Goal: Task Accomplishment & Management: Complete application form

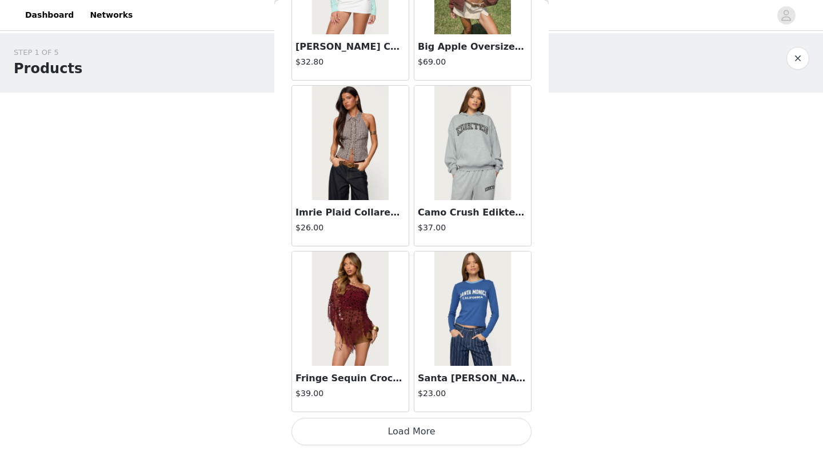
click at [446, 407] on button "Load More" at bounding box center [412, 431] width 240 height 27
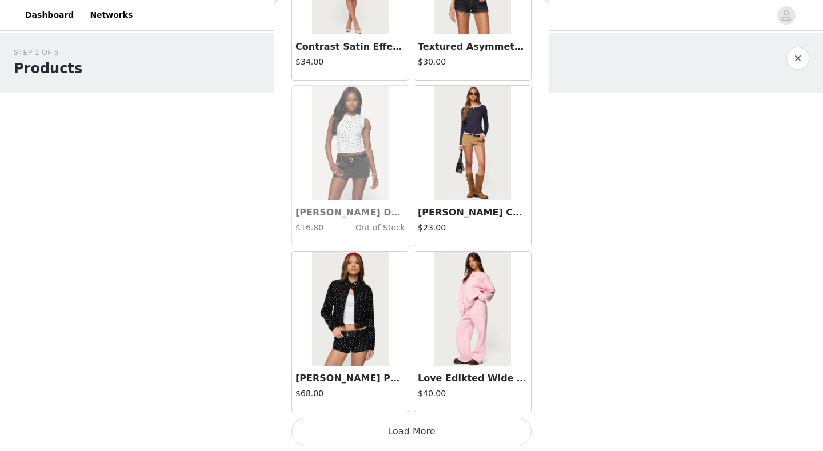
click at [456, 185] on div "STEP 1 OF 5 Products Choose as many products as you'd like, up to $200.00. 0 Se…" at bounding box center [411, 134] width 823 height 202
click at [456, 196] on div "STEP 1 OF 5 Products Choose as many products as you'd like, up to $200.00. 0 Se…" at bounding box center [411, 134] width 823 height 202
click at [456, 204] on div "STEP 1 OF 5 Products Choose as many products as you'd like, up to $200.00. 0 Se…" at bounding box center [411, 134] width 823 height 202
click at [456, 232] on div "STEP 1 OF 5 Products Choose as many products as you'd like, up to $200.00. 0 Se…" at bounding box center [411, 134] width 823 height 202
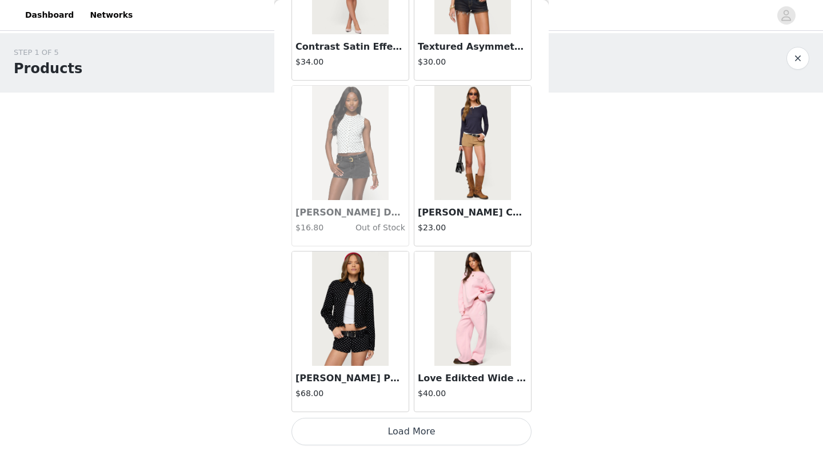
click at [397, 407] on button "Load More" at bounding box center [412, 431] width 240 height 27
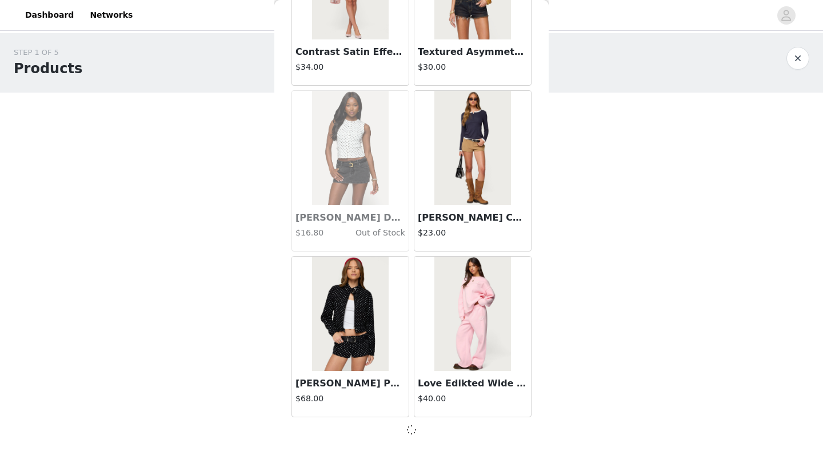
scroll to position [26170, 0]
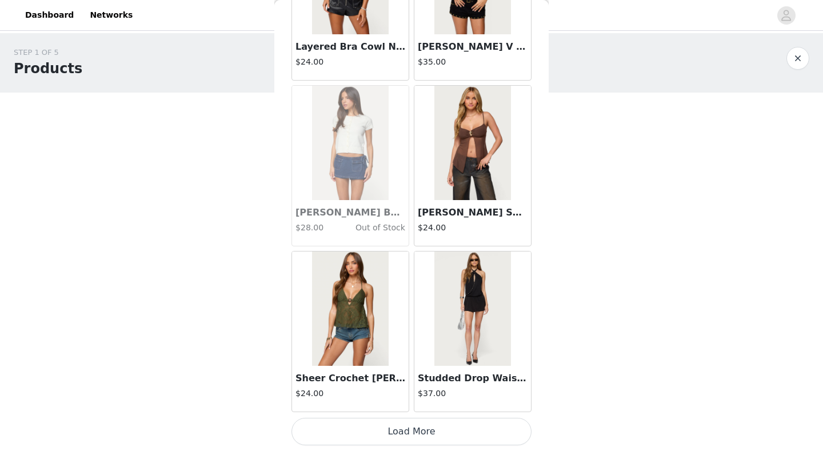
click at [400, 407] on button "Load More" at bounding box center [412, 431] width 240 height 27
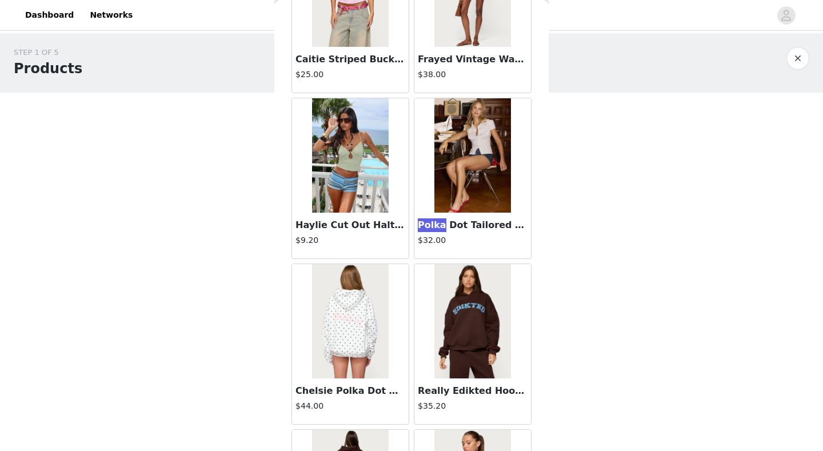
scroll to position [3773, 0]
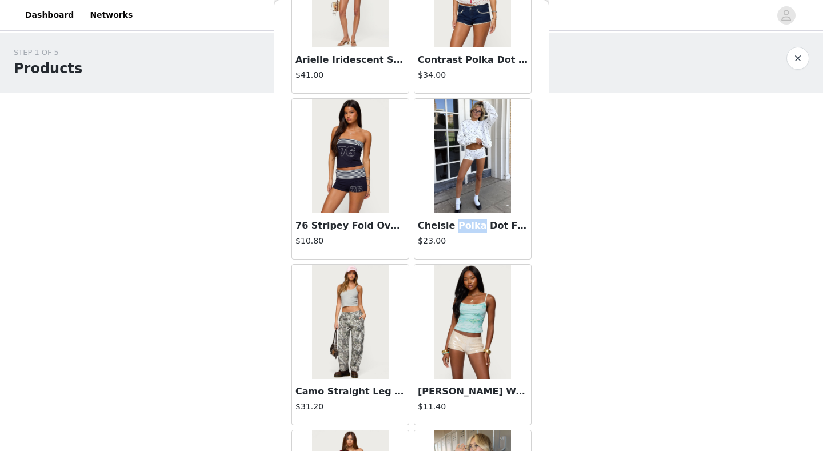
click at [456, 162] on img at bounding box center [473, 156] width 76 height 114
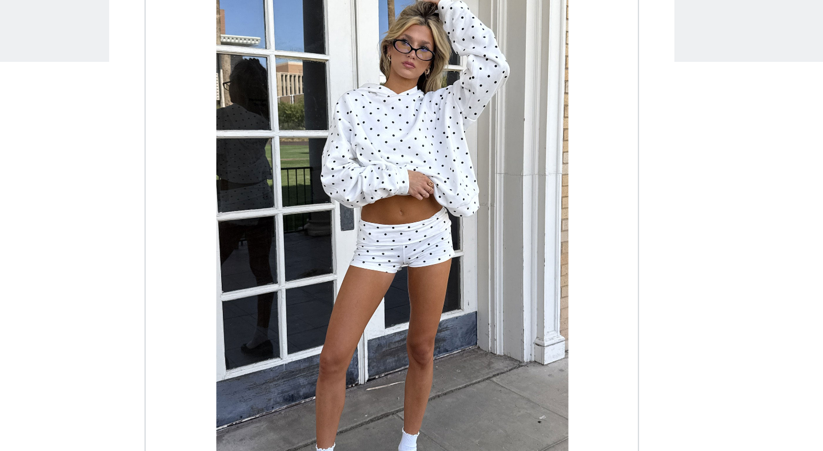
scroll to position [0, 0]
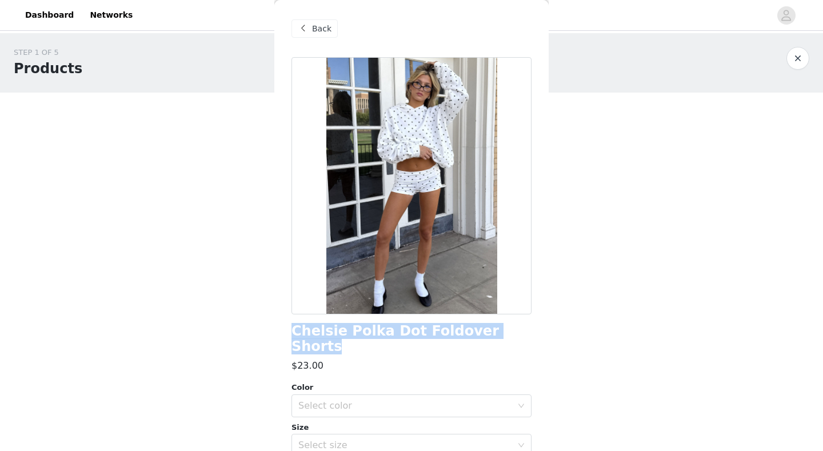
drag, startPoint x: 288, startPoint y: 329, endPoint x: 506, endPoint y: 335, distance: 218.0
click at [456, 336] on div "Back Chelsie Polka Dot Foldover Shorts $23.00 Color Select color Size Select si…" at bounding box center [411, 225] width 274 height 451
copy h1 "Chelsie Polka Dot Foldover Shorts"
click at [456, 259] on div "STEP 1 OF 5 Products Choose as many products as you'd like, up to $200.00. 0 Se…" at bounding box center [411, 175] width 823 height 285
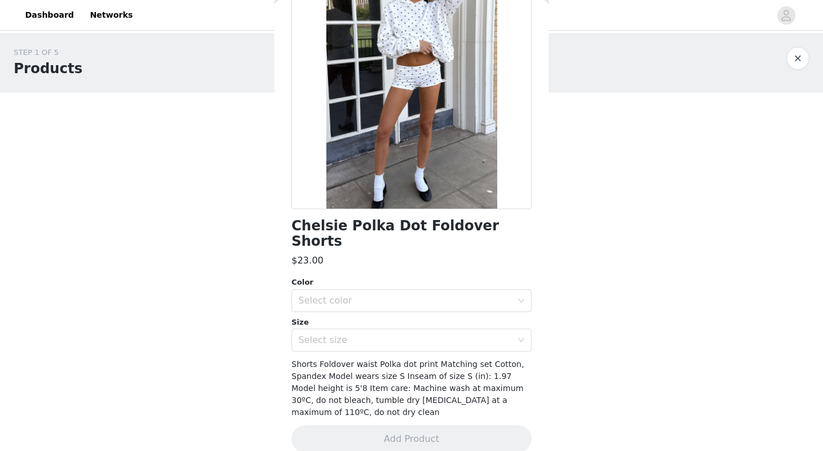
scroll to position [105, 0]
click at [456, 291] on div "Select color" at bounding box center [408, 302] width 219 height 22
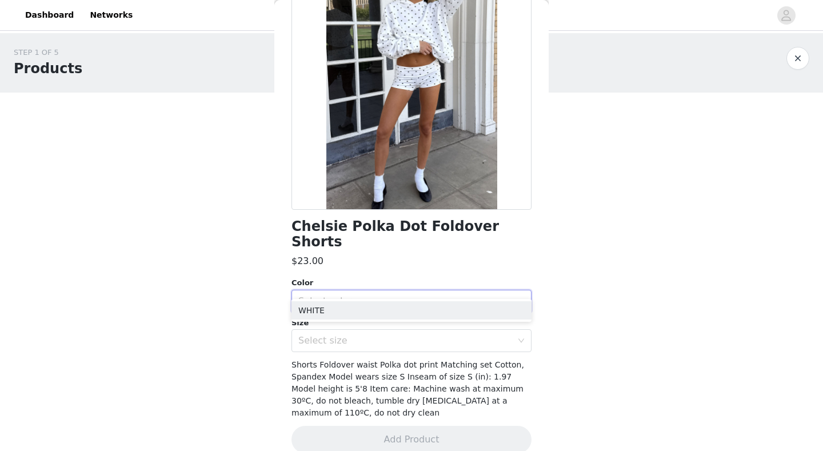
click at [456, 291] on div "Select color" at bounding box center [408, 302] width 219 height 22
click at [456, 296] on div "Select color" at bounding box center [406, 301] width 214 height 11
click at [441, 309] on li "WHITE" at bounding box center [412, 310] width 240 height 18
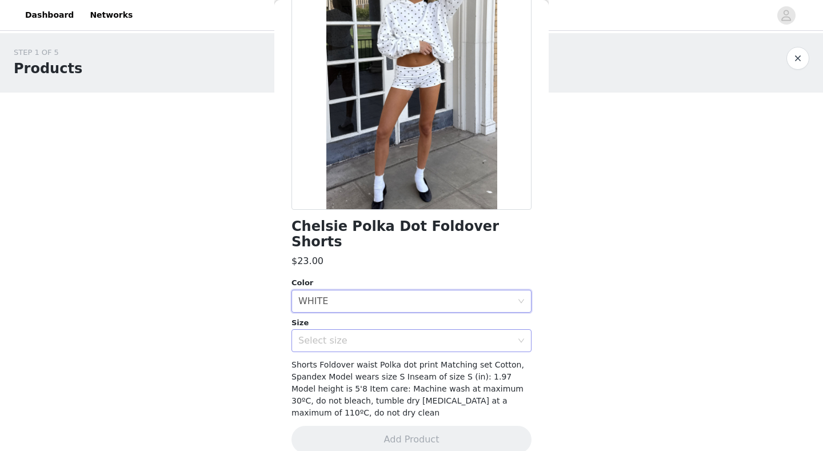
click at [428, 335] on div "Select size" at bounding box center [406, 340] width 214 height 11
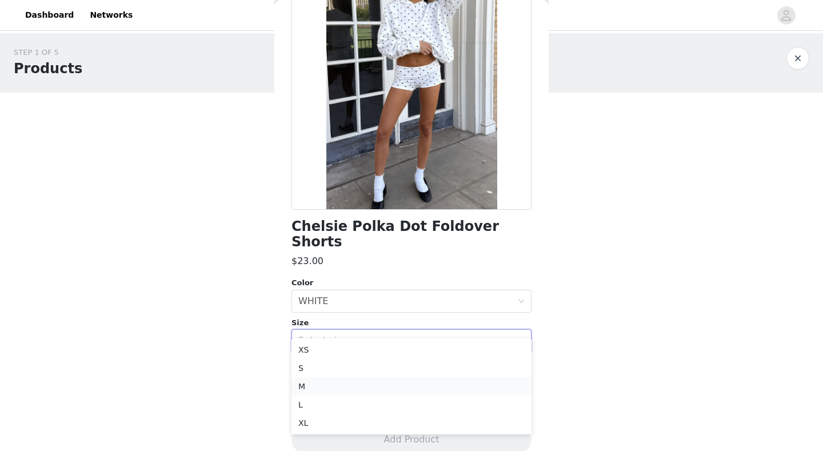
click at [394, 383] on li "M" at bounding box center [412, 386] width 240 height 18
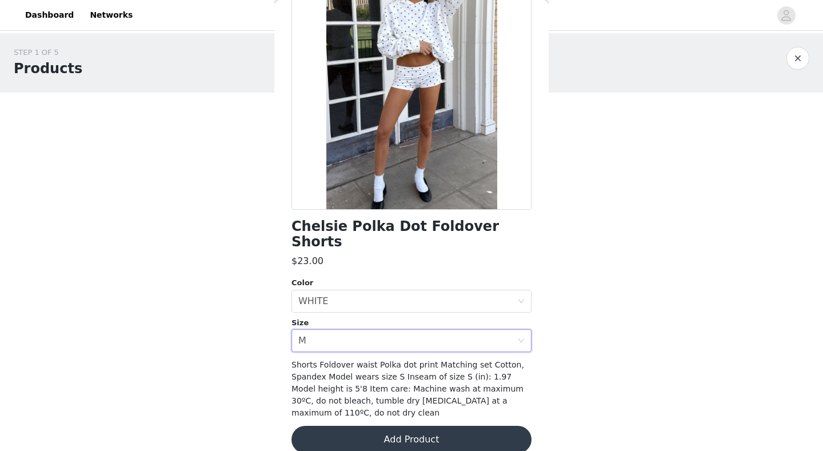
click at [395, 407] on button "Add Product" at bounding box center [412, 439] width 240 height 27
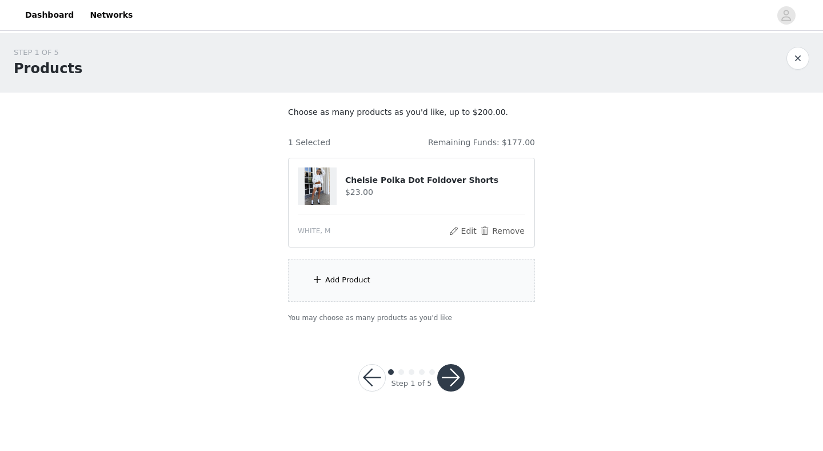
click at [425, 281] on div "Add Product" at bounding box center [411, 280] width 247 height 43
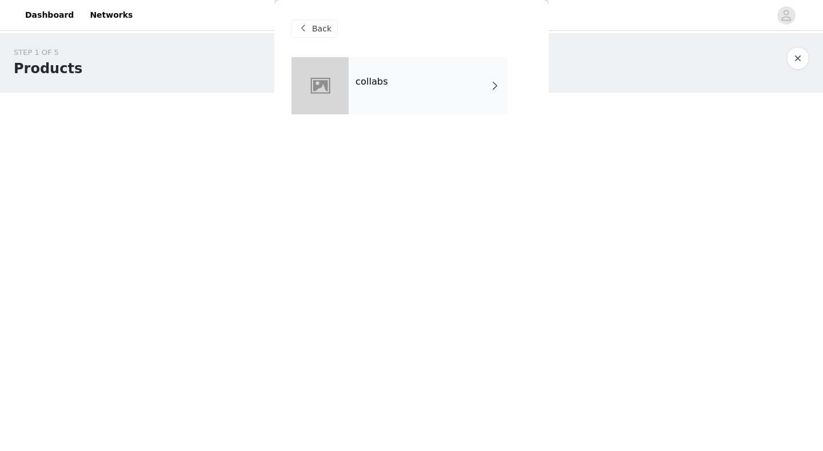
click at [433, 84] on div "collabs" at bounding box center [428, 85] width 159 height 57
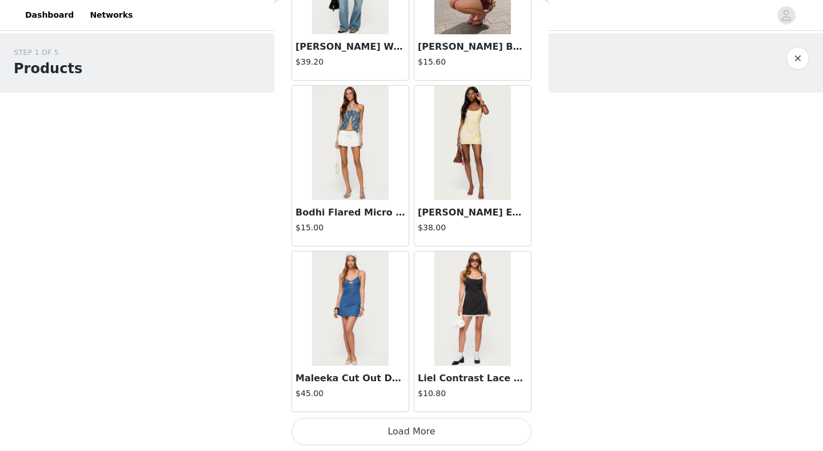
click at [408, 407] on button "Load More" at bounding box center [412, 431] width 240 height 27
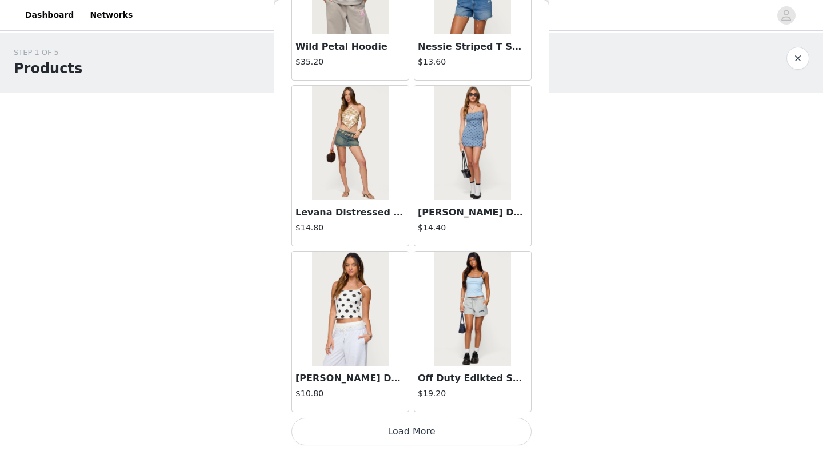
click at [398, 407] on button "Load More" at bounding box center [412, 431] width 240 height 27
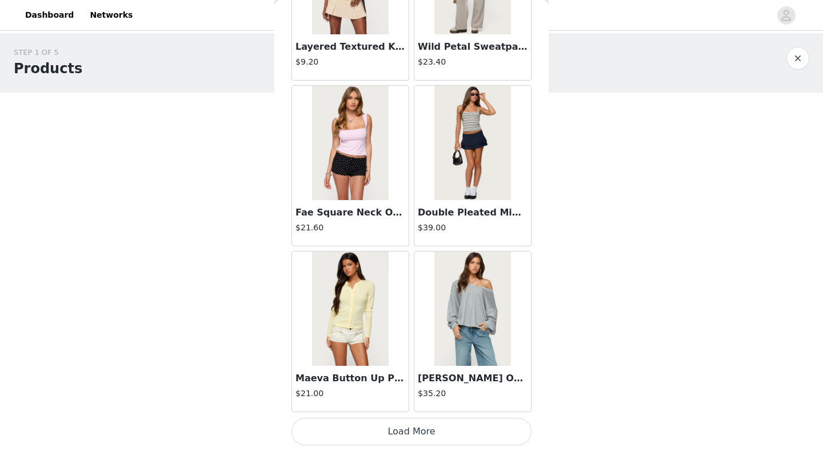
click at [414, 407] on button "Load More" at bounding box center [412, 431] width 240 height 27
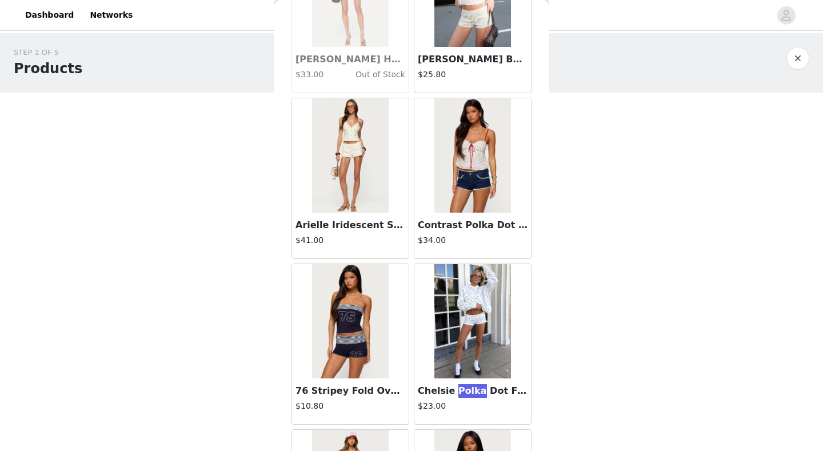
scroll to position [5598, 0]
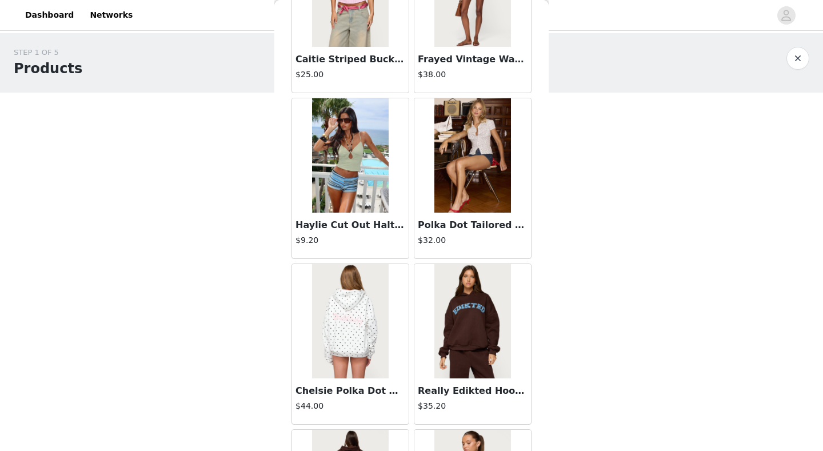
click at [349, 385] on h3 "Chelsie Polka Dot Hoodie" at bounding box center [351, 391] width 110 height 14
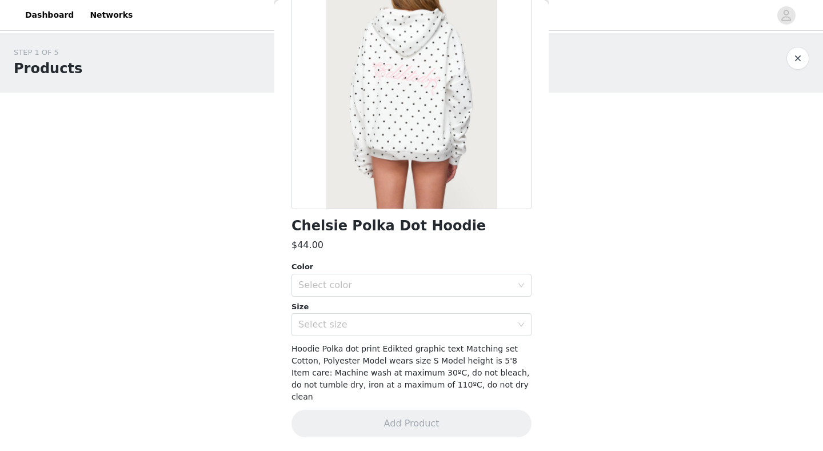
scroll to position [93, 0]
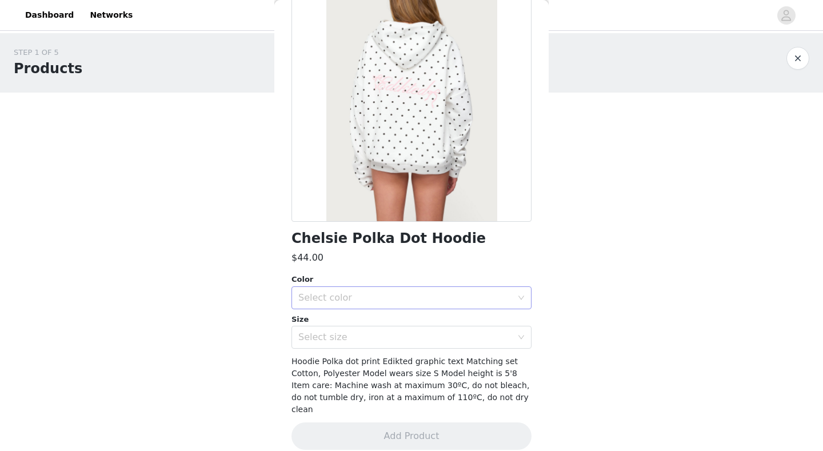
click at [393, 297] on div "Select color" at bounding box center [406, 297] width 214 height 11
click at [388, 319] on li "WHITE" at bounding box center [412, 322] width 240 height 18
click at [387, 333] on div "Select size" at bounding box center [406, 337] width 214 height 11
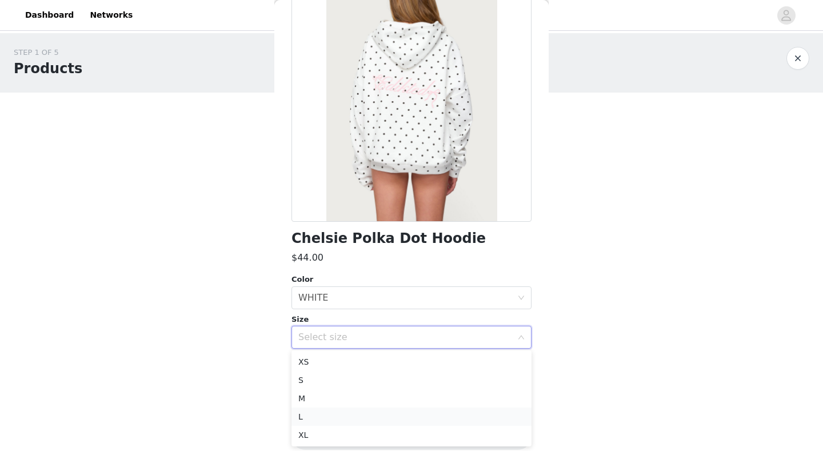
click at [361, 407] on li "L" at bounding box center [412, 417] width 240 height 18
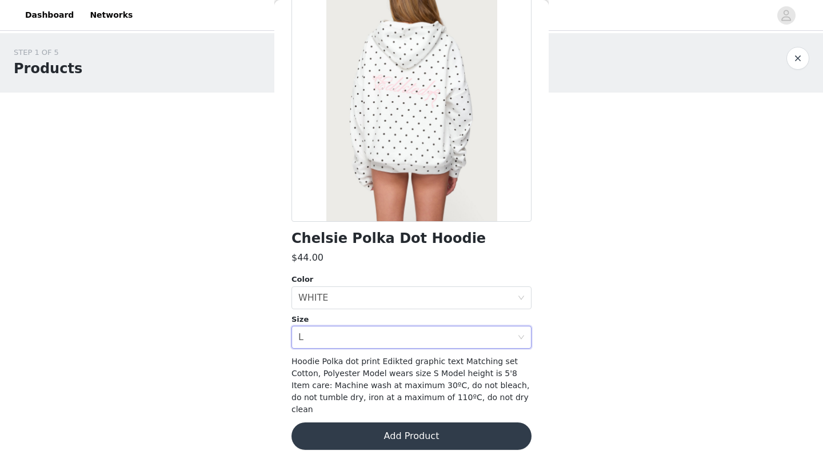
click at [429, 407] on button "Add Product" at bounding box center [412, 436] width 240 height 27
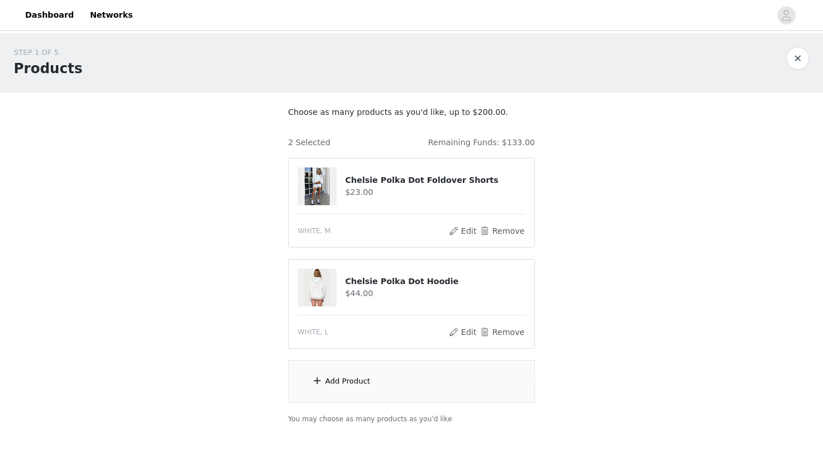
click at [449, 370] on div "Add Product" at bounding box center [411, 381] width 247 height 43
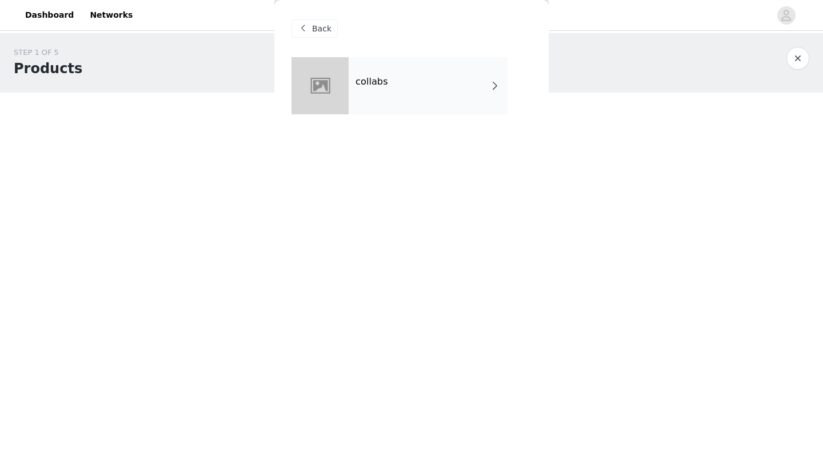
click at [456, 89] on div "collabs" at bounding box center [428, 85] width 159 height 57
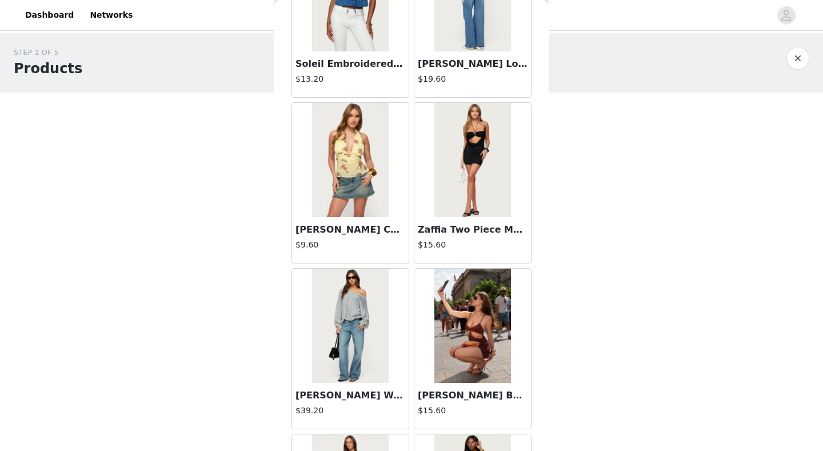
scroll to position [1299, 0]
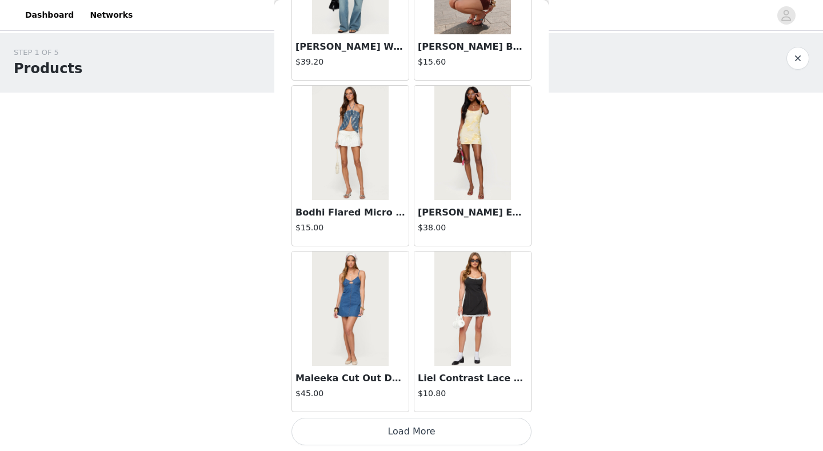
click at [421, 407] on button "Load More" at bounding box center [412, 431] width 240 height 27
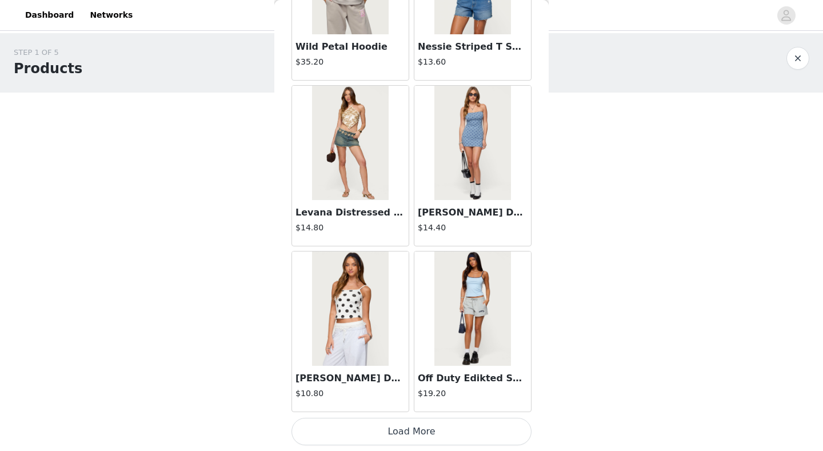
click at [396, 407] on button "Load More" at bounding box center [412, 431] width 240 height 27
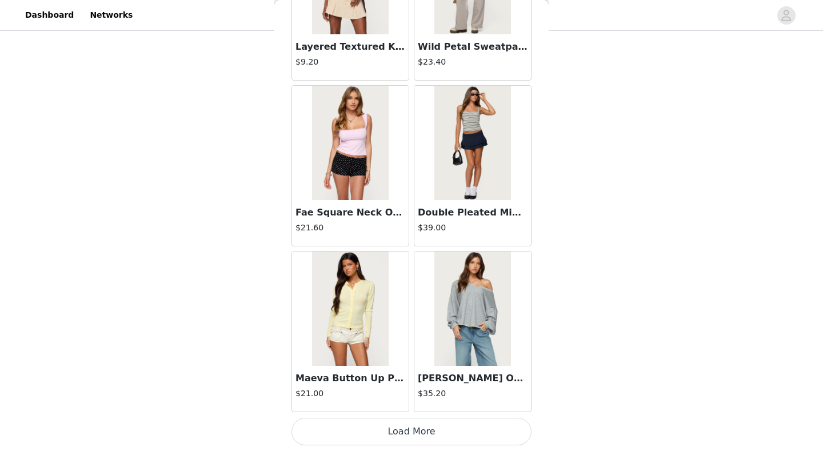
scroll to position [69, 0]
click at [399, 407] on button "Load More" at bounding box center [412, 431] width 240 height 27
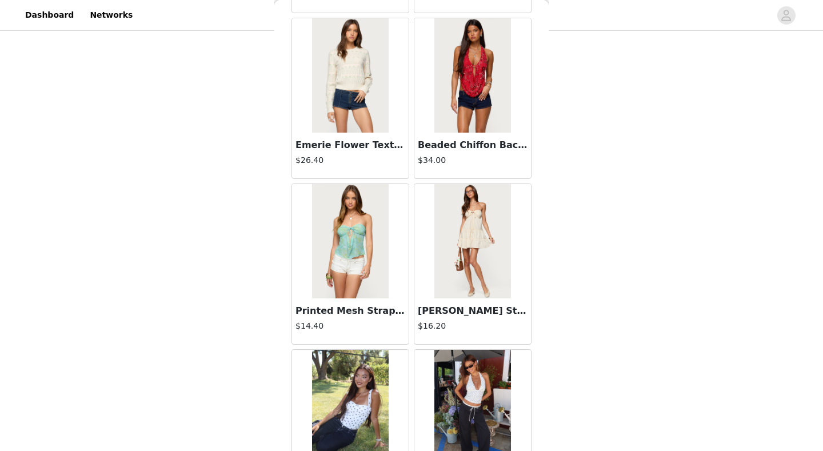
scroll to position [6192, 0]
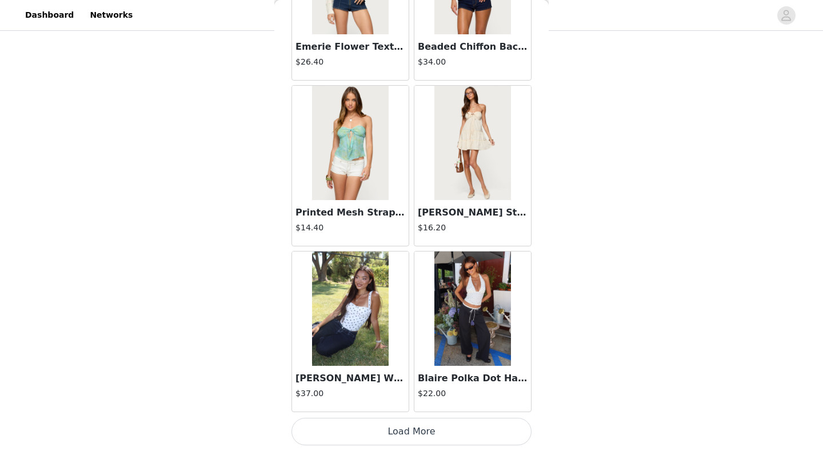
click at [410, 407] on button "Load More" at bounding box center [412, 431] width 240 height 27
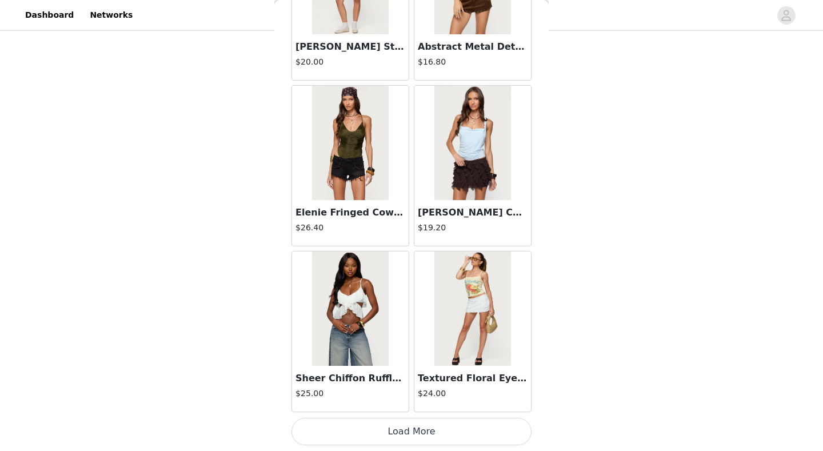
click at [404, 407] on button "Load More" at bounding box center [412, 431] width 240 height 27
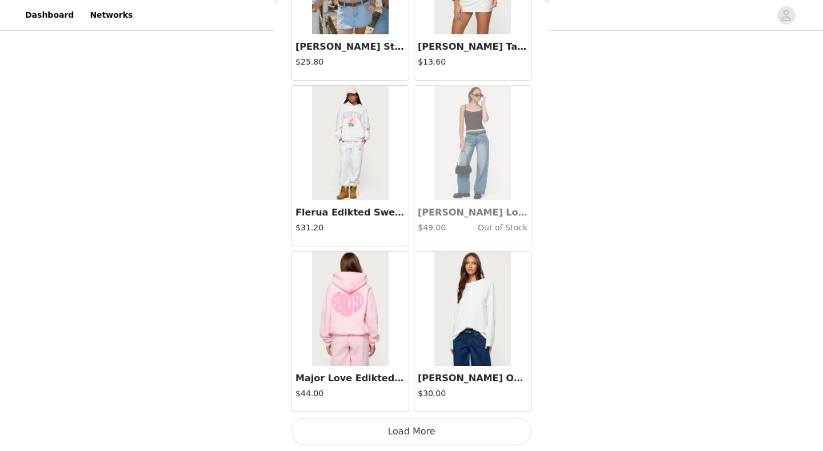
scroll to position [9591, 0]
click at [397, 407] on button "Load More" at bounding box center [412, 431] width 240 height 27
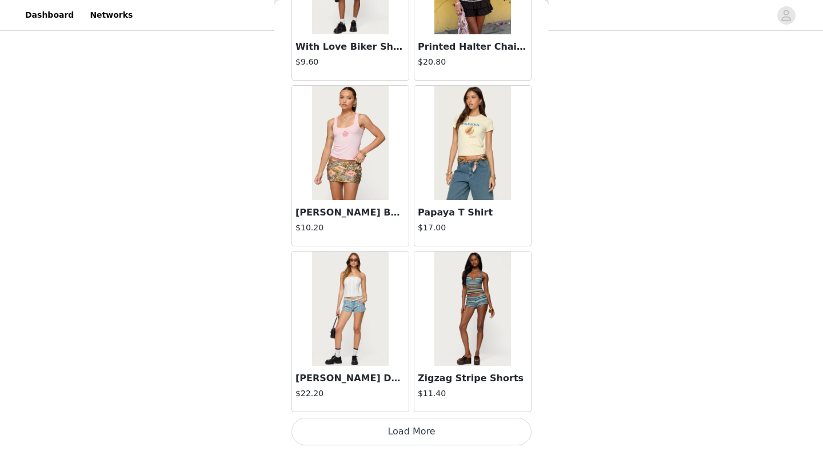
scroll to position [2778, 0]
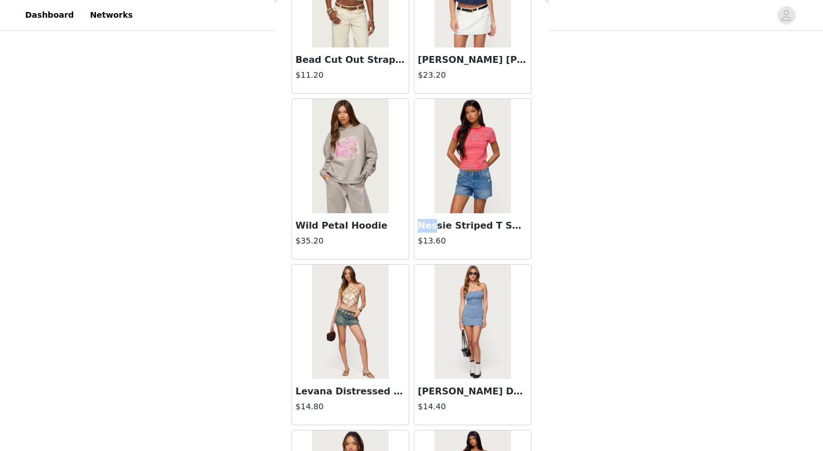
click at [456, 204] on div "STEP 1 OF 5 Products Choose as many products as you'd like, up to $200.00. 2 Se…" at bounding box center [411, 167] width 823 height 405
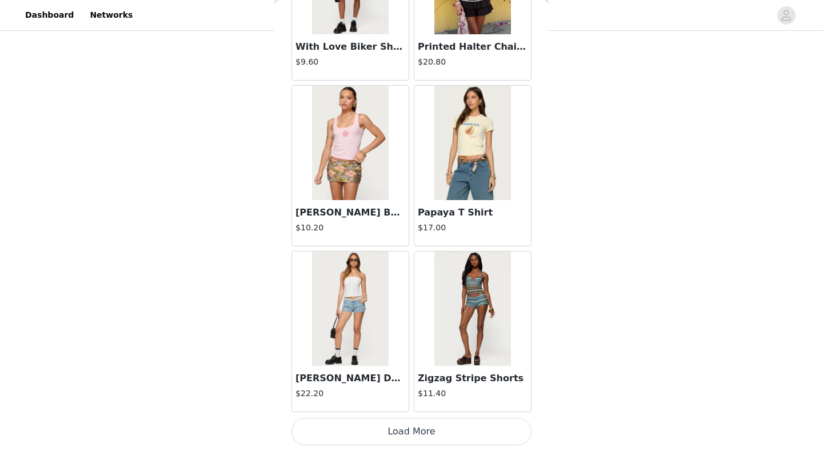
click at [423, 407] on button "Load More" at bounding box center [412, 431] width 240 height 27
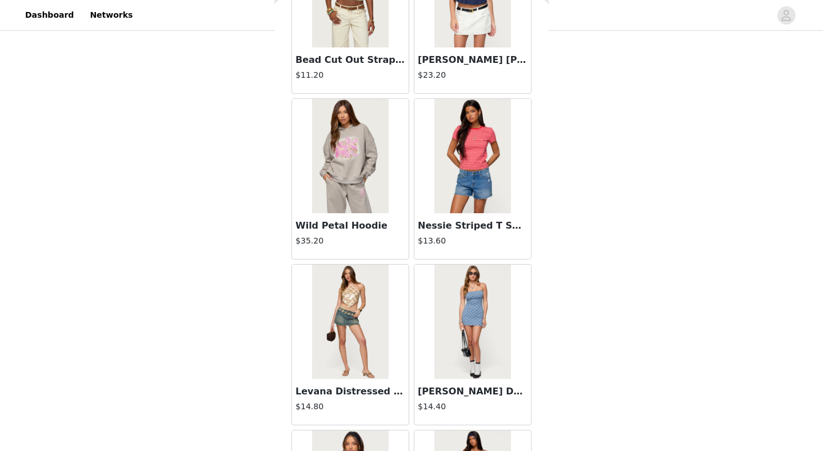
click at [456, 162] on div "STEP 1 OF 5 Products Choose as many products as you'd like, up to $200.00. 2 Se…" at bounding box center [411, 167] width 823 height 405
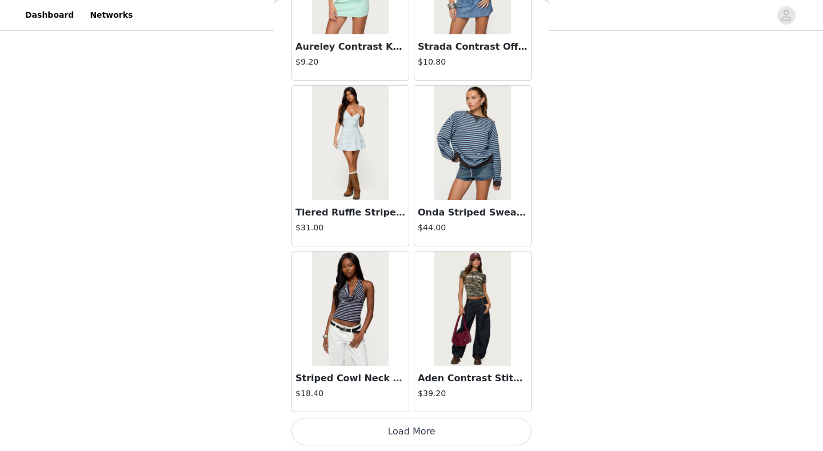
scroll to position [69, 0]
click at [403, 407] on button "Load More" at bounding box center [412, 431] width 240 height 27
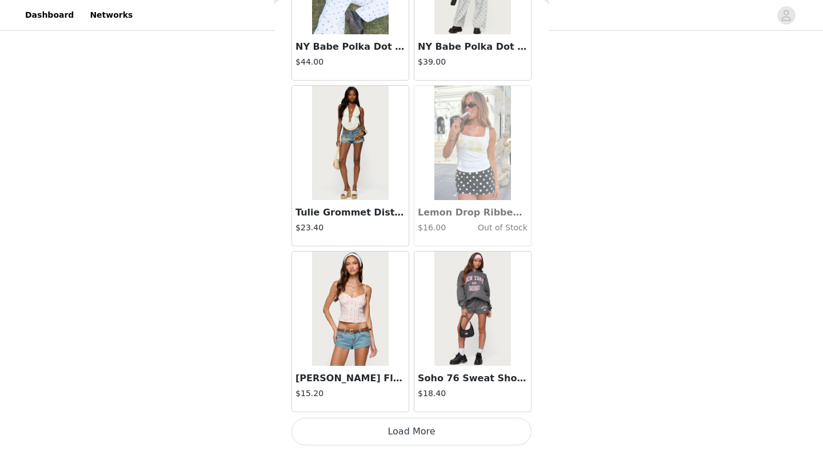
scroll to position [2778, 0]
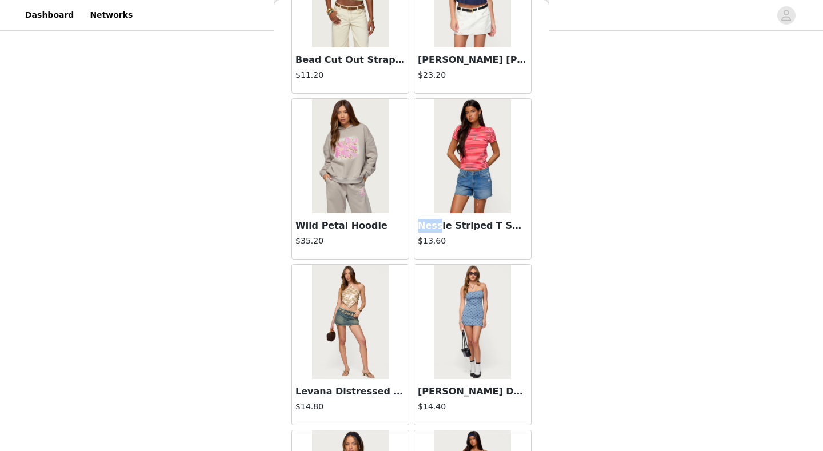
click at [456, 150] on div "STEP 1 OF 5 Products Choose as many products as you'd like, up to $200.00. 2 Se…" at bounding box center [411, 167] width 823 height 405
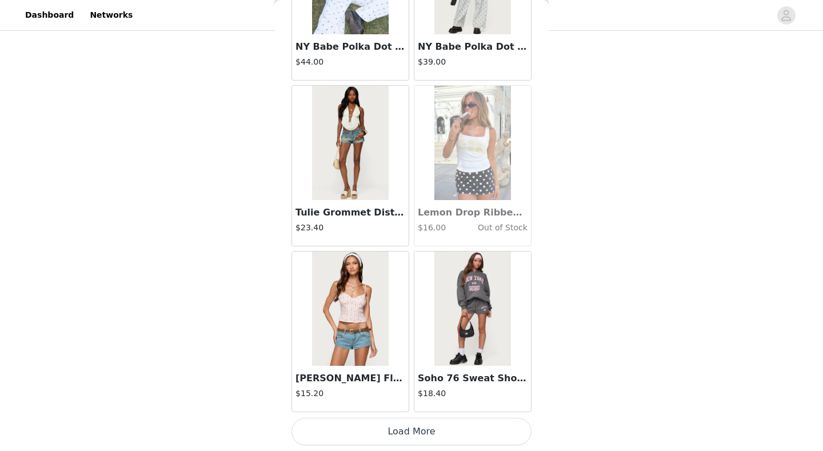
click at [401, 407] on button "Load More" at bounding box center [412, 431] width 240 height 27
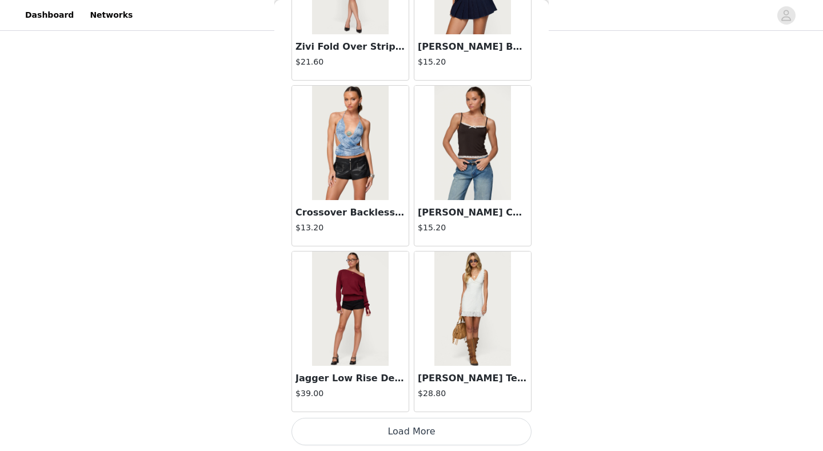
scroll to position [16225, 0]
click at [427, 407] on button "Load More" at bounding box center [412, 431] width 240 height 27
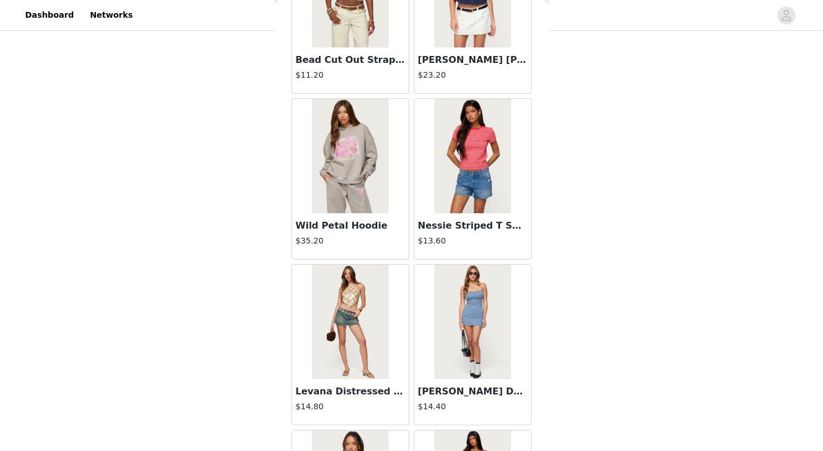
scroll to position [17041, 0]
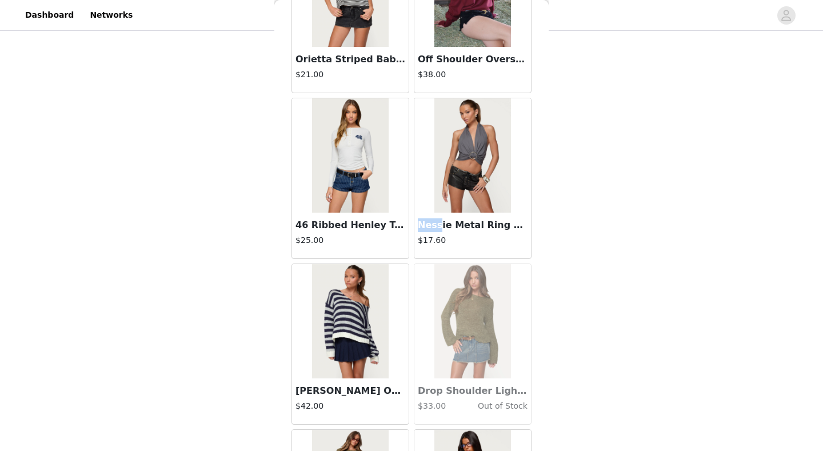
click at [456, 188] on img at bounding box center [473, 155] width 76 height 114
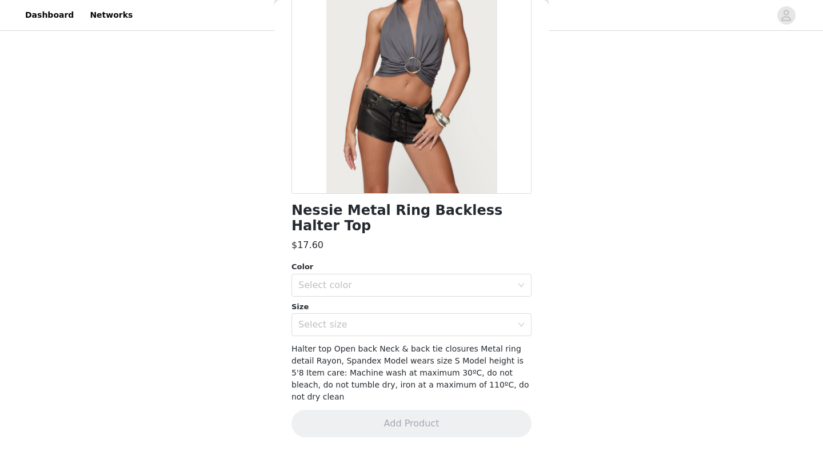
scroll to position [93, 0]
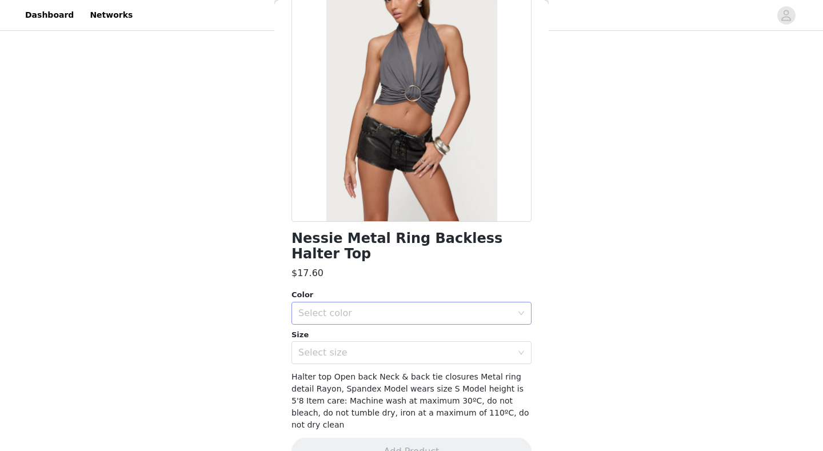
click at [410, 308] on div "Select color" at bounding box center [406, 313] width 214 height 11
click at [385, 323] on li "GRAY" at bounding box center [412, 322] width 240 height 18
click at [384, 347] on div "Select size" at bounding box center [406, 352] width 214 height 11
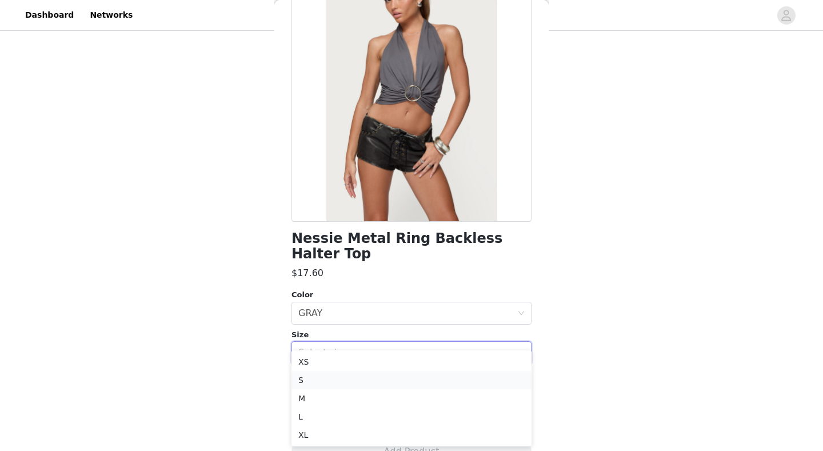
click at [351, 379] on li "S" at bounding box center [412, 380] width 240 height 18
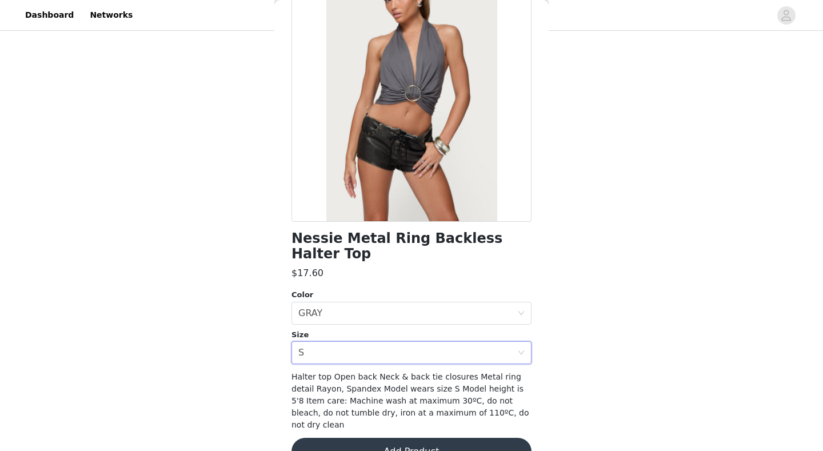
click at [387, 407] on button "Add Product" at bounding box center [412, 451] width 240 height 27
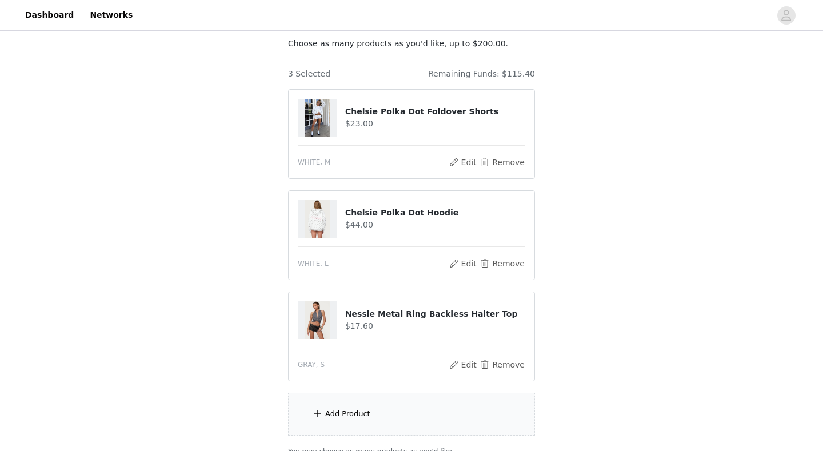
click at [362, 407] on div "Add Product" at bounding box center [411, 414] width 247 height 43
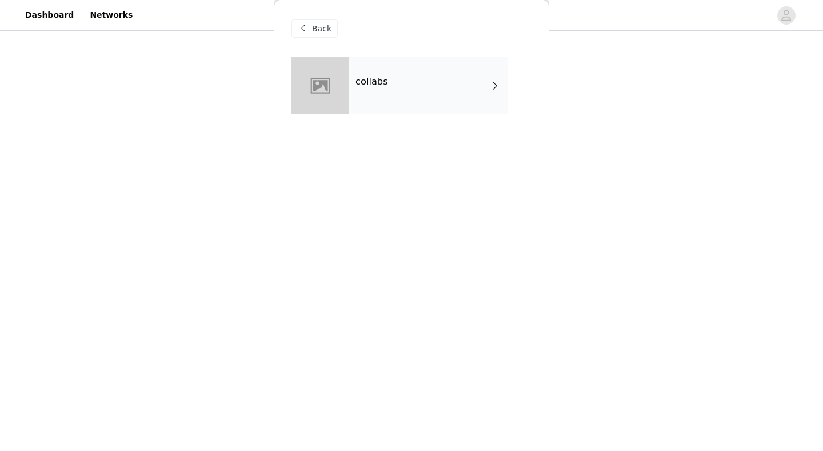
click at [445, 95] on div "collabs" at bounding box center [428, 85] width 159 height 57
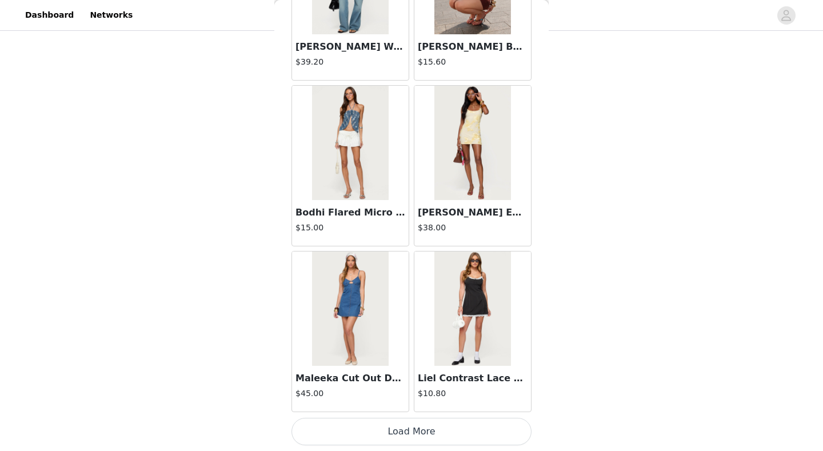
click at [429, 407] on button "Load More" at bounding box center [412, 431] width 240 height 27
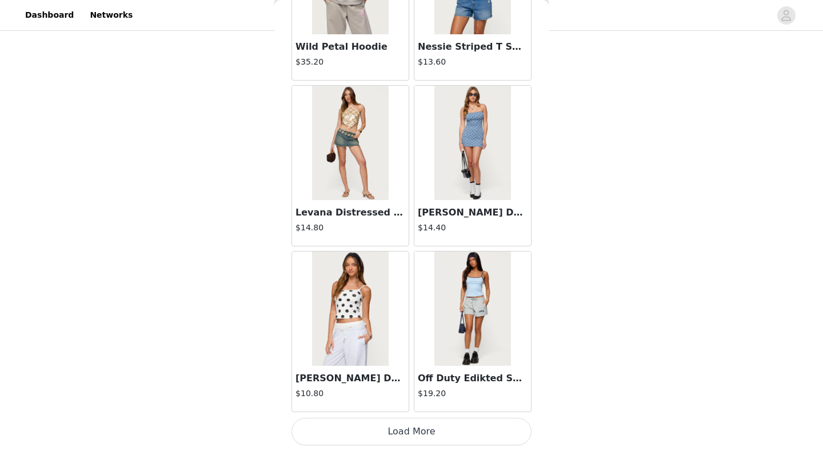
scroll to position [170, 0]
click at [398, 407] on button "Load More" at bounding box center [412, 431] width 240 height 27
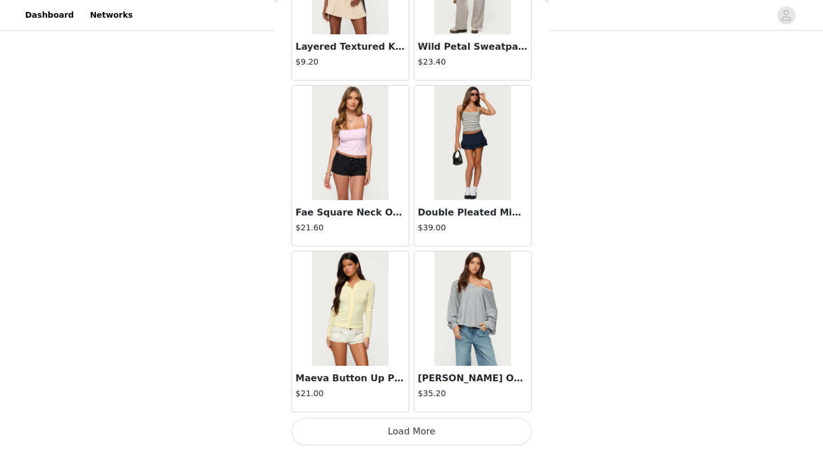
click at [395, 407] on button "Load More" at bounding box center [412, 431] width 240 height 27
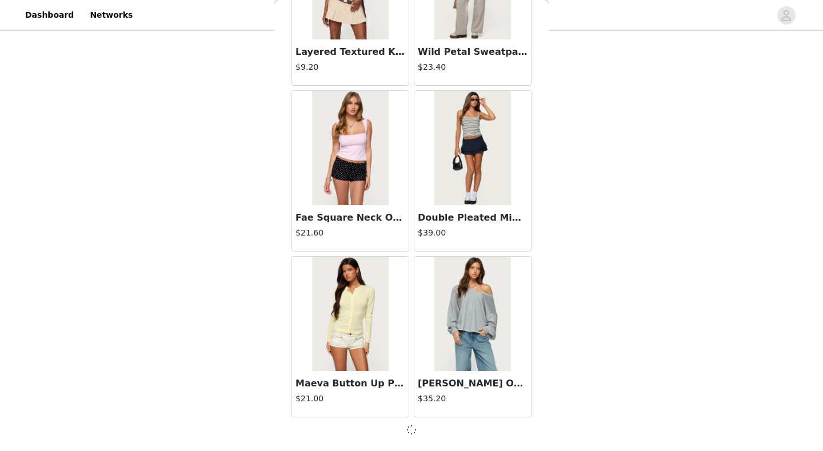
scroll to position [4610, 0]
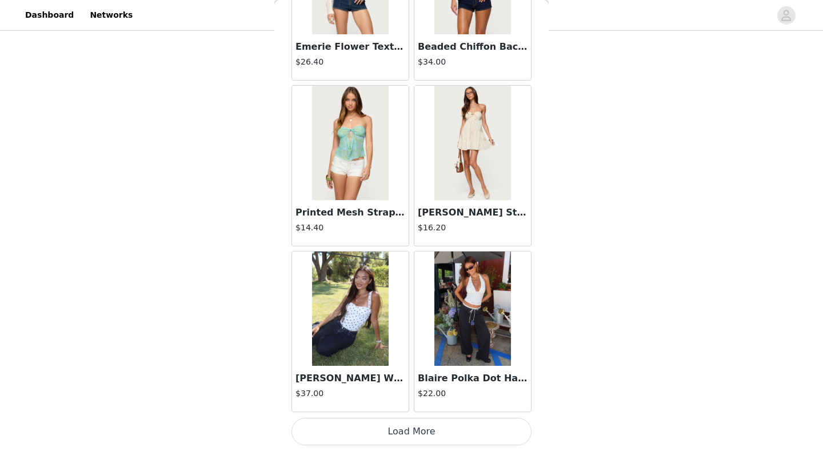
click at [404, 407] on button "Load More" at bounding box center [412, 431] width 240 height 27
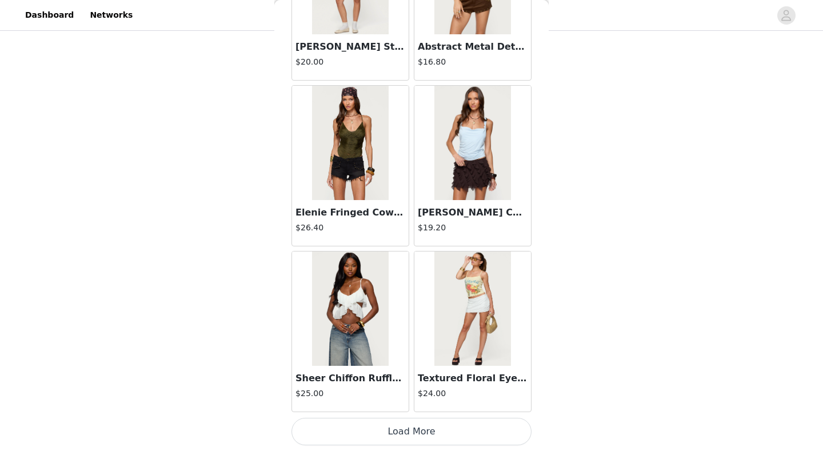
click at [413, 407] on button "Load More" at bounding box center [412, 431] width 240 height 27
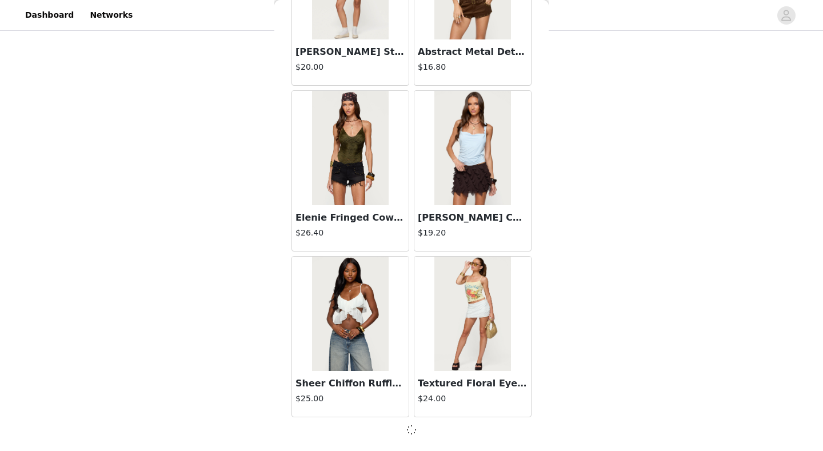
scroll to position [7927, 0]
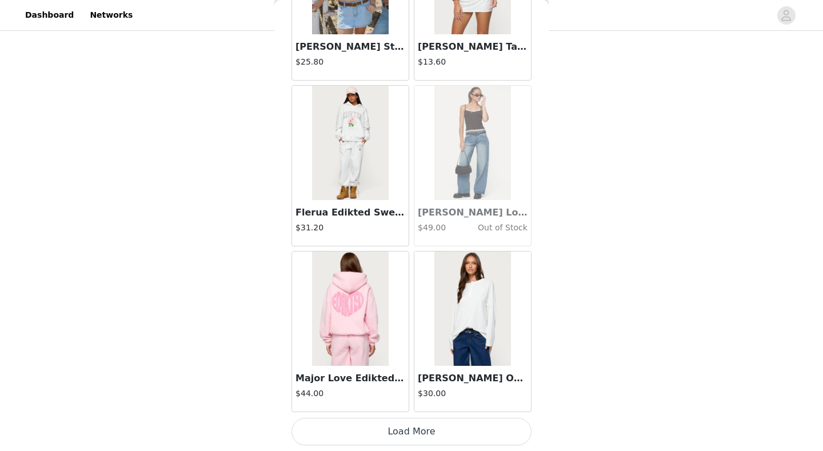
click at [393, 407] on button "Load More" at bounding box center [412, 431] width 240 height 27
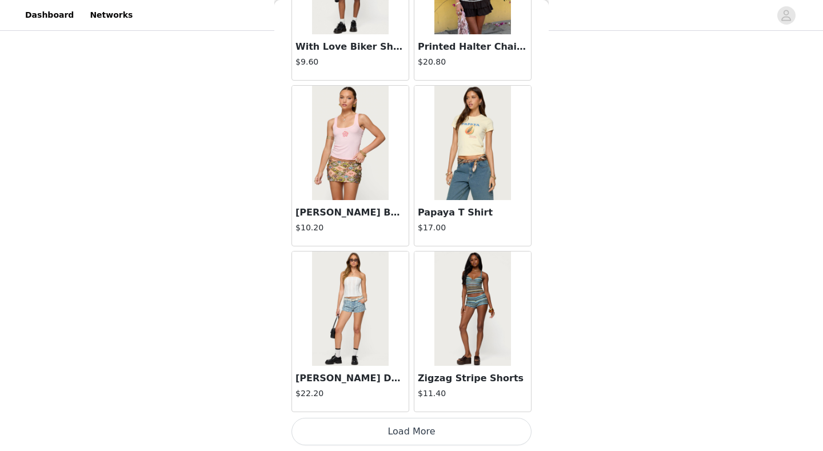
scroll to position [11249, 0]
click at [422, 407] on button "Load More" at bounding box center [412, 431] width 240 height 27
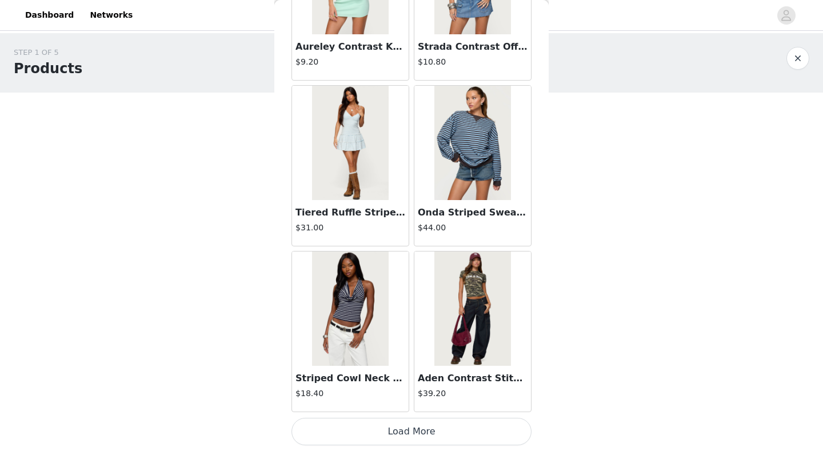
scroll to position [0, 0]
click at [456, 222] on div "Back [PERSON_NAME] Asymmetric Crochet Top $13.20 Polka Dot Cupped Chiffon Mini …" at bounding box center [411, 225] width 274 height 451
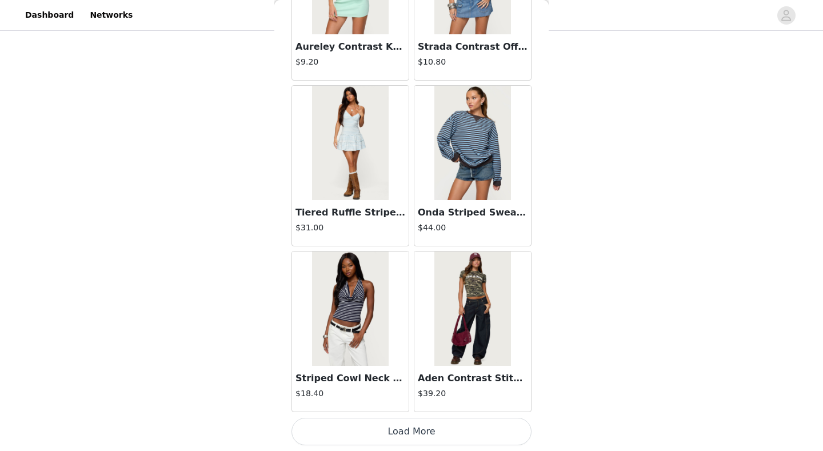
scroll to position [170, 0]
click at [455, 407] on button "Load More" at bounding box center [412, 431] width 240 height 27
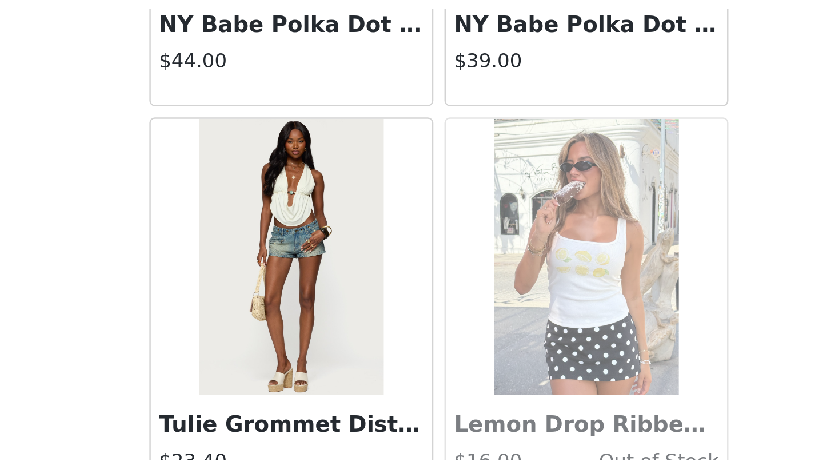
scroll to position [116, 0]
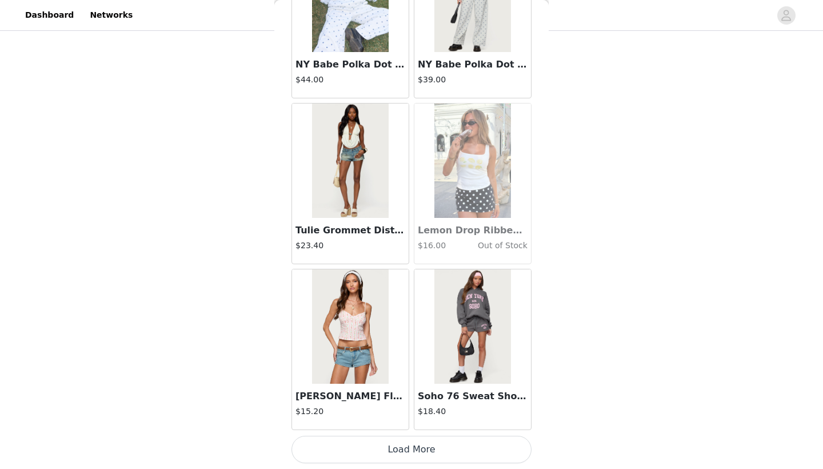
click at [430, 407] on button "Load More" at bounding box center [412, 449] width 240 height 27
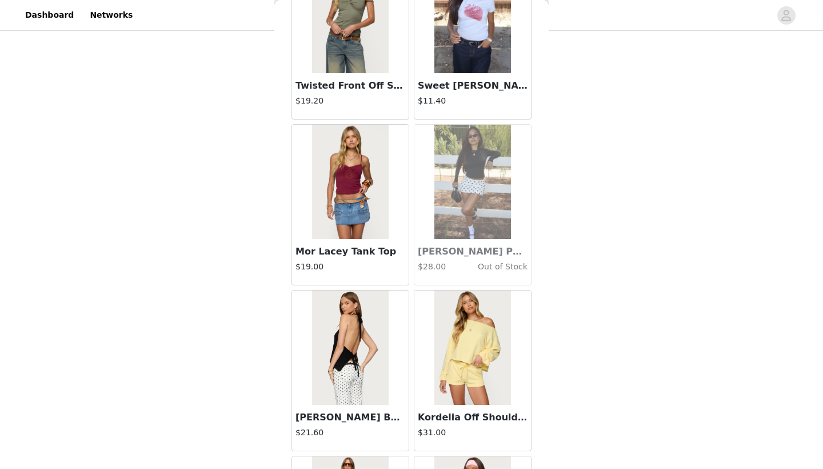
scroll to position [15525, 0]
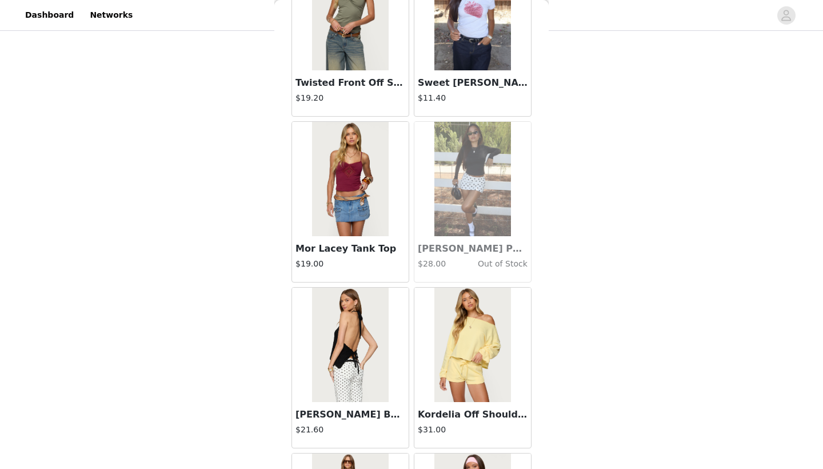
click at [348, 371] on img at bounding box center [350, 345] width 76 height 114
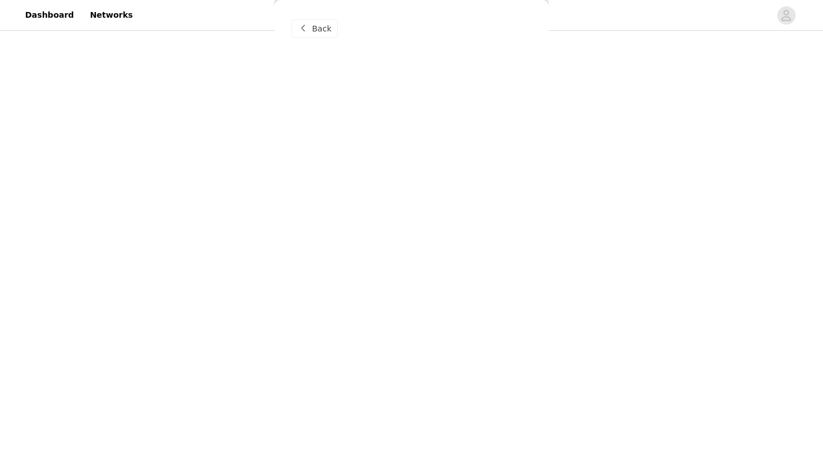
scroll to position [0, 0]
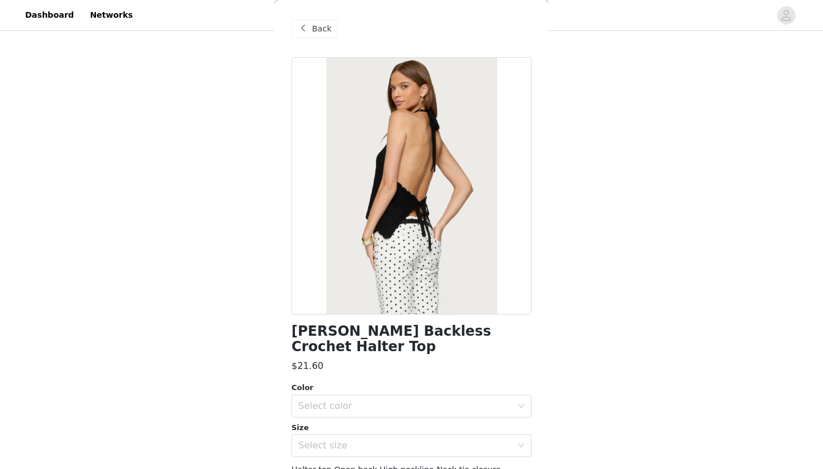
click at [425, 209] on div at bounding box center [412, 185] width 240 height 257
drag, startPoint x: 500, startPoint y: 332, endPoint x: 283, endPoint y: 322, distance: 217.6
click at [283, 322] on div "Back [PERSON_NAME] Backless Crochet Halter Top $21.60 Color Select color Size S…" at bounding box center [411, 234] width 274 height 469
copy h1 "[PERSON_NAME] Backless Crochet Halter Top"
click at [320, 31] on span "Back" at bounding box center [321, 29] width 19 height 12
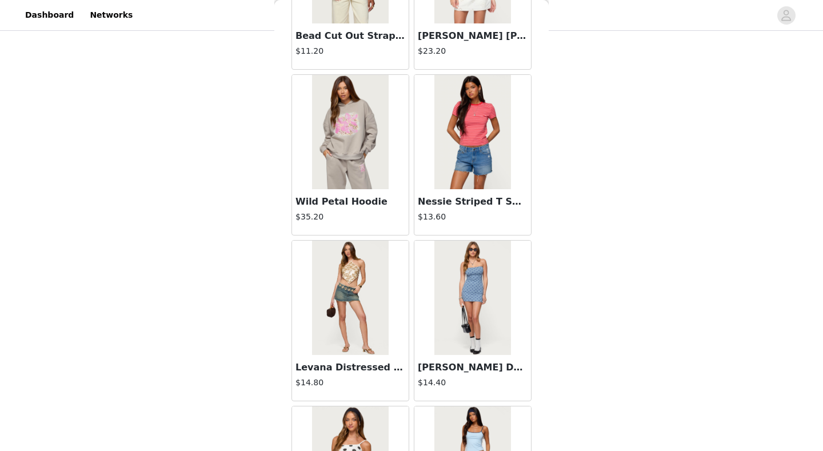
scroll to position [4935, 0]
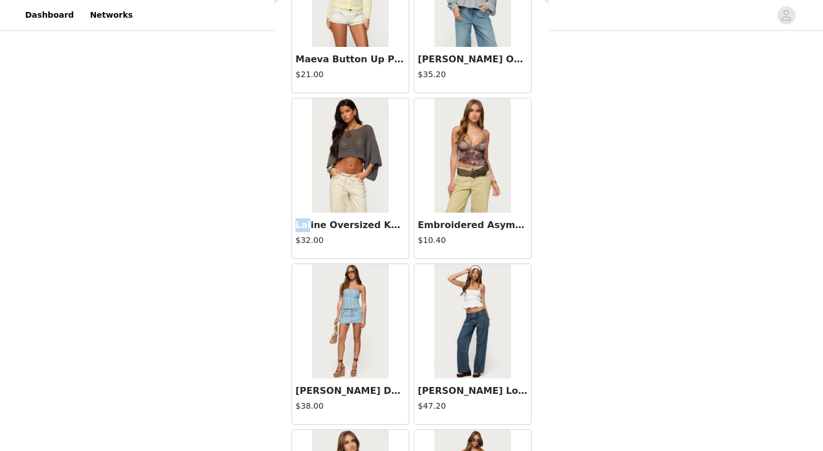
click at [363, 188] on img at bounding box center [350, 155] width 76 height 114
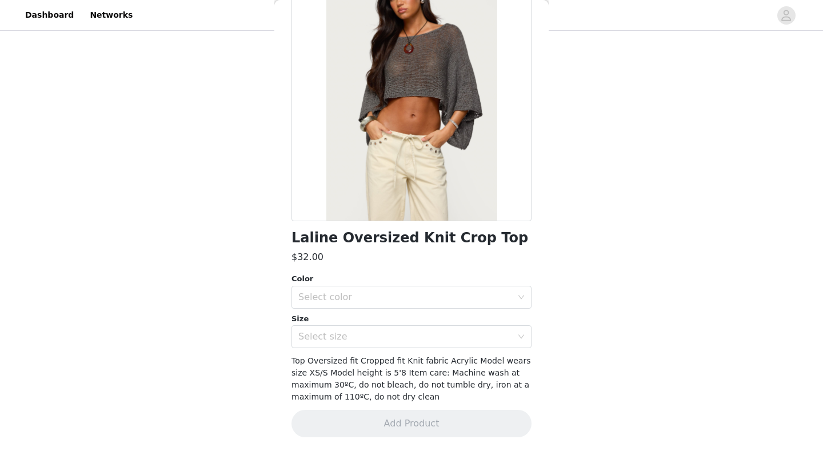
scroll to position [93, 0]
click at [372, 297] on div "Select color" at bounding box center [406, 297] width 214 height 11
click at [369, 326] on li "GRAY" at bounding box center [412, 322] width 240 height 18
click at [369, 337] on div "Select size" at bounding box center [406, 337] width 214 height 11
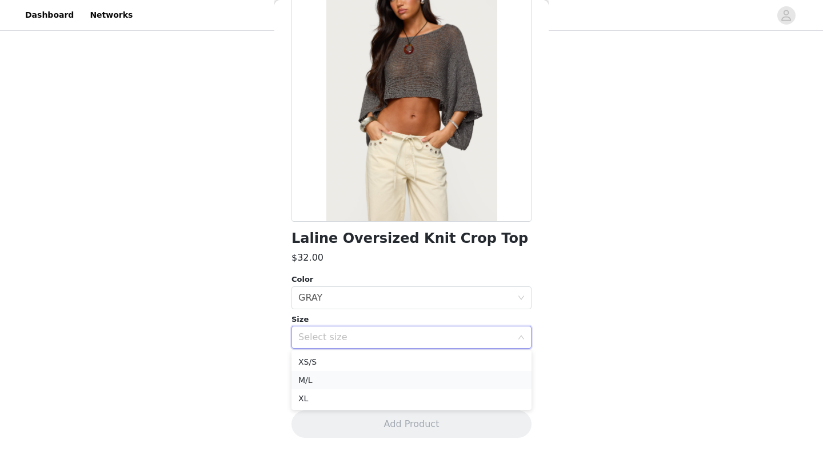
click at [355, 381] on li "M/L" at bounding box center [412, 380] width 240 height 18
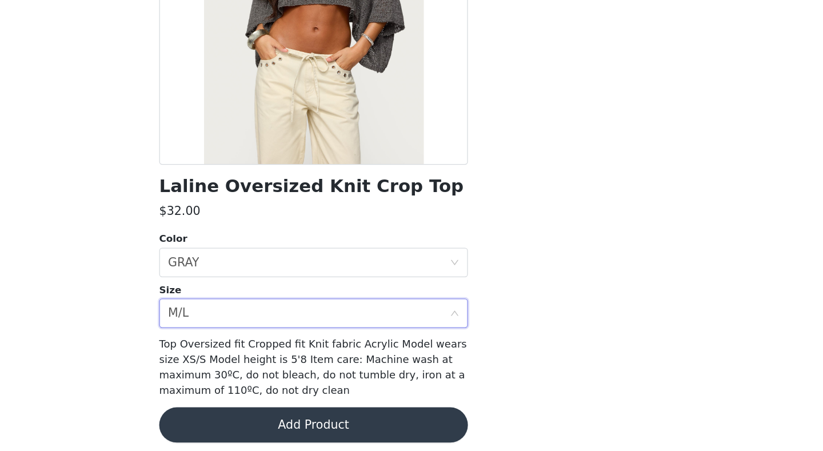
scroll to position [122, 0]
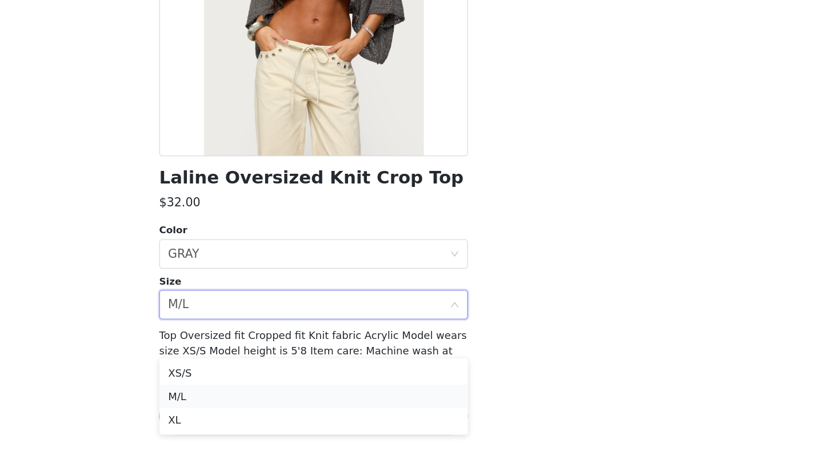
click at [292, 400] on li "M/L" at bounding box center [412, 409] width 240 height 18
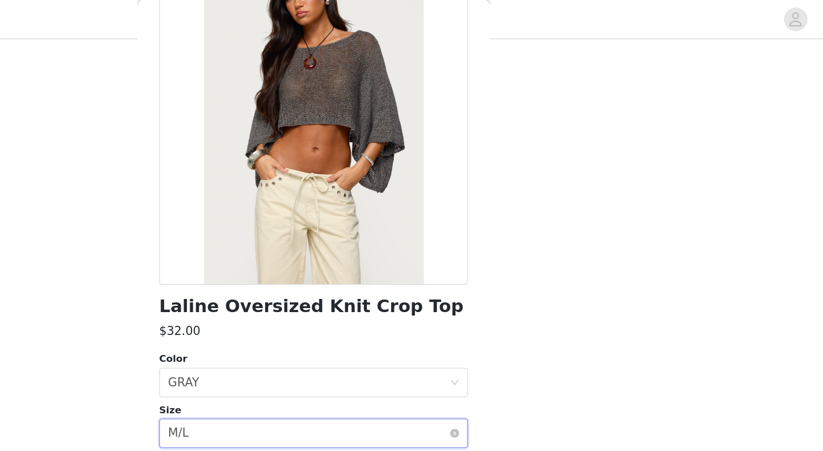
click at [299, 332] on div "Select size M/L" at bounding box center [408, 338] width 219 height 22
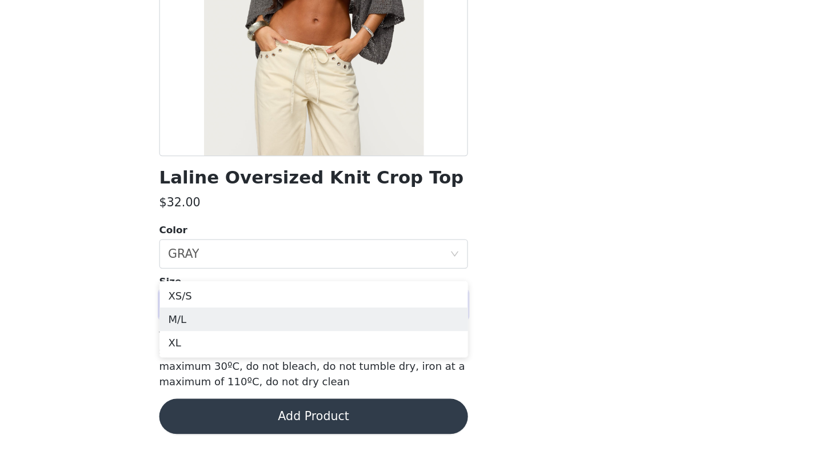
scroll to position [163, 0]
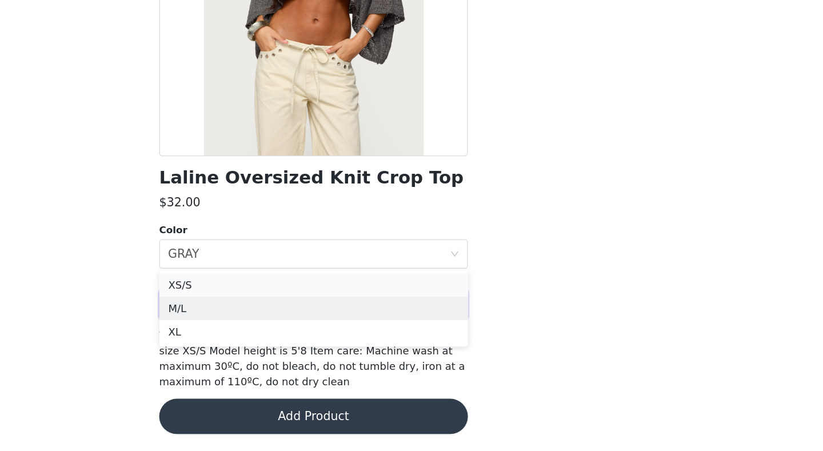
click at [292, 313] on li "XS/S" at bounding box center [412, 322] width 240 height 18
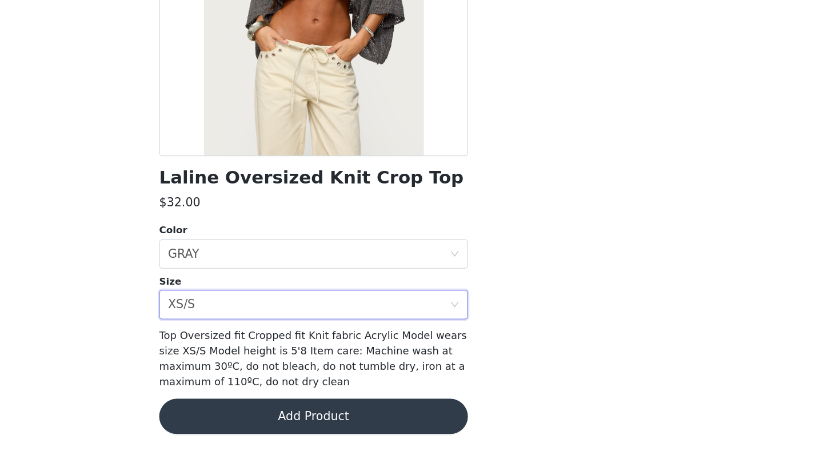
click at [292, 407] on button "Add Product" at bounding box center [412, 424] width 240 height 27
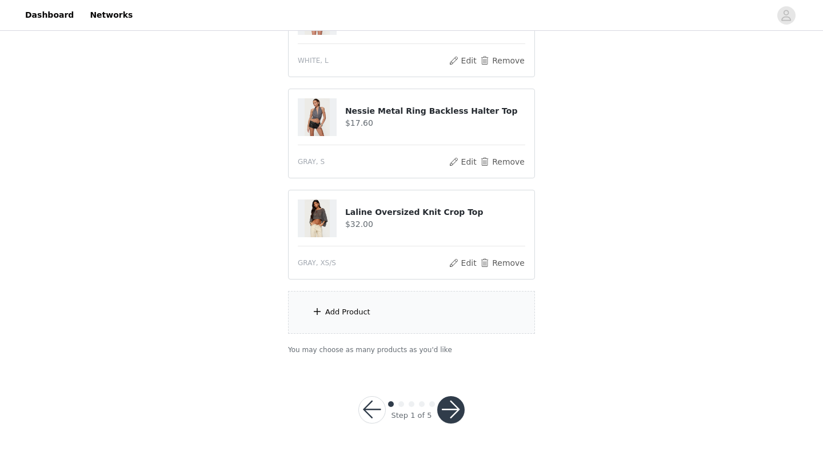
scroll to position [271, 0]
click at [363, 307] on div "Add Product" at bounding box center [411, 313] width 247 height 43
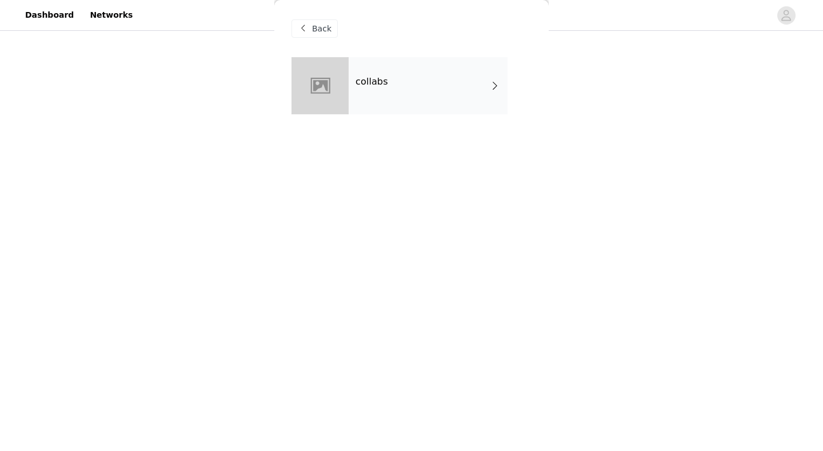
click at [456, 69] on div "collabs" at bounding box center [428, 85] width 159 height 57
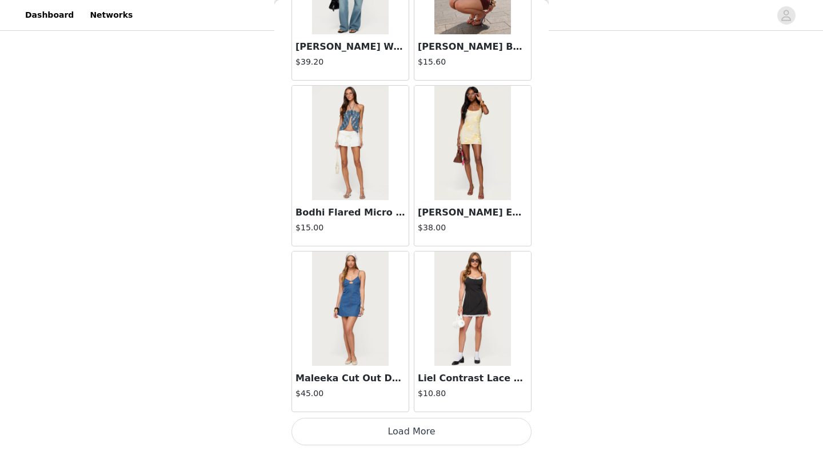
click at [401, 407] on button "Load More" at bounding box center [412, 431] width 240 height 27
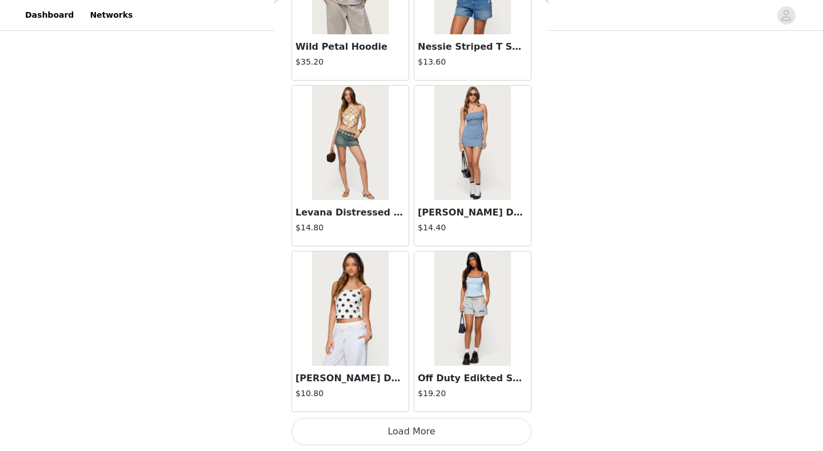
click at [386, 407] on button "Load More" at bounding box center [412, 431] width 240 height 27
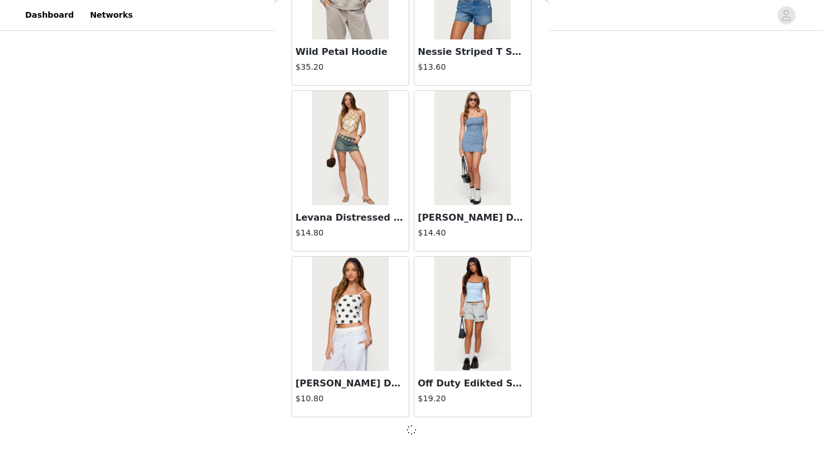
scroll to position [2952, 0]
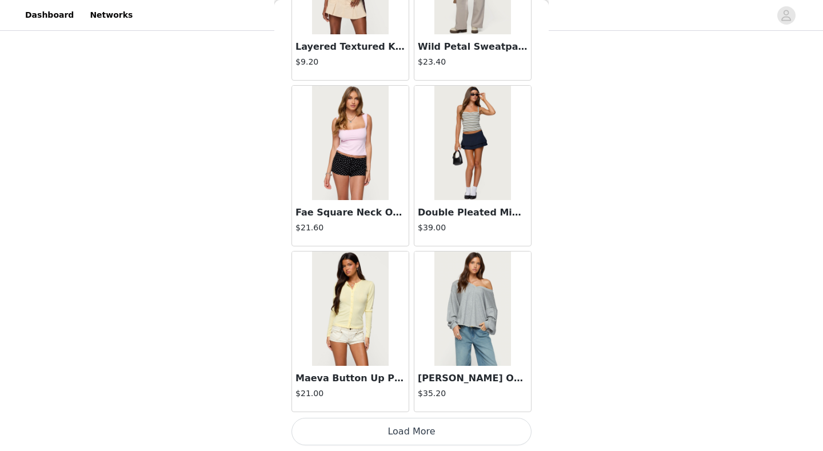
click at [392, 407] on button "Load More" at bounding box center [412, 431] width 240 height 27
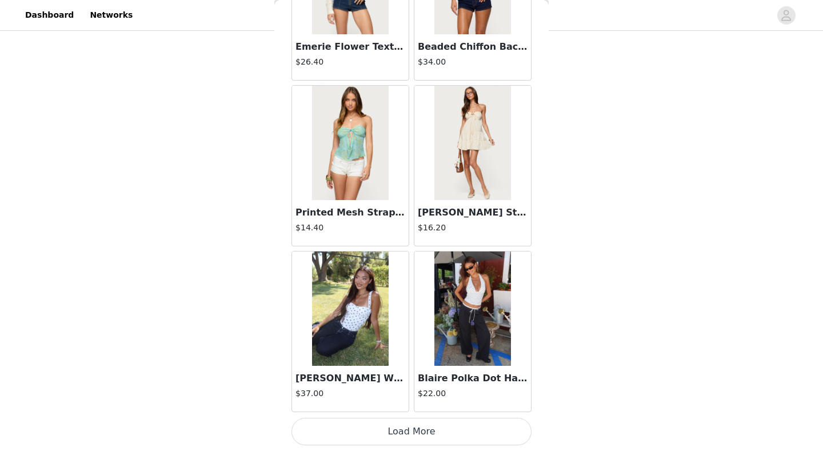
scroll to position [6274, 0]
click at [369, 407] on button "Load More" at bounding box center [412, 431] width 240 height 27
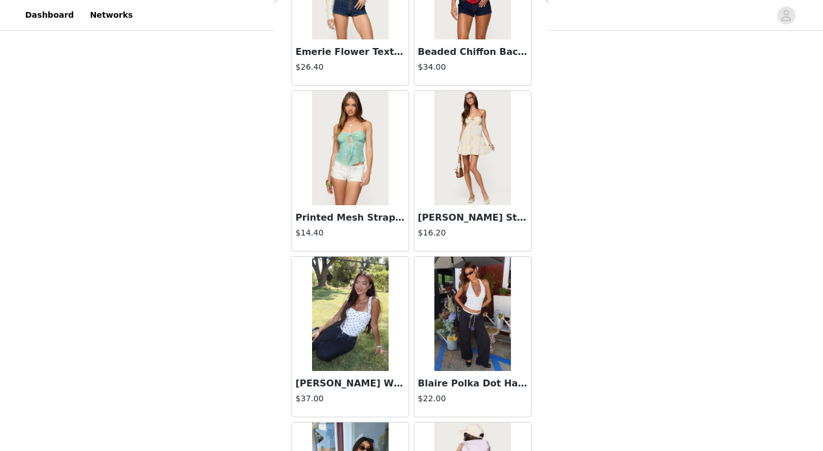
scroll to position [271, 0]
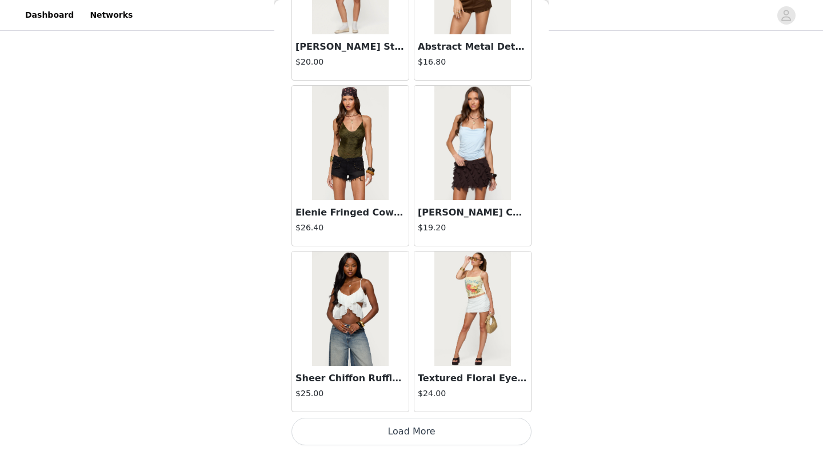
click at [399, 407] on button "Load More" at bounding box center [412, 431] width 240 height 27
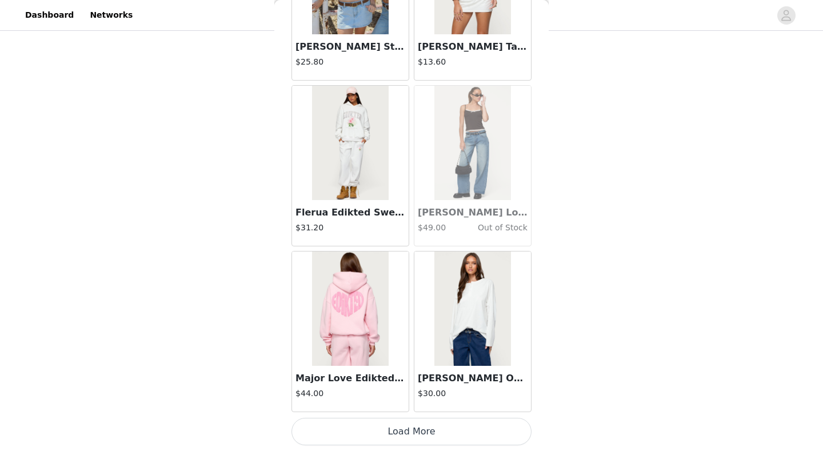
scroll to position [9591, 0]
click at [388, 407] on button "Load More" at bounding box center [412, 431] width 240 height 27
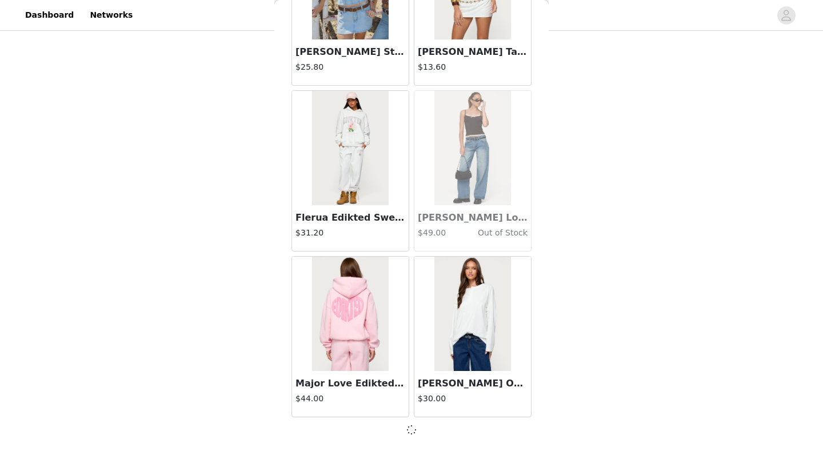
scroll to position [9586, 0]
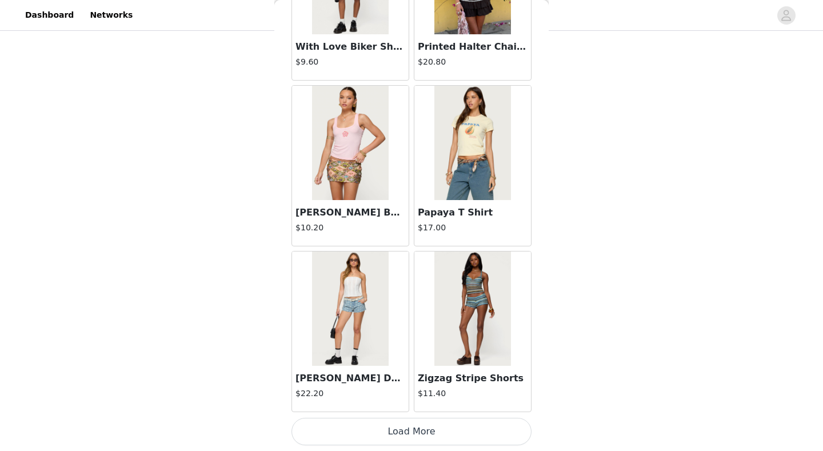
click at [408, 407] on button "Load More" at bounding box center [412, 431] width 240 height 27
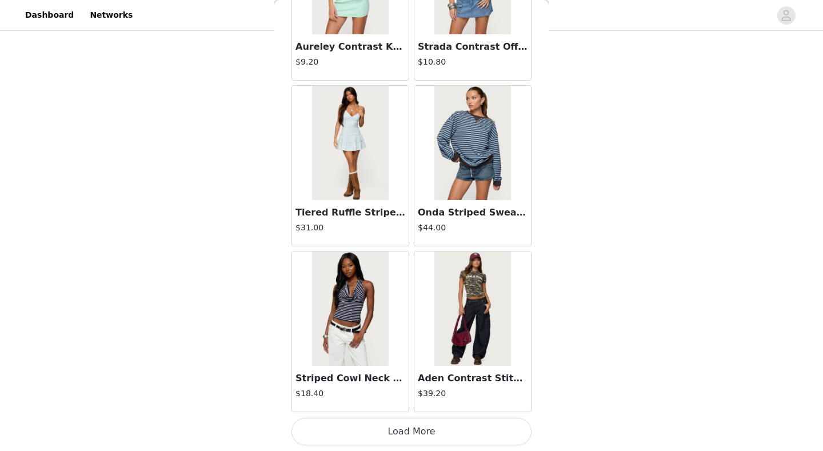
scroll to position [271, 0]
click at [427, 407] on button "Load More" at bounding box center [412, 431] width 240 height 27
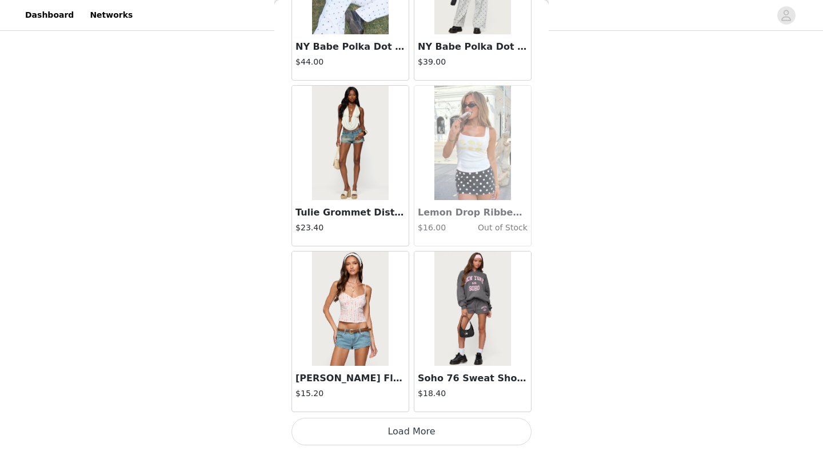
scroll to position [14566, 0]
click at [391, 407] on button "Load More" at bounding box center [412, 431] width 240 height 27
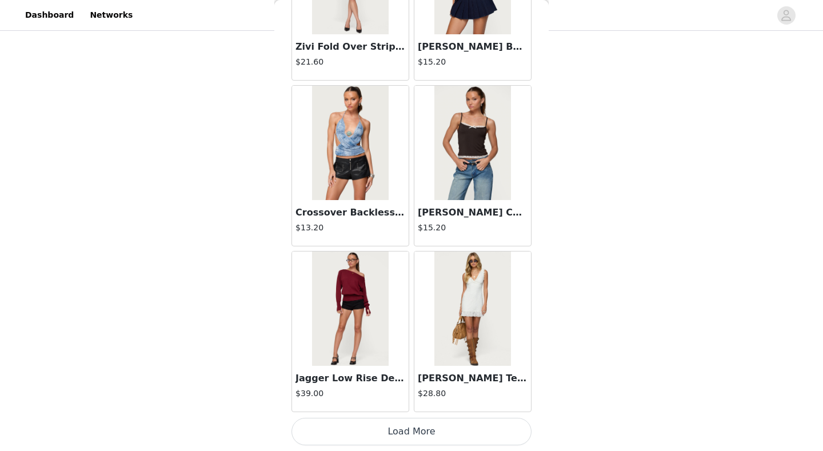
scroll to position [16225, 0]
click at [421, 407] on button "Load More" at bounding box center [412, 431] width 240 height 27
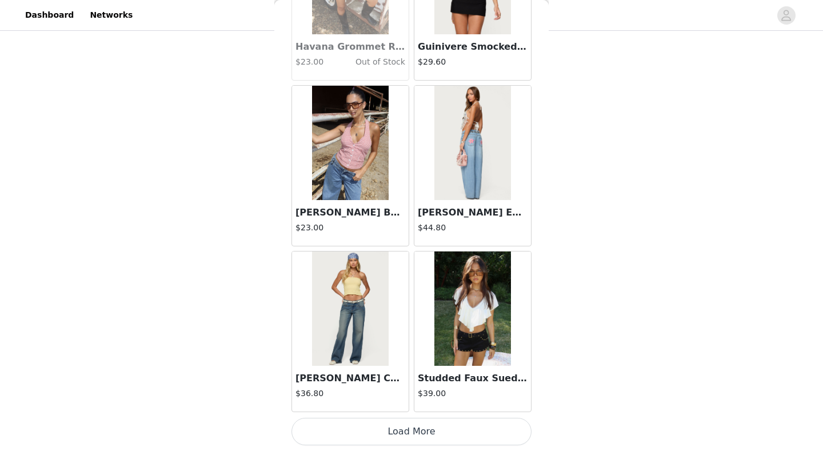
scroll to position [271, 0]
click at [413, 407] on button "Load More" at bounding box center [412, 431] width 240 height 27
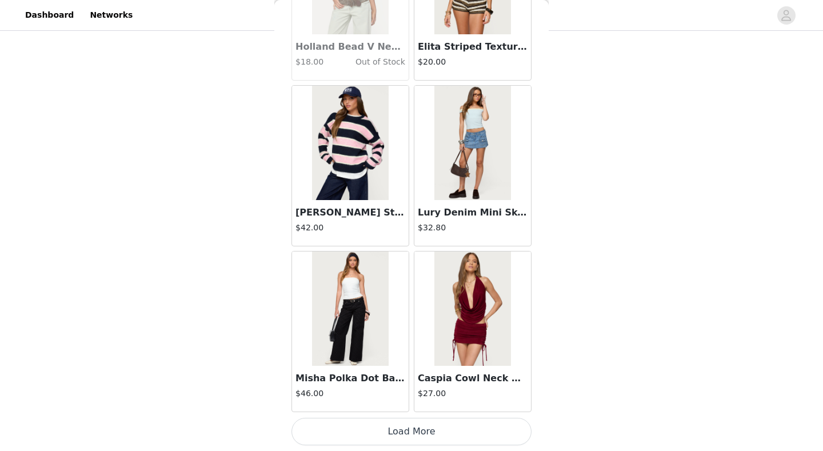
scroll to position [19541, 0]
click at [398, 407] on button "Load More" at bounding box center [412, 431] width 240 height 27
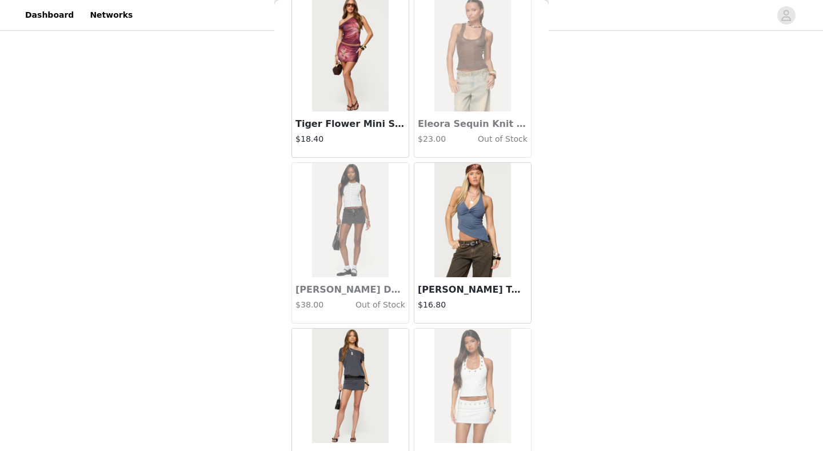
scroll to position [21111, 0]
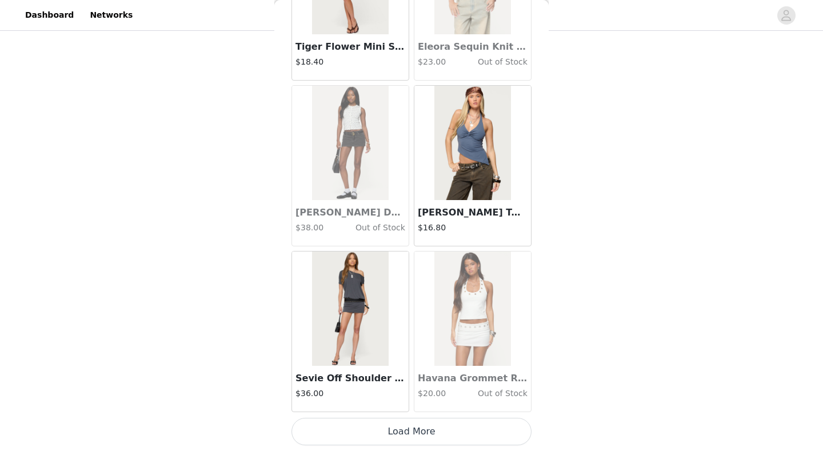
click at [417, 407] on button "Load More" at bounding box center [412, 431] width 240 height 27
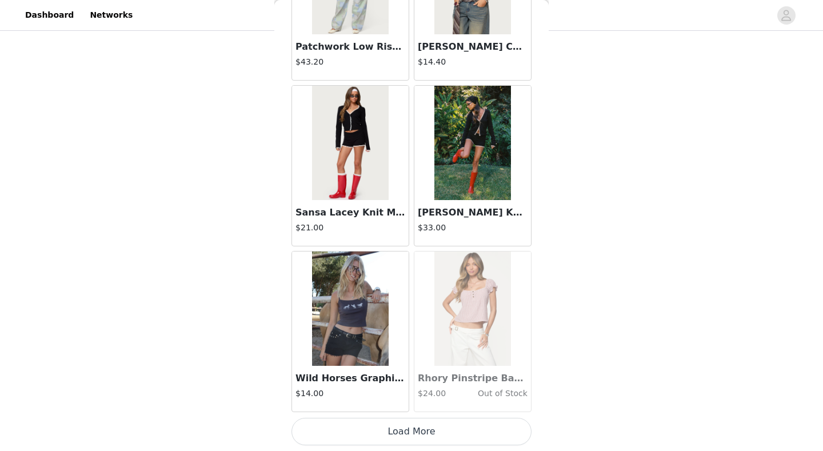
scroll to position [22858, 0]
click at [421, 407] on button "Load More" at bounding box center [412, 431] width 240 height 27
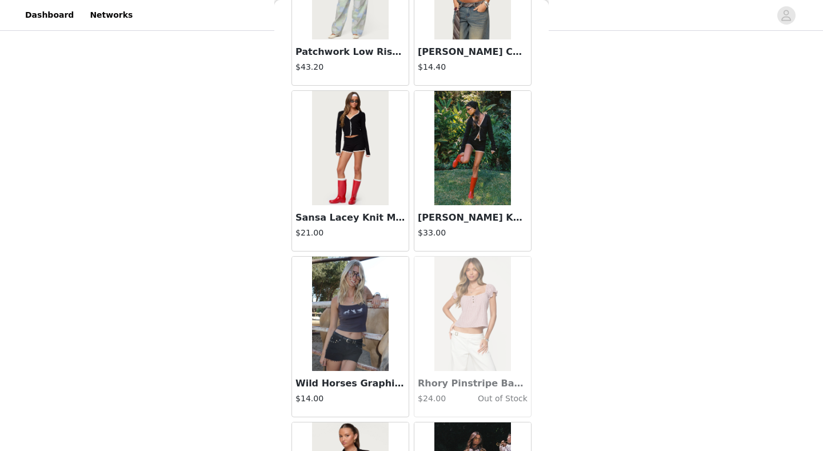
scroll to position [1949, 0]
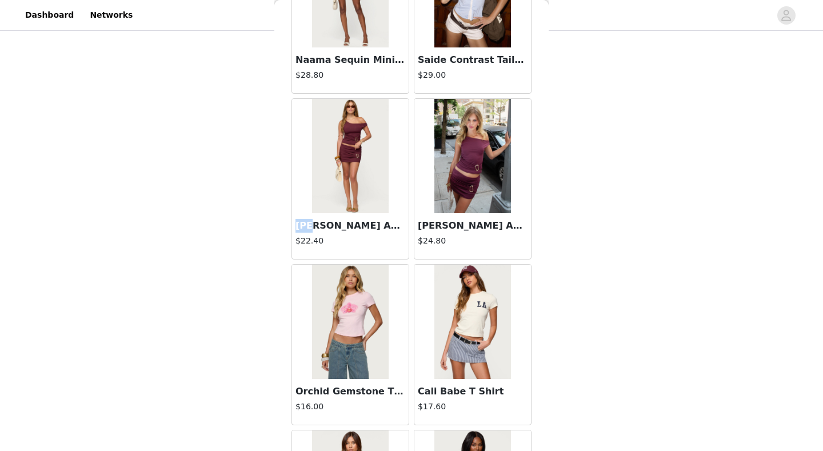
click at [456, 198] on img at bounding box center [473, 156] width 76 height 114
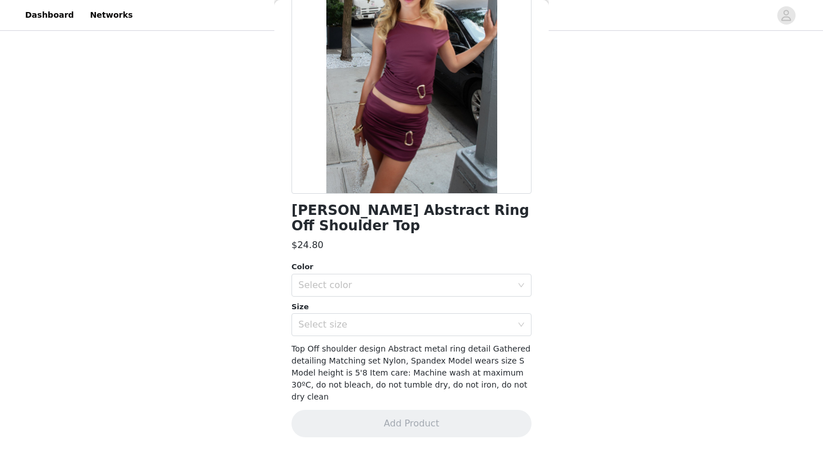
scroll to position [93, 0]
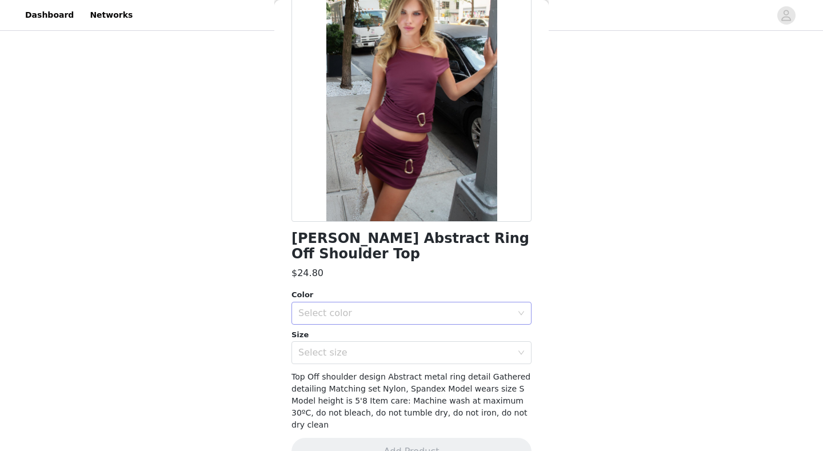
click at [385, 308] on div "Select color" at bounding box center [406, 313] width 214 height 11
click at [372, 324] on li "BURGUNDY" at bounding box center [412, 322] width 240 height 18
click at [371, 347] on div "Select size" at bounding box center [406, 352] width 214 height 11
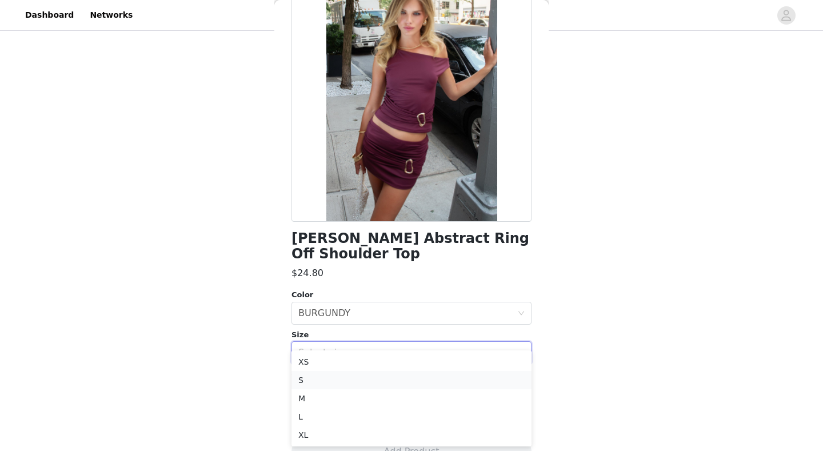
click at [328, 384] on li "S" at bounding box center [412, 380] width 240 height 18
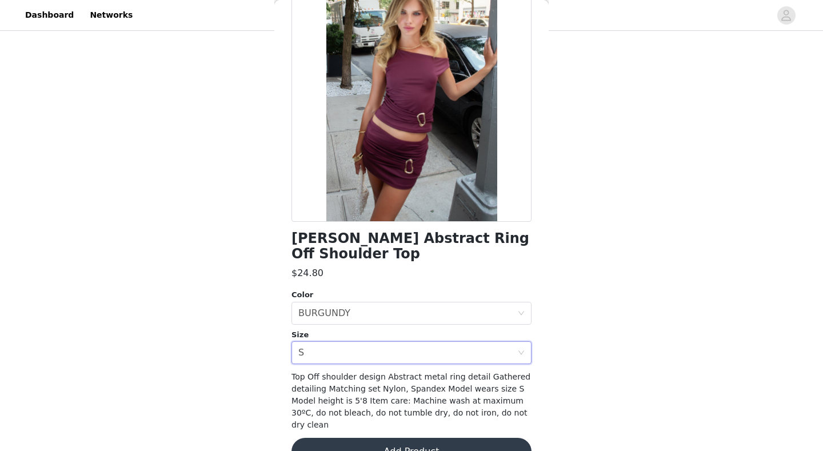
click at [364, 407] on button "Add Product" at bounding box center [412, 451] width 240 height 27
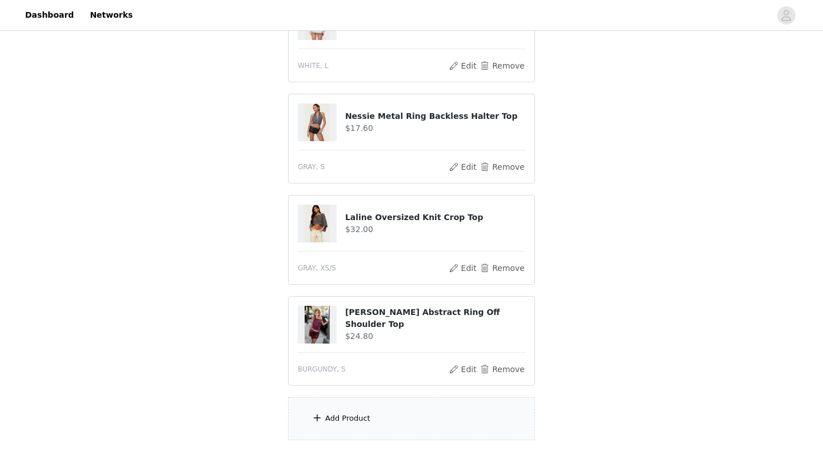
click at [377, 407] on div "Add Product" at bounding box center [411, 418] width 247 height 43
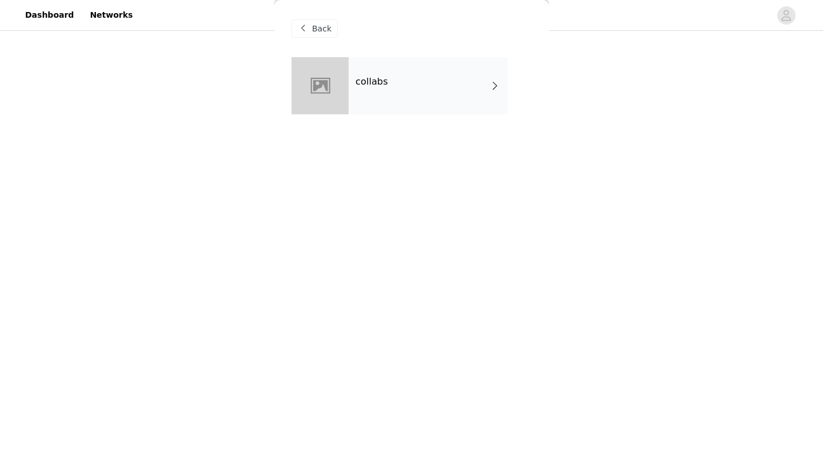
click at [411, 84] on div "collabs" at bounding box center [428, 85] width 159 height 57
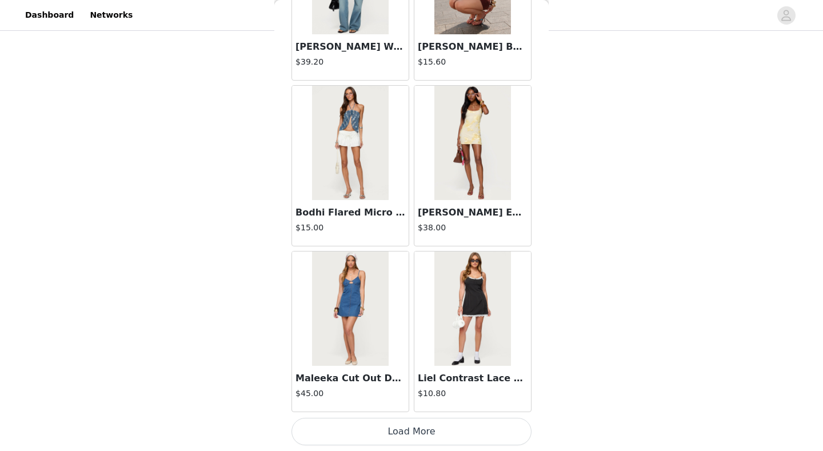
click at [368, 407] on button "Load More" at bounding box center [412, 431] width 240 height 27
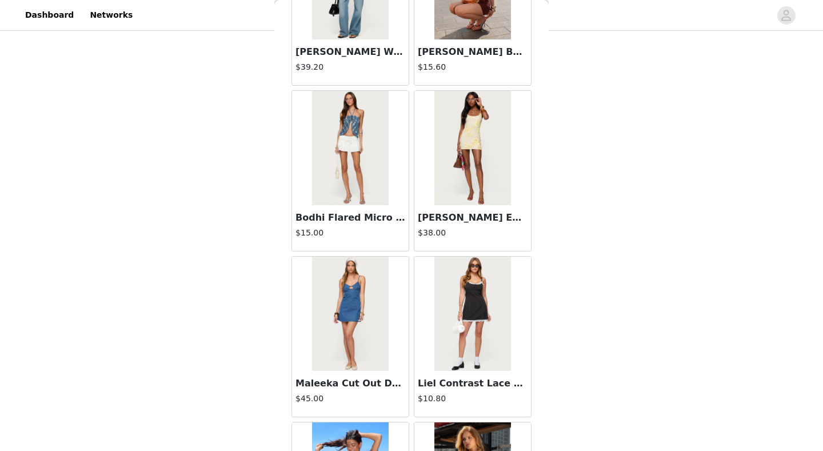
scroll to position [372, 0]
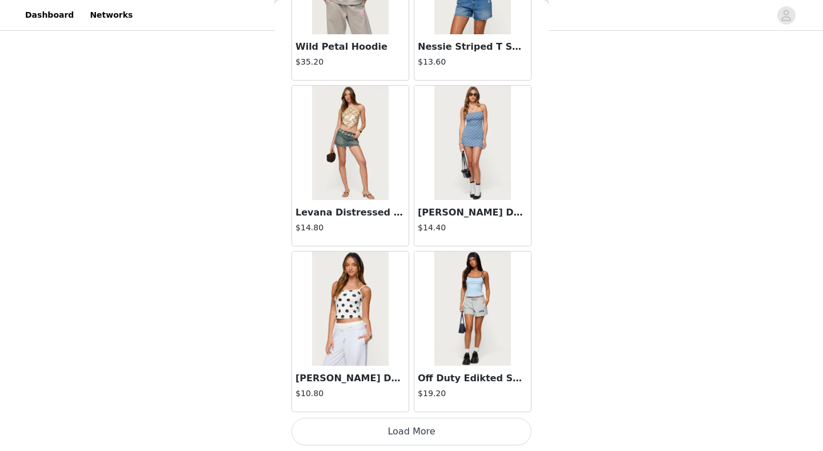
click at [387, 407] on button "Load More" at bounding box center [412, 431] width 240 height 27
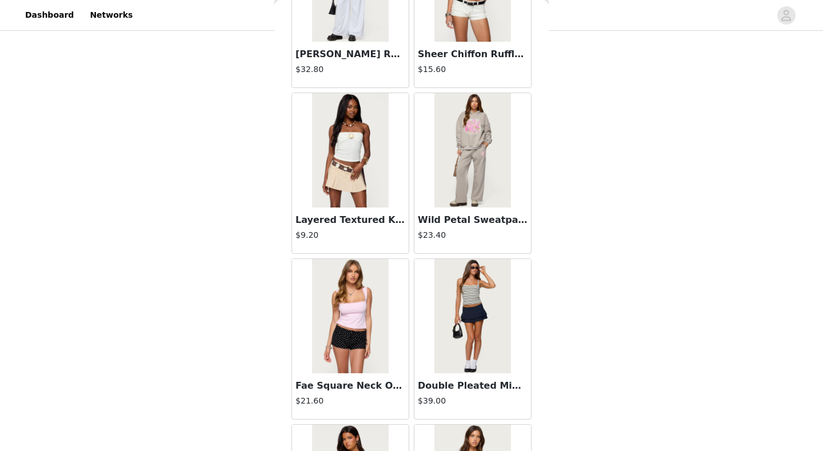
scroll to position [1949, 0]
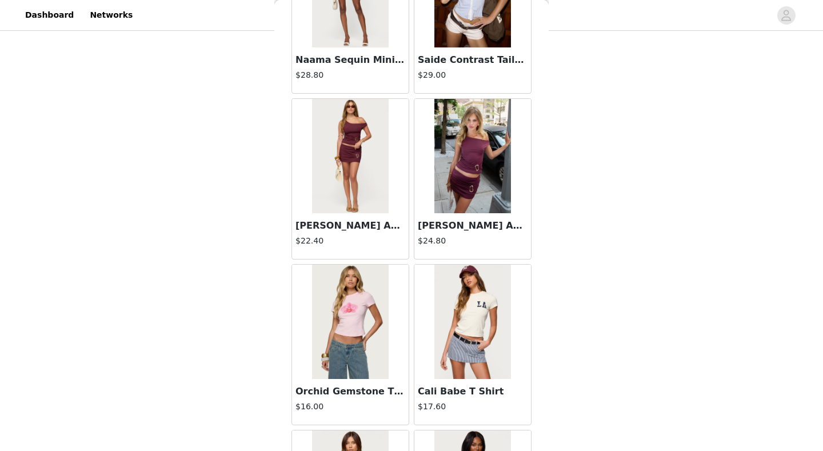
click at [327, 201] on img at bounding box center [350, 156] width 76 height 114
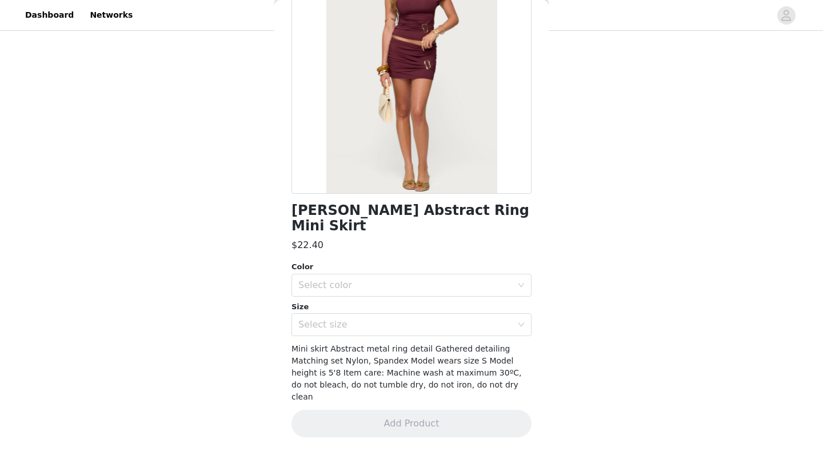
scroll to position [93, 0]
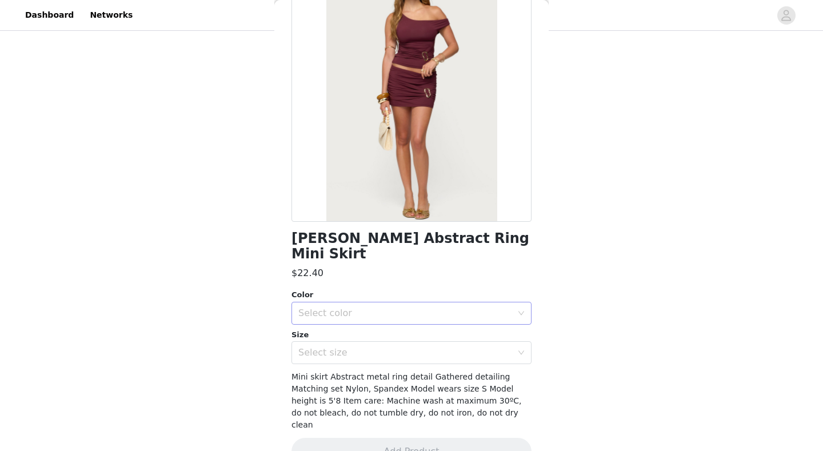
click at [379, 303] on div "Select color" at bounding box center [408, 314] width 219 height 22
click at [371, 319] on li "BURGUNDY" at bounding box center [412, 322] width 240 height 18
click at [367, 342] on div "Select size" at bounding box center [408, 353] width 219 height 22
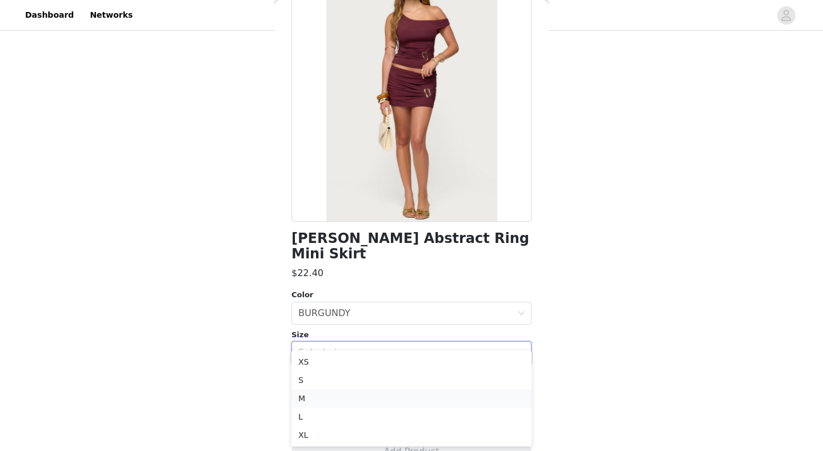
click at [339, 391] on li "M" at bounding box center [412, 398] width 240 height 18
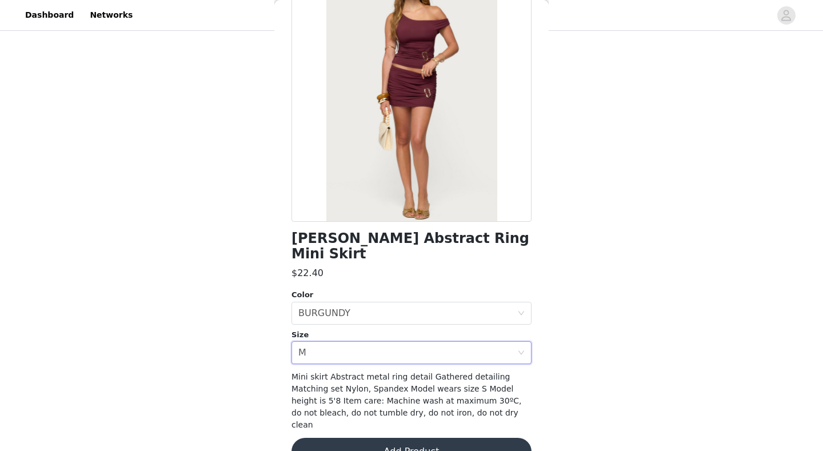
click at [381, 407] on button "Add Product" at bounding box center [412, 451] width 240 height 27
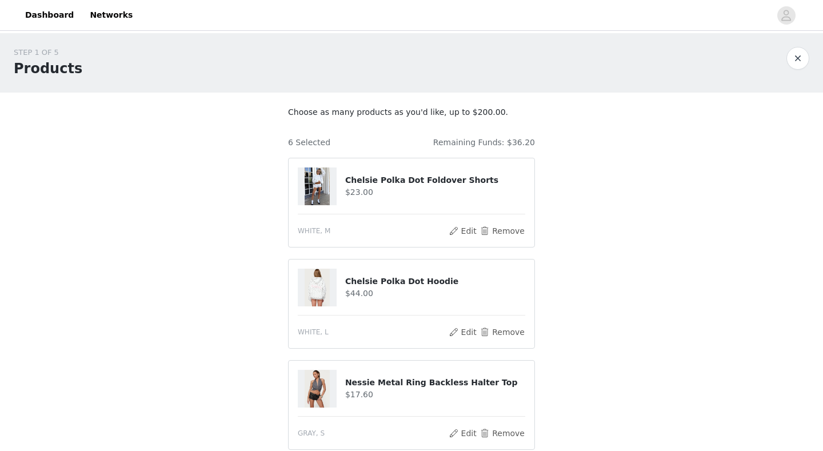
scroll to position [0, 0]
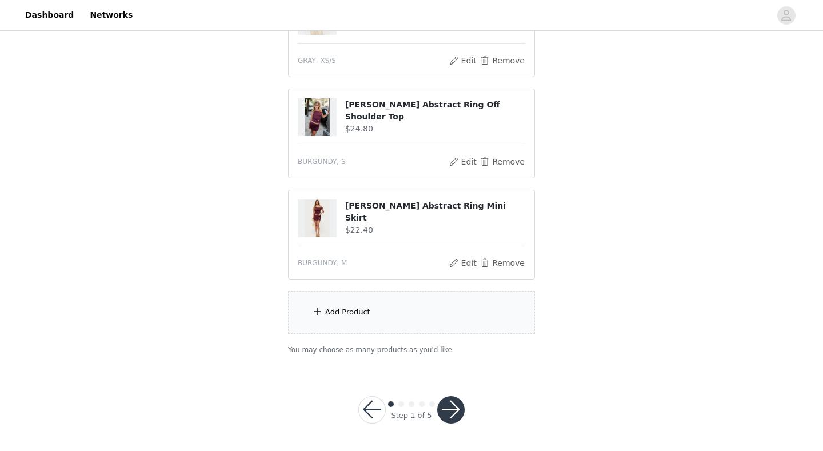
click at [367, 305] on div "Add Product" at bounding box center [411, 312] width 247 height 43
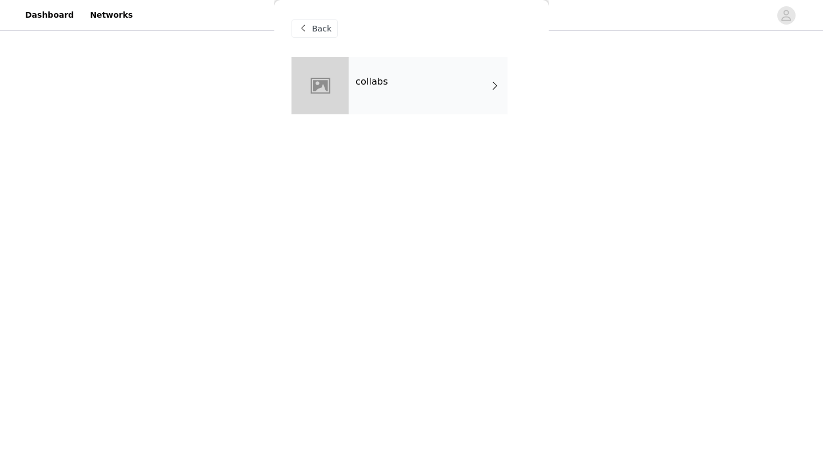
click at [419, 82] on div "collabs" at bounding box center [428, 85] width 159 height 57
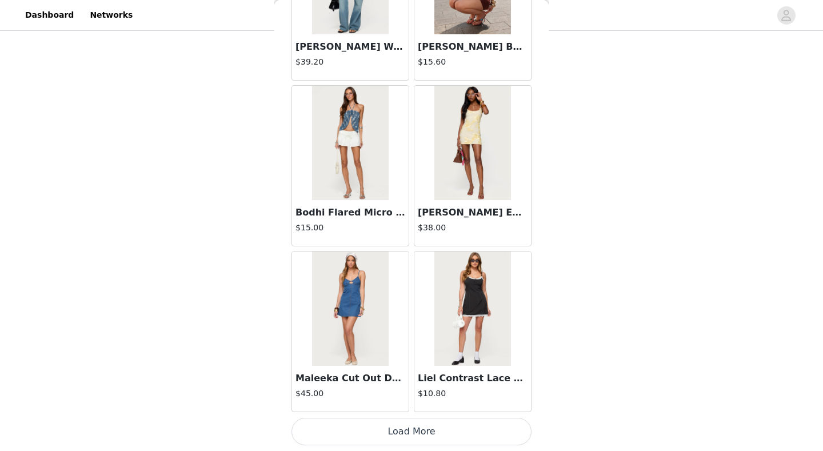
click at [416, 407] on button "Load More" at bounding box center [412, 431] width 240 height 27
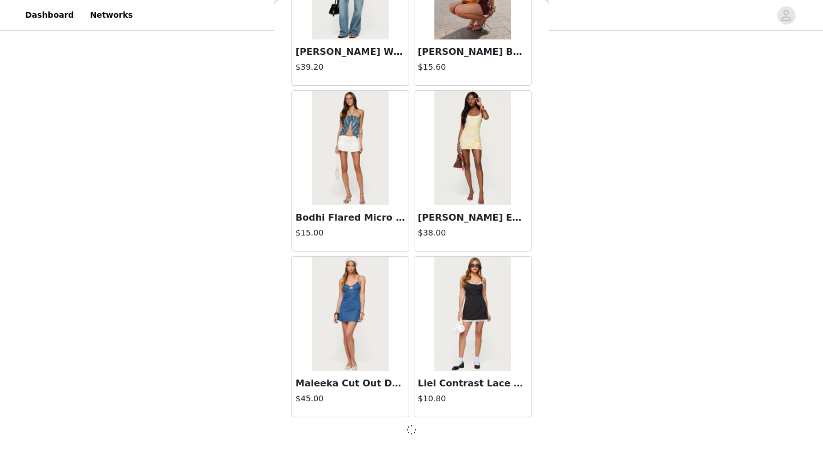
scroll to position [1294, 0]
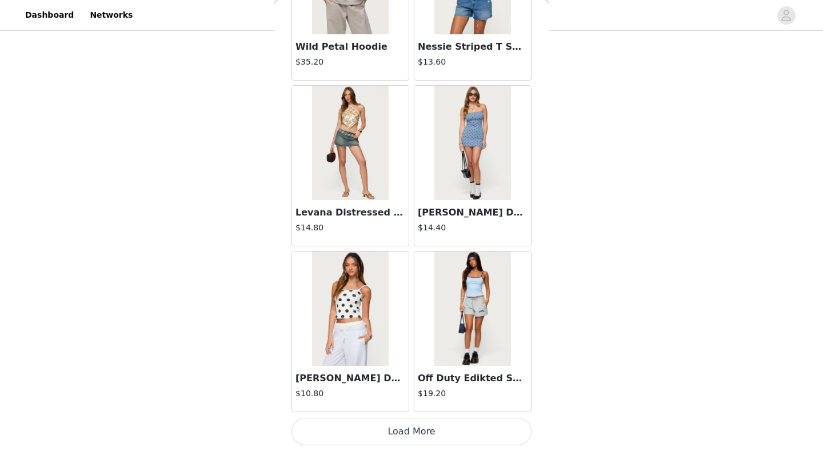
click at [417, 407] on button "Load More" at bounding box center [412, 431] width 240 height 27
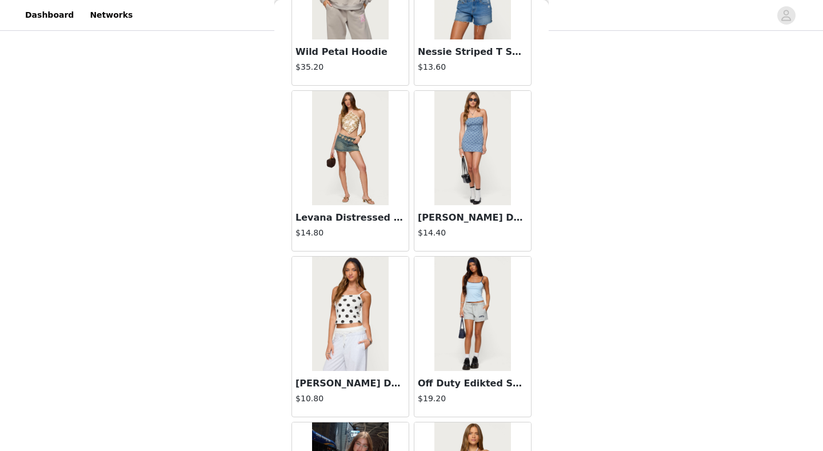
scroll to position [474, 0]
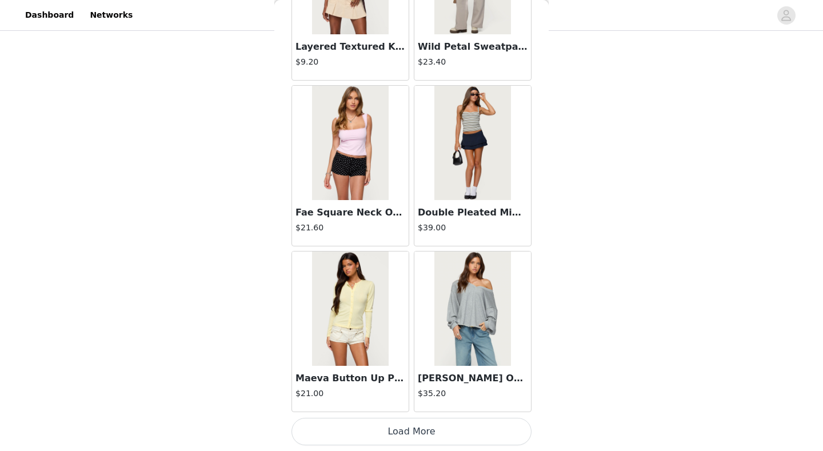
click at [379, 407] on button "Load More" at bounding box center [412, 431] width 240 height 27
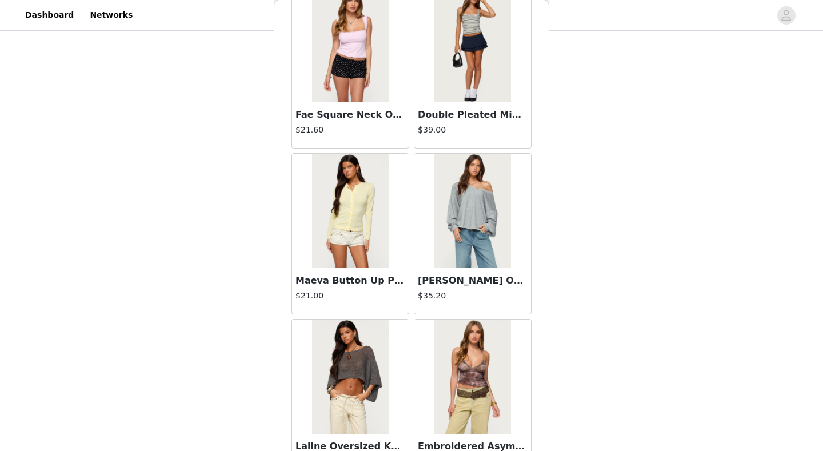
scroll to position [4830, 0]
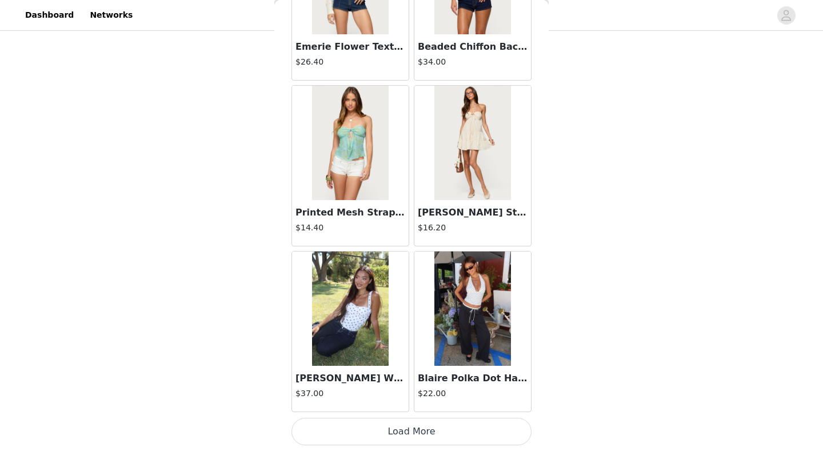
click at [419, 407] on button "Load More" at bounding box center [412, 431] width 240 height 27
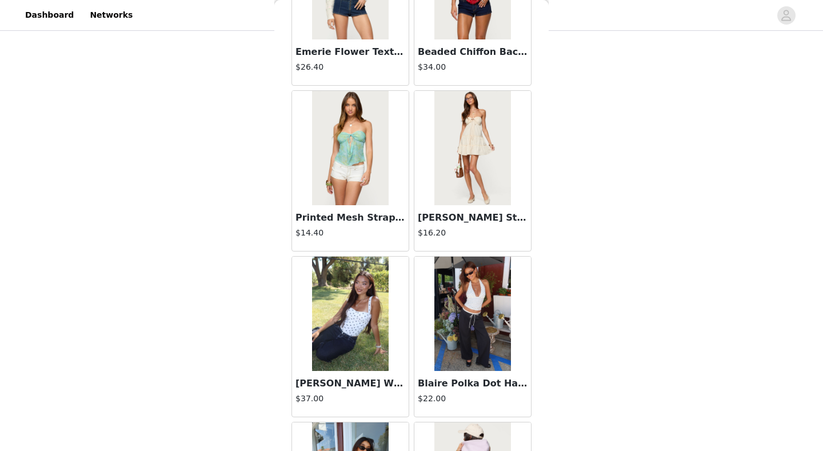
scroll to position [474, 0]
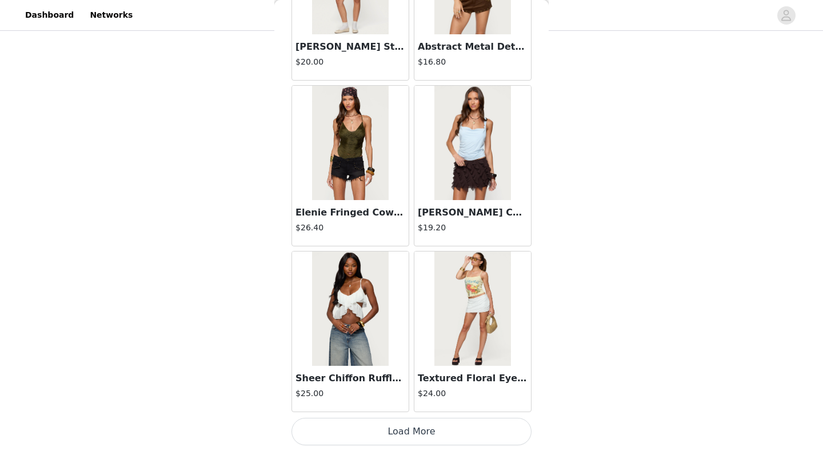
click at [416, 407] on button "Load More" at bounding box center [412, 431] width 240 height 27
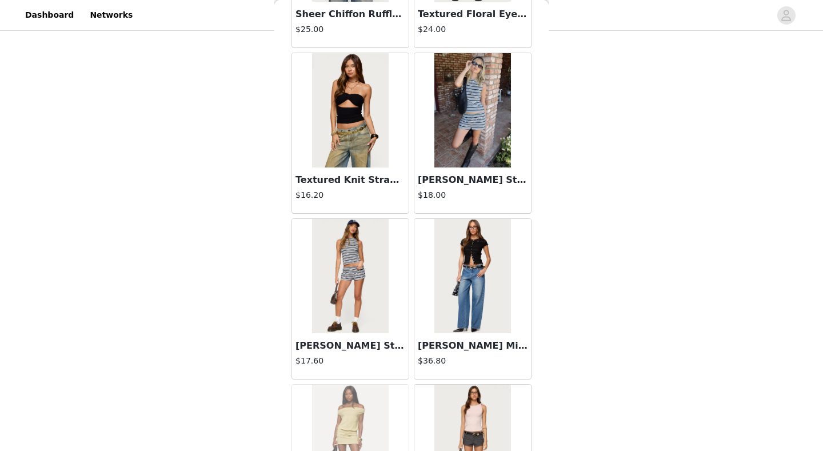
scroll to position [8296, 0]
click at [456, 150] on img at bounding box center [473, 111] width 76 height 114
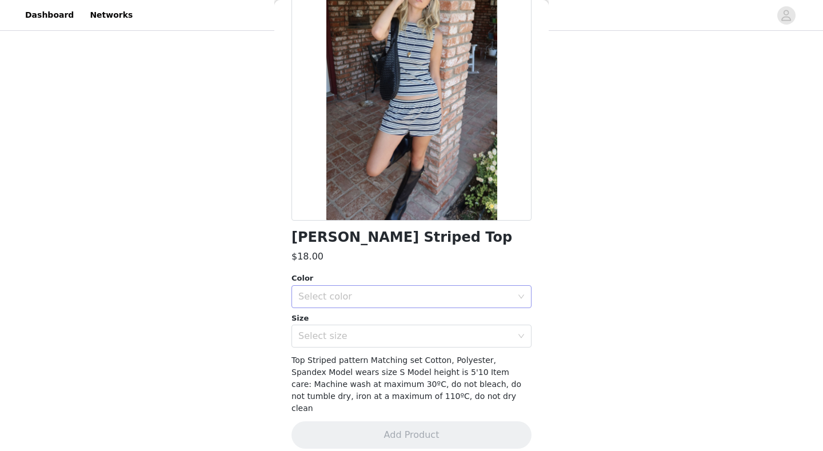
scroll to position [93, 0]
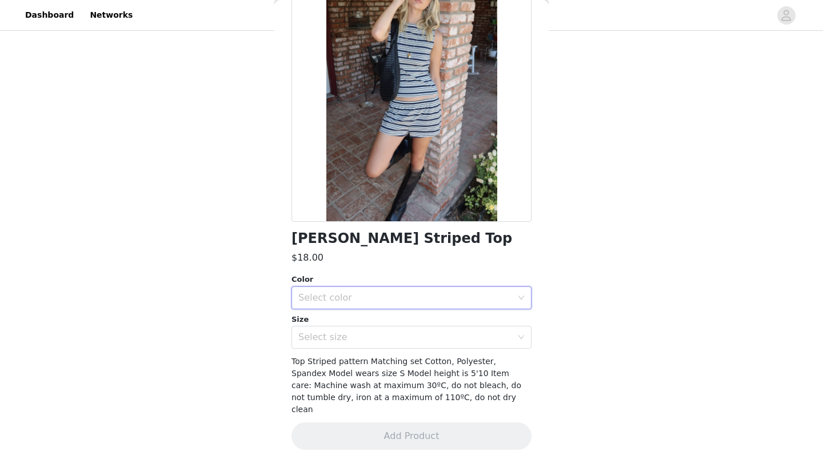
click at [408, 289] on div "Select color" at bounding box center [408, 298] width 219 height 22
click at [384, 319] on li "NAVY" at bounding box center [412, 322] width 240 height 18
click at [378, 338] on div "Select size" at bounding box center [406, 337] width 214 height 11
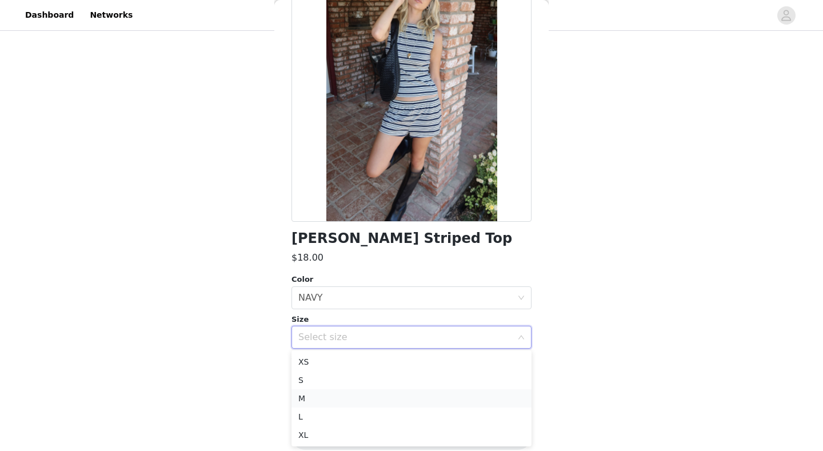
click at [351, 394] on li "M" at bounding box center [412, 398] width 240 height 18
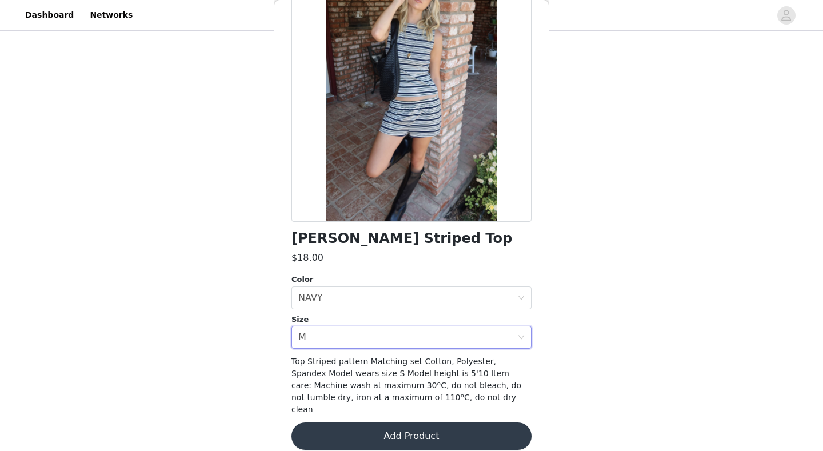
click at [372, 323] on div "Size" at bounding box center [412, 319] width 240 height 11
click at [369, 340] on div "Select size M" at bounding box center [408, 338] width 219 height 22
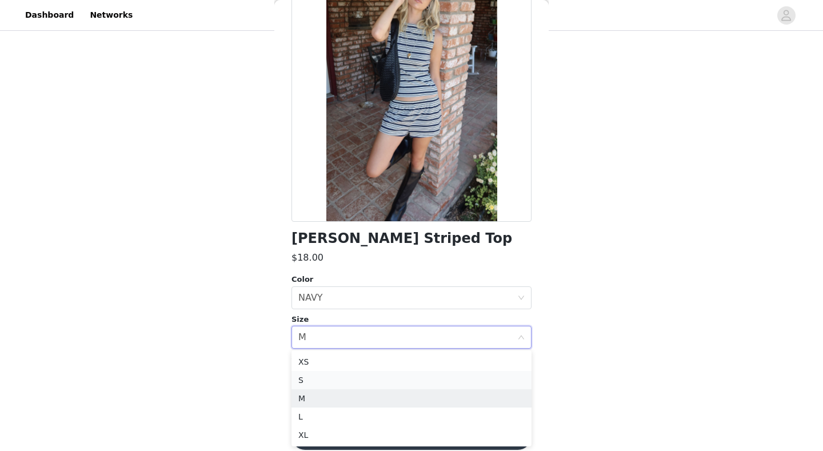
click at [348, 385] on li "S" at bounding box center [412, 380] width 240 height 18
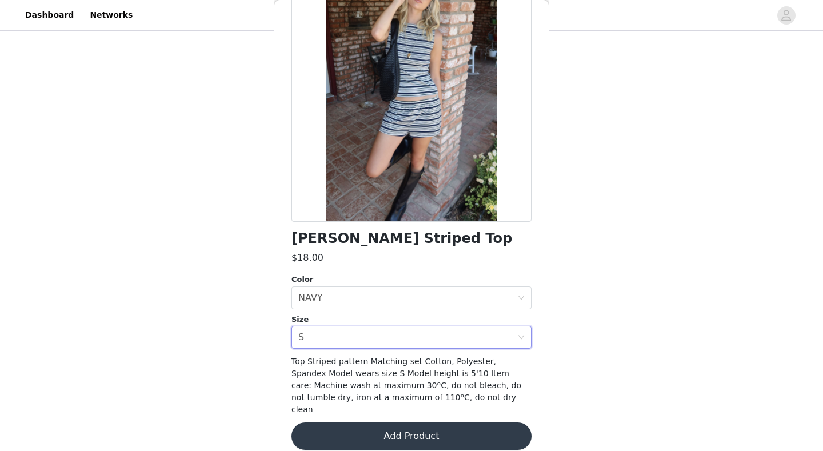
click at [348, 407] on button "Add Product" at bounding box center [412, 436] width 240 height 27
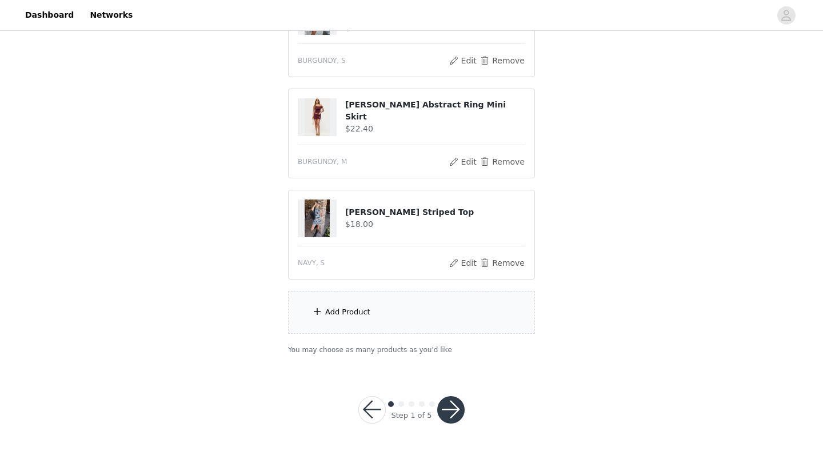
scroll to position [575, 0]
click at [411, 317] on div "Add Product" at bounding box center [411, 313] width 247 height 43
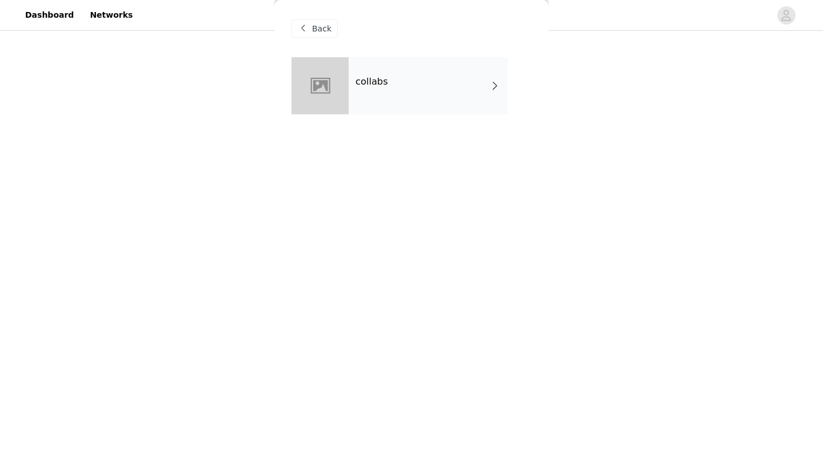
click at [428, 83] on div "collabs" at bounding box center [428, 85] width 159 height 57
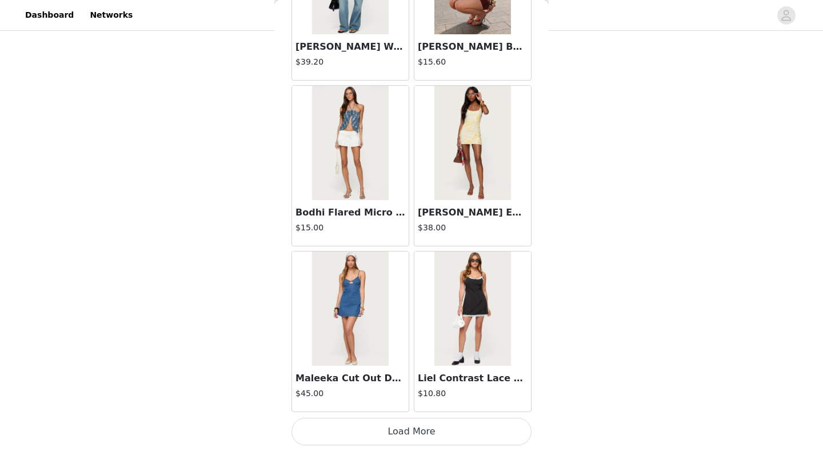
click at [438, 407] on button "Load More" at bounding box center [412, 431] width 240 height 27
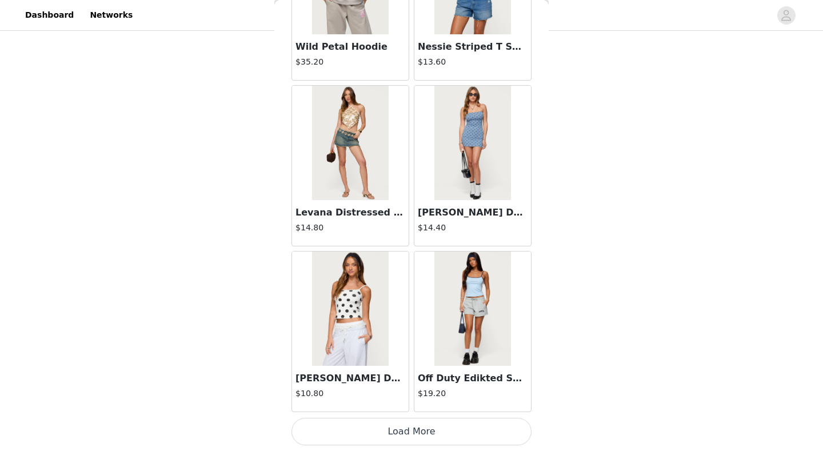
click at [386, 407] on button "Load More" at bounding box center [412, 431] width 240 height 27
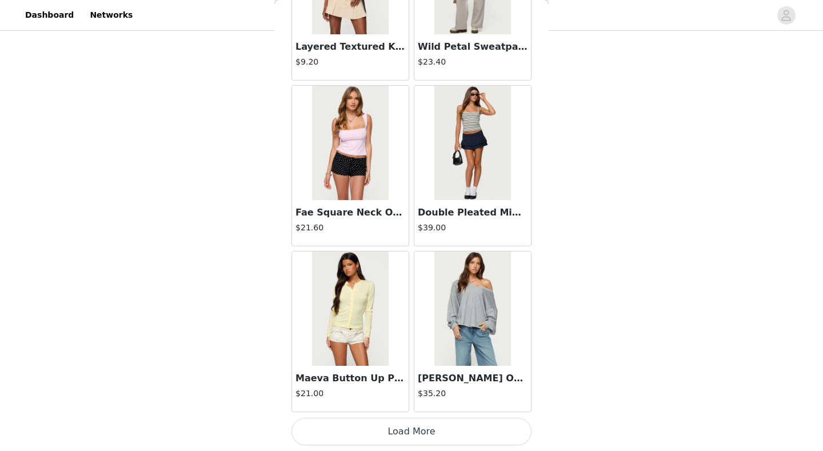
click at [436, 407] on button "Load More" at bounding box center [412, 431] width 240 height 27
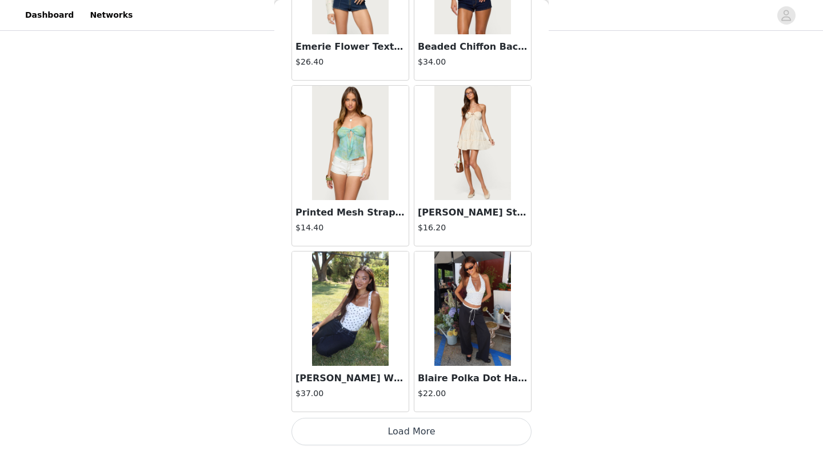
click at [405, 407] on button "Load More" at bounding box center [412, 431] width 240 height 27
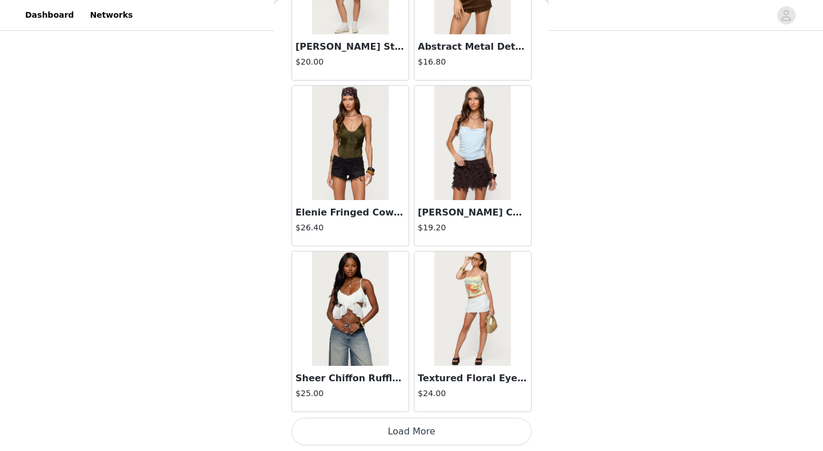
scroll to position [7932, 0]
click at [443, 407] on button "Load More" at bounding box center [412, 431] width 240 height 27
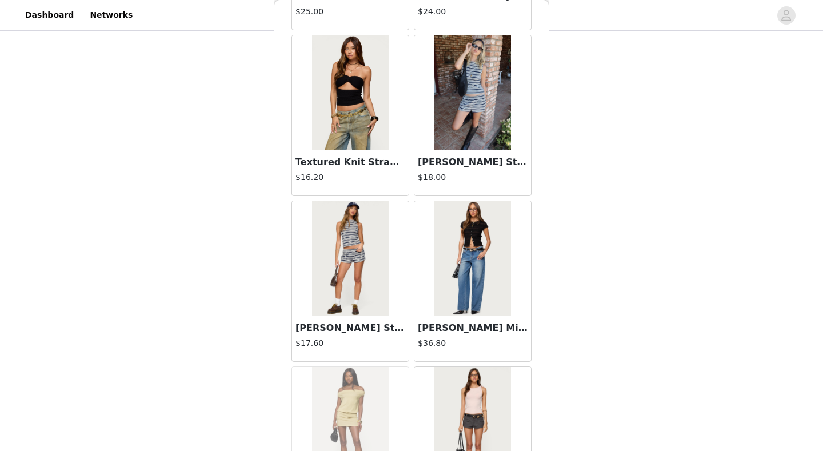
scroll to position [8311, 0]
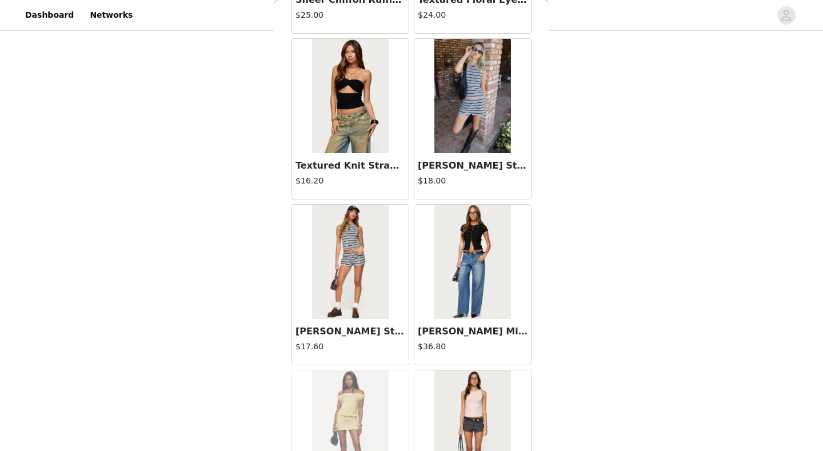
click at [342, 285] on img at bounding box center [350, 262] width 76 height 114
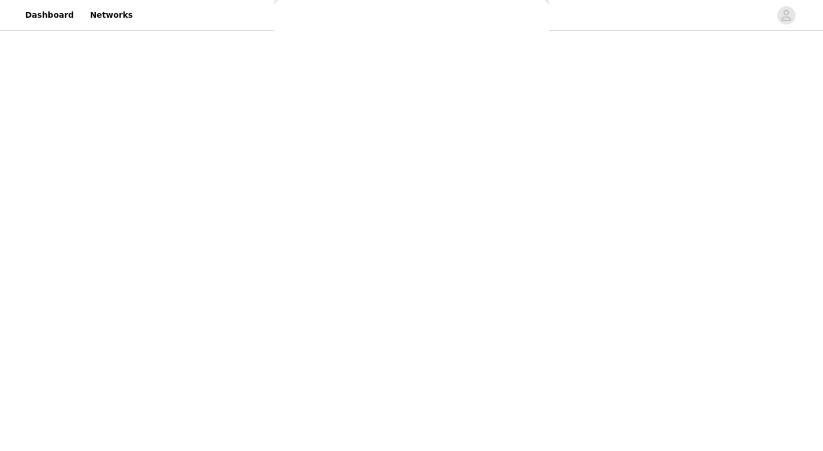
scroll to position [93, 0]
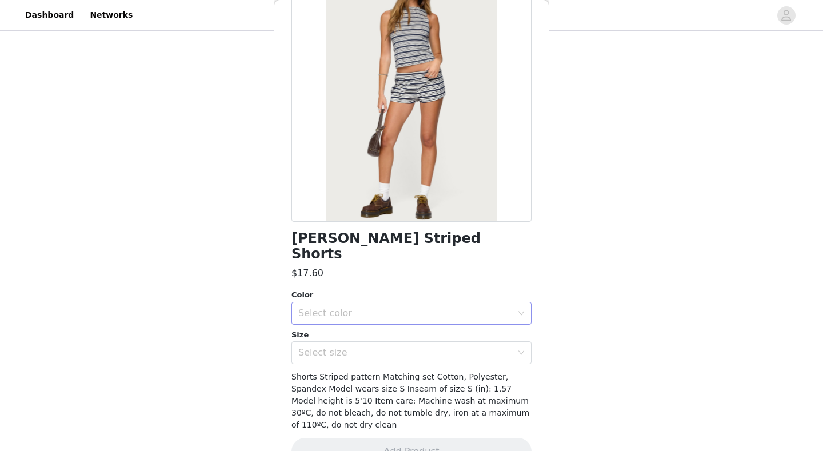
click at [403, 308] on div "Select color" at bounding box center [406, 313] width 214 height 11
click at [386, 320] on li "NAVY" at bounding box center [412, 322] width 240 height 18
click at [384, 342] on div "Select size" at bounding box center [408, 353] width 219 height 22
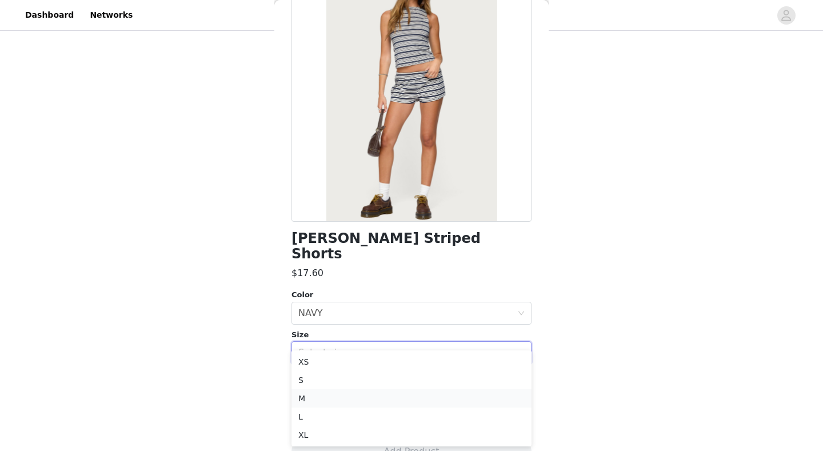
click at [349, 394] on li "M" at bounding box center [412, 398] width 240 height 18
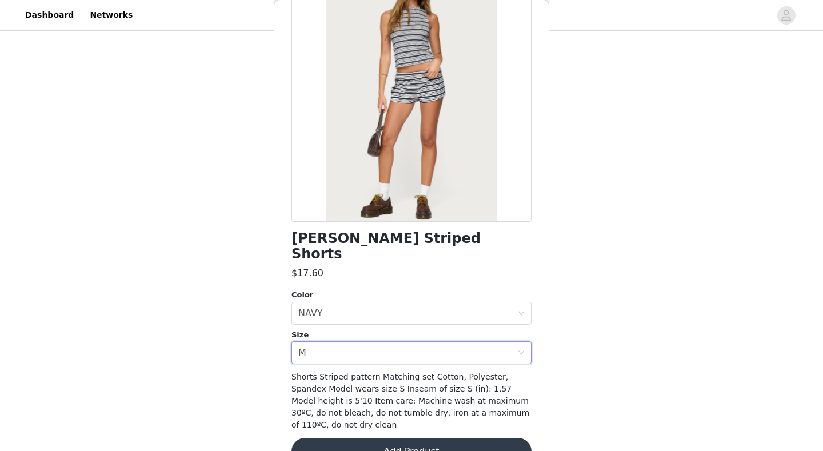
click at [407, 407] on button "Add Product" at bounding box center [412, 451] width 240 height 27
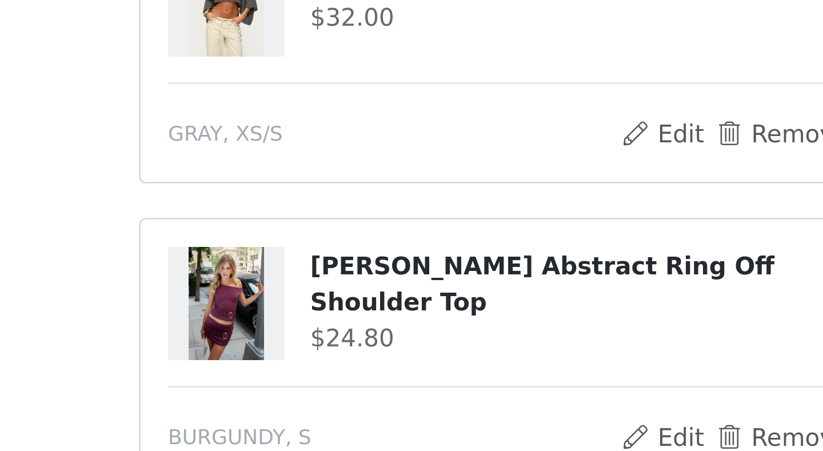
scroll to position [261, 0]
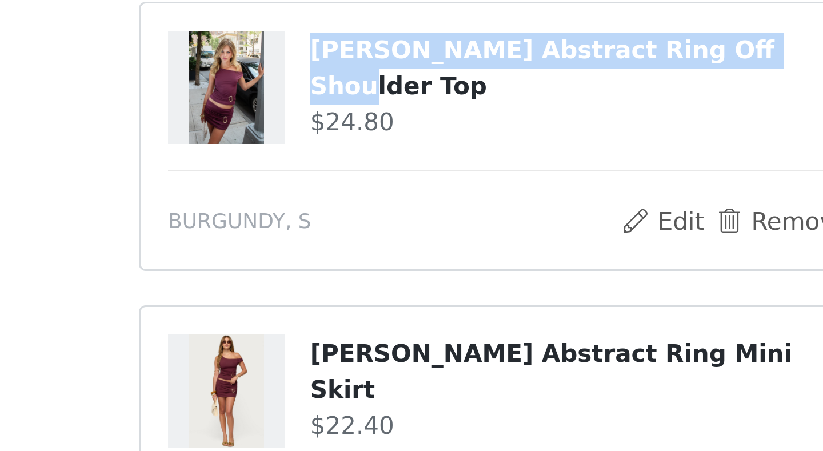
drag, startPoint x: 102, startPoint y: 23, endPoint x: 245, endPoint y: 24, distance: 143.0
click at [298, 311] on div "[PERSON_NAME] Abstract Ring Off Shoulder Top $24.80" at bounding box center [412, 330] width 228 height 38
copy div "[PERSON_NAME] Abstract Ring Off Shoulder Top"
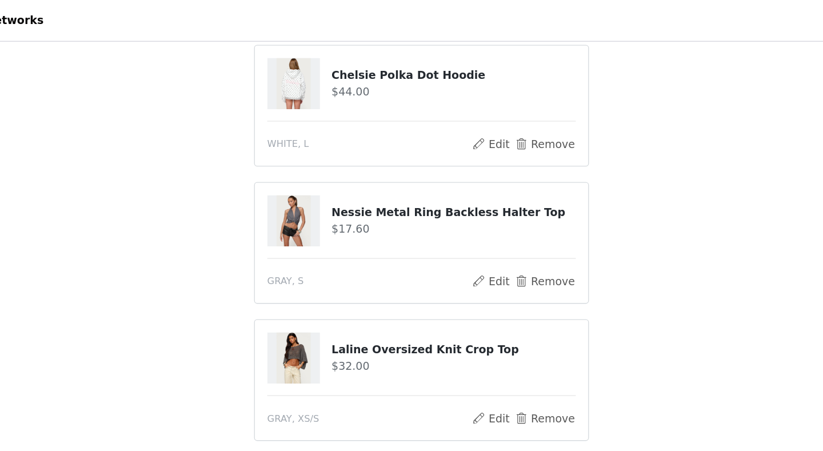
scroll to position [225, 0]
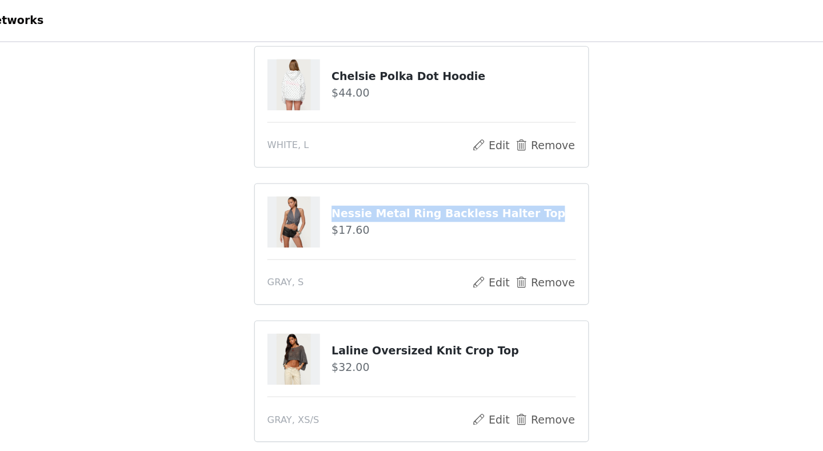
drag, startPoint x: 244, startPoint y: 154, endPoint x: 415, endPoint y: 157, distance: 171.0
click at [415, 157] on h4 "Nessie Metal Ring Backless Halter Top" at bounding box center [435, 158] width 180 height 12
copy h4 "Nessie Metal Ring Backless Halter Top"
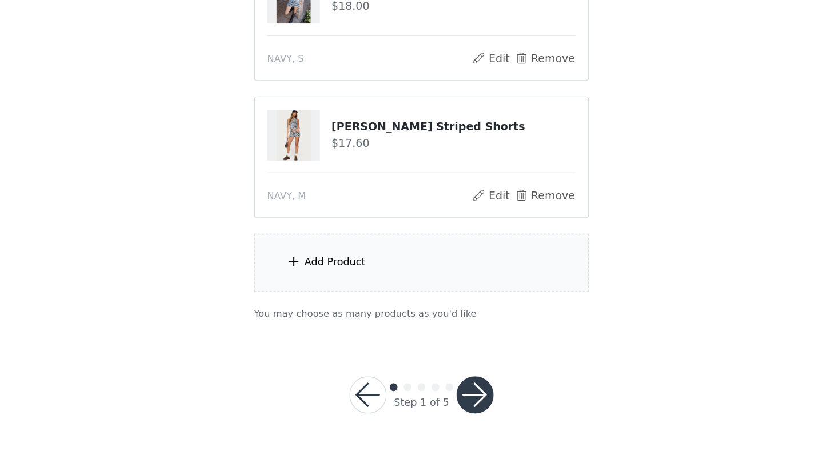
scroll to position [676, 0]
click at [437, 397] on button "button" at bounding box center [450, 410] width 27 height 27
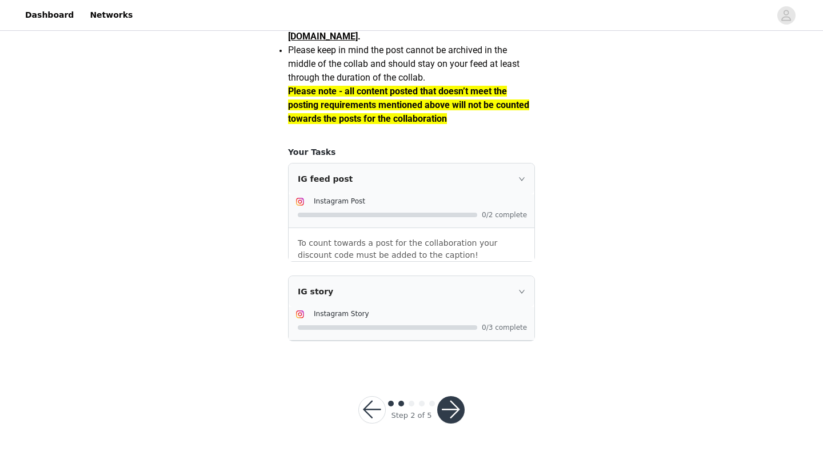
scroll to position [999, 0]
click at [445, 404] on button "button" at bounding box center [450, 409] width 27 height 27
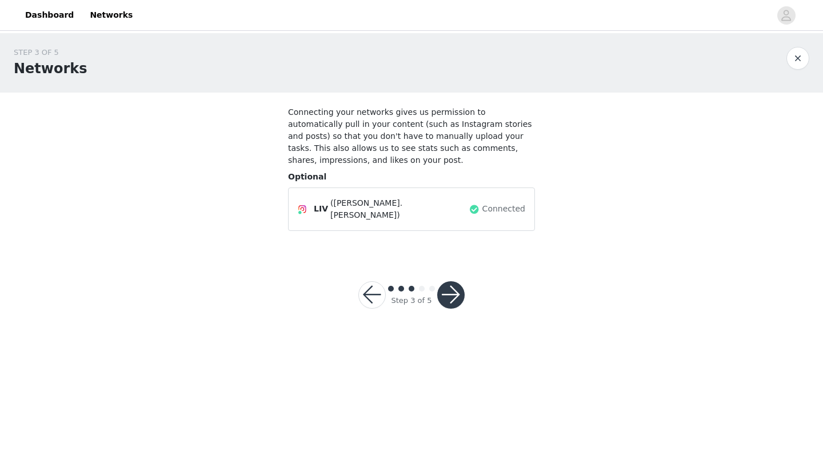
click at [451, 293] on button "button" at bounding box center [450, 294] width 27 height 27
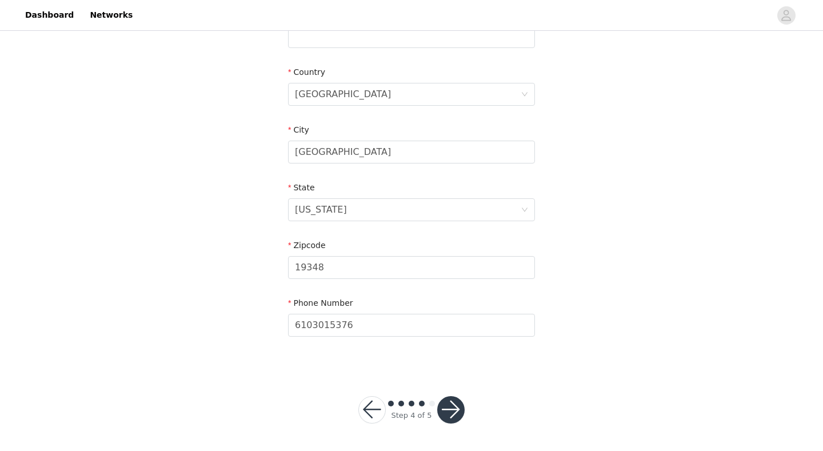
scroll to position [328, 0]
click at [453, 407] on button "button" at bounding box center [450, 410] width 27 height 27
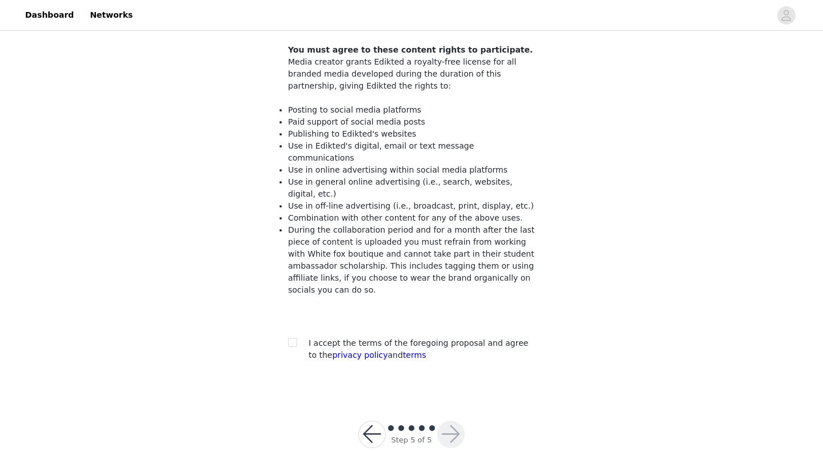
scroll to position [100, 0]
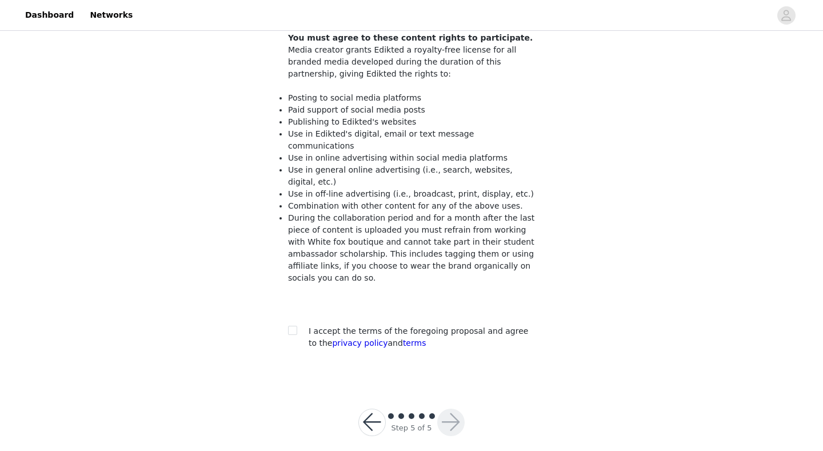
click at [288, 325] on section "You must agree to these content rights to participate. You must agree to these …" at bounding box center [411, 187] width 274 height 389
click at [292, 326] on input "checkbox" at bounding box center [292, 330] width 8 height 8
checkbox input "true"
click at [456, 407] on button "button" at bounding box center [450, 422] width 27 height 27
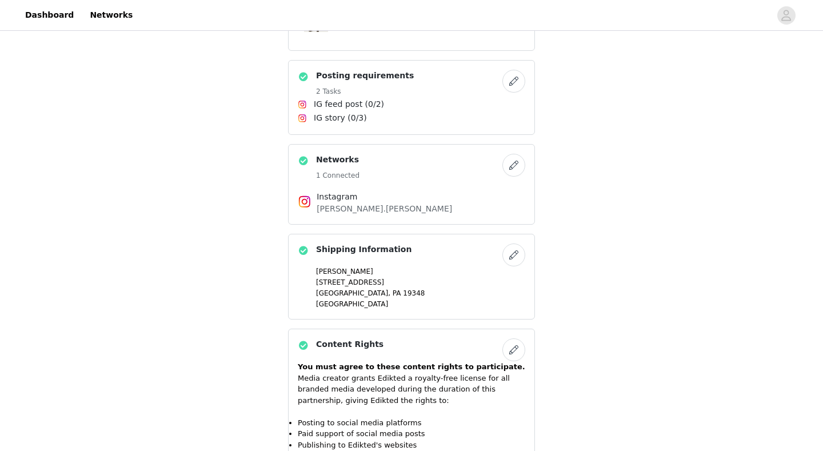
scroll to position [830, 0]
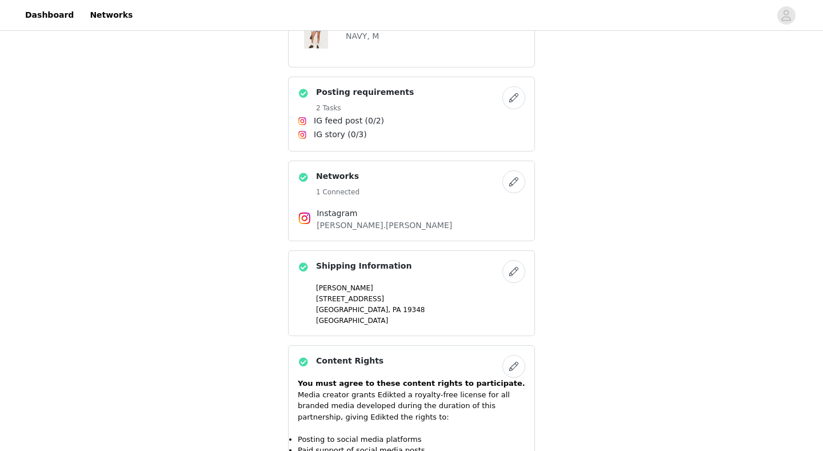
click at [456, 274] on button "button" at bounding box center [514, 271] width 23 height 23
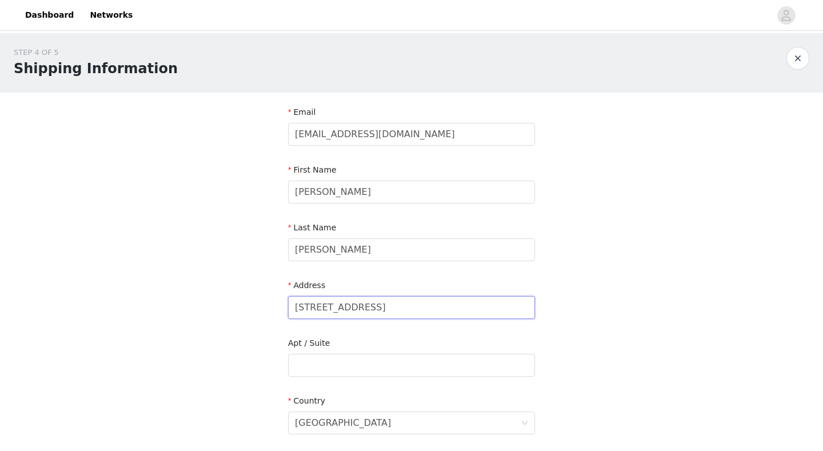
click at [408, 304] on input "[STREET_ADDRESS]" at bounding box center [411, 307] width 247 height 23
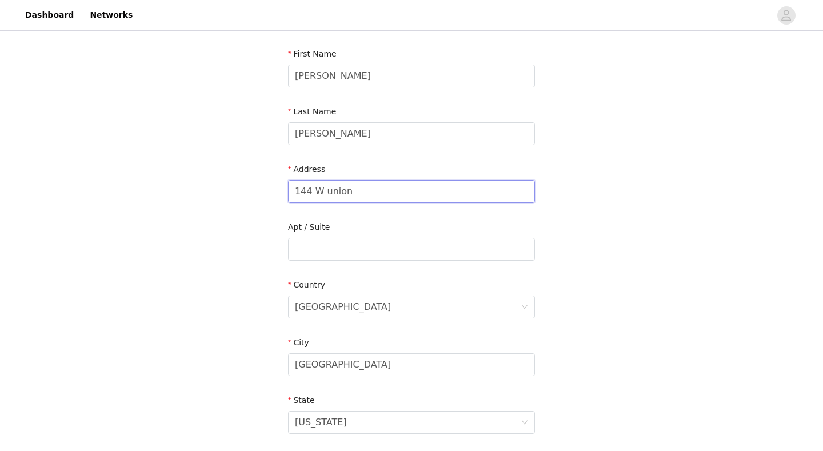
scroll to position [125, 0]
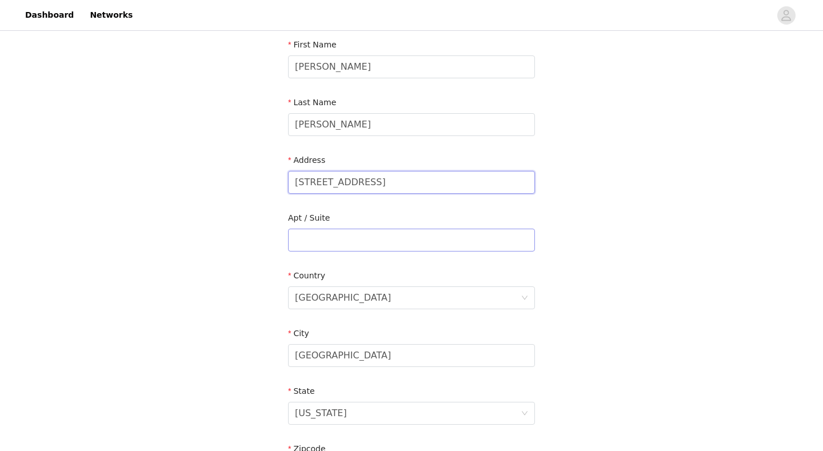
type input "[STREET_ADDRESS]"
click at [348, 235] on input "text" at bounding box center [411, 240] width 247 height 23
type input "1"
click at [456, 258] on div "STEP 4 OF 5 Shipping Information Email [EMAIL_ADDRESS][DOMAIN_NAME] First Name …" at bounding box center [411, 240] width 823 height 665
click at [421, 353] on input "[GEOGRAPHIC_DATA]" at bounding box center [411, 355] width 247 height 23
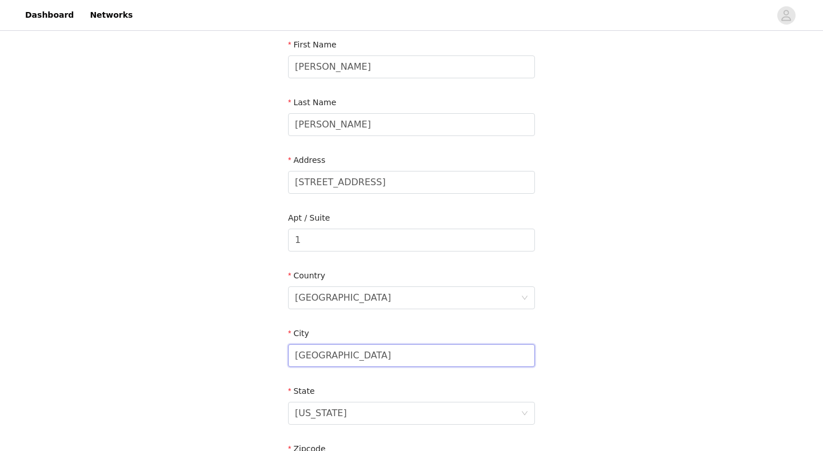
click at [421, 353] on input "[GEOGRAPHIC_DATA]" at bounding box center [411, 355] width 247 height 23
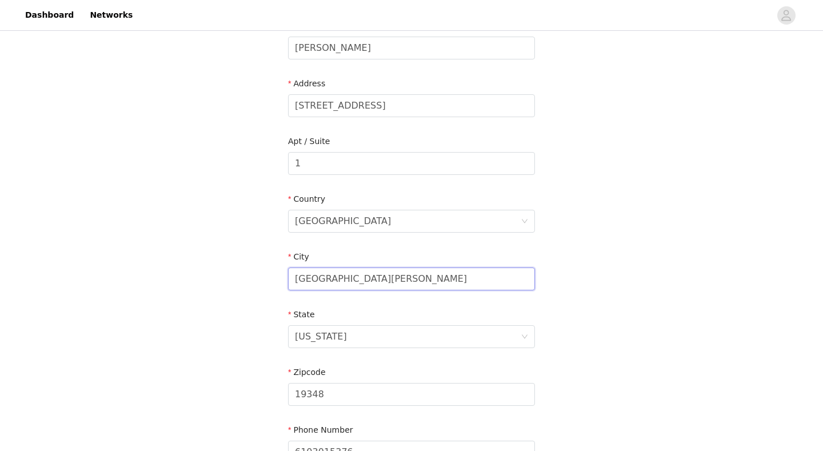
scroll to position [226, 0]
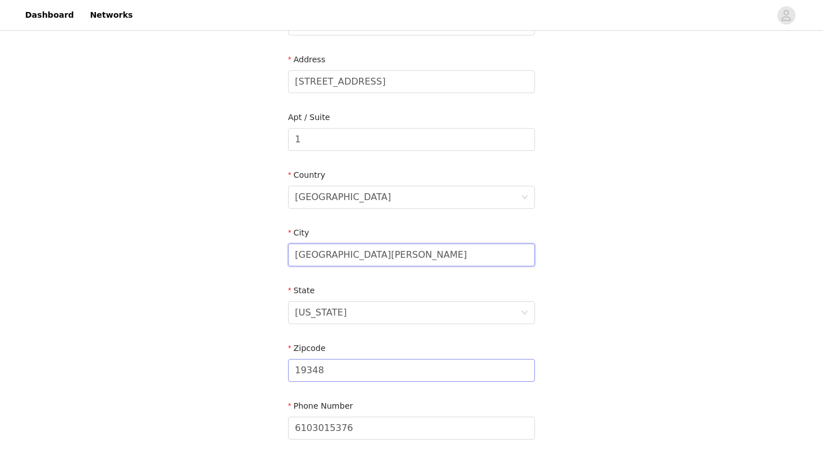
type input "[GEOGRAPHIC_DATA][PERSON_NAME]"
type input "19382"
click at [456, 374] on div "STEP 4 OF 5 Shipping Information Email [EMAIL_ADDRESS][DOMAIN_NAME] First Name …" at bounding box center [411, 139] width 823 height 665
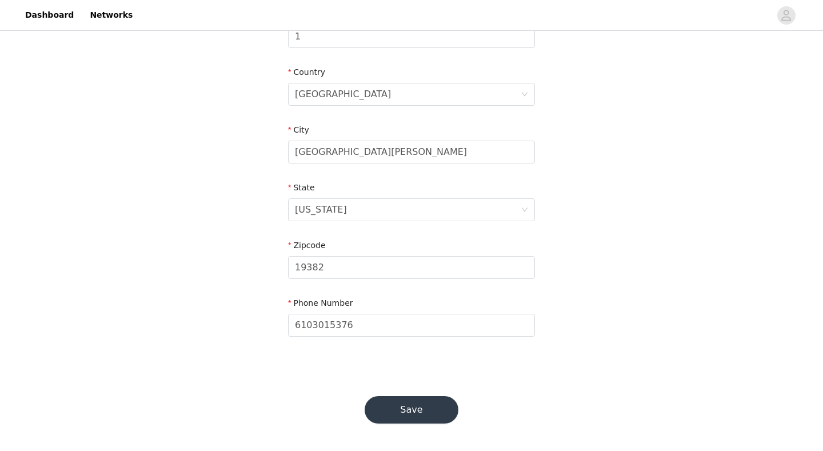
scroll to position [328, 0]
click at [399, 407] on button "Save" at bounding box center [412, 410] width 94 height 27
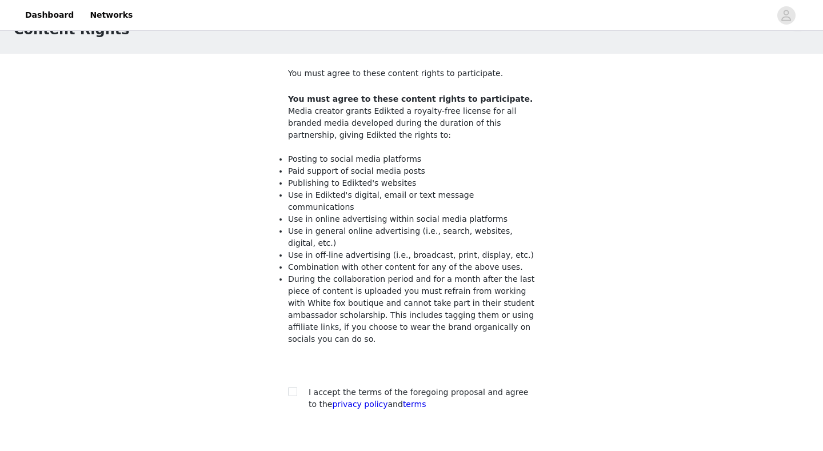
scroll to position [69, 0]
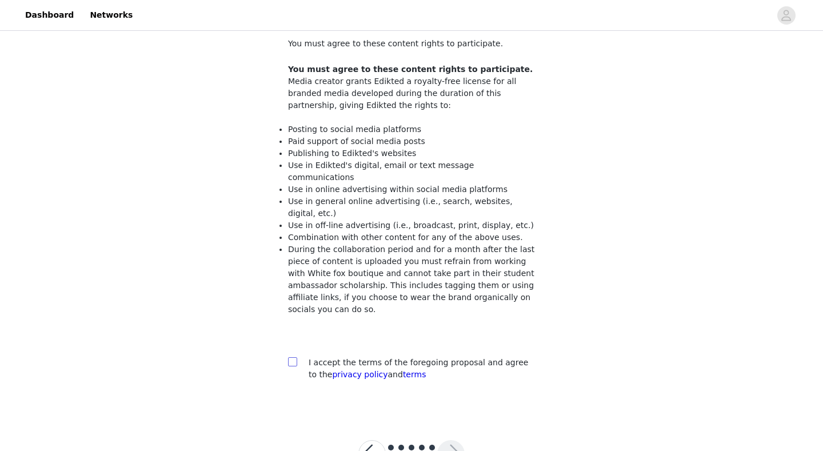
click at [292, 357] on input "checkbox" at bounding box center [292, 361] width 8 height 8
checkbox input "true"
click at [441, 407] on button "button" at bounding box center [450, 453] width 27 height 27
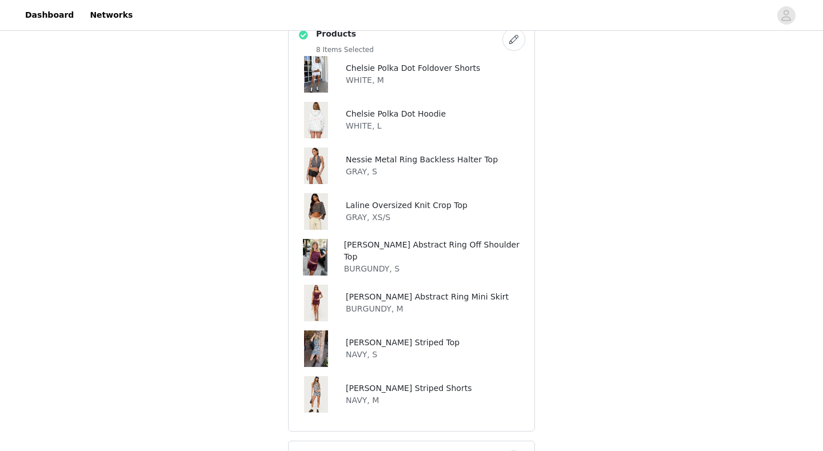
scroll to position [472, 0]
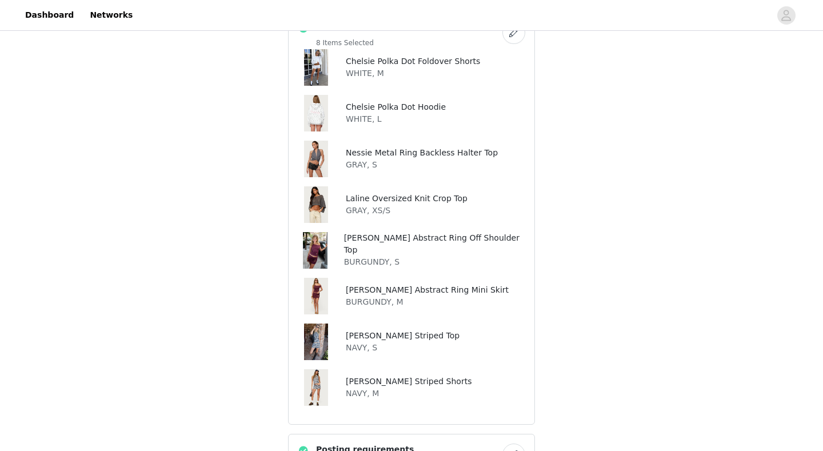
click at [456, 37] on button "button" at bounding box center [514, 32] width 23 height 23
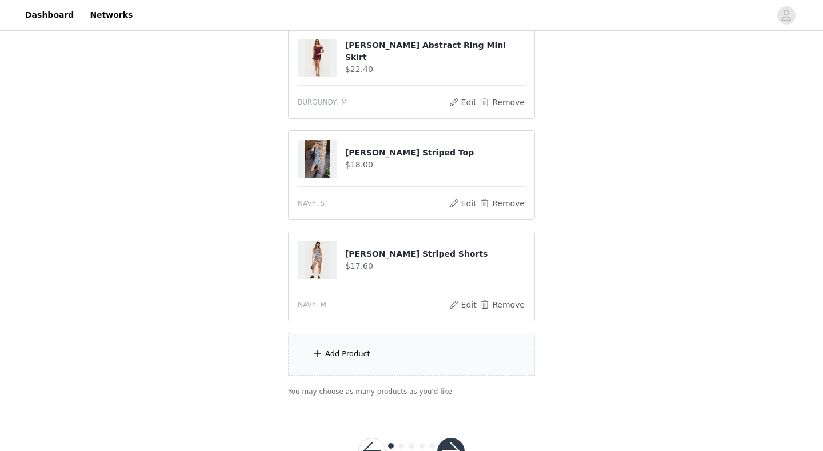
scroll to position [623, 0]
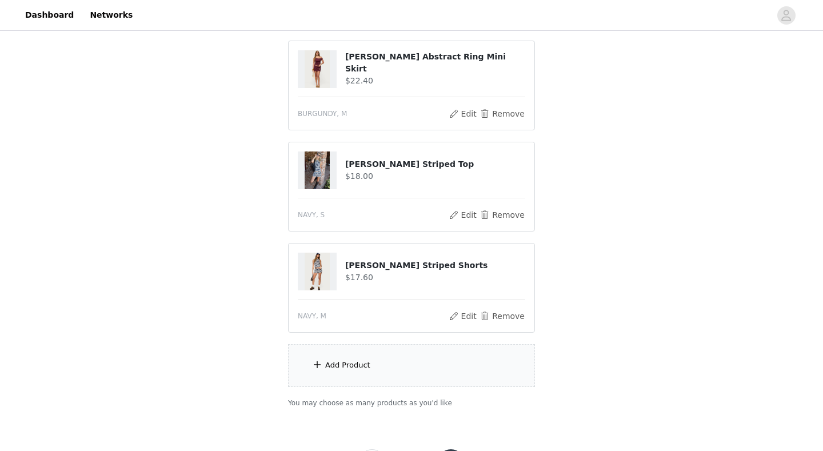
click at [456, 355] on div "Add Product" at bounding box center [411, 365] width 247 height 43
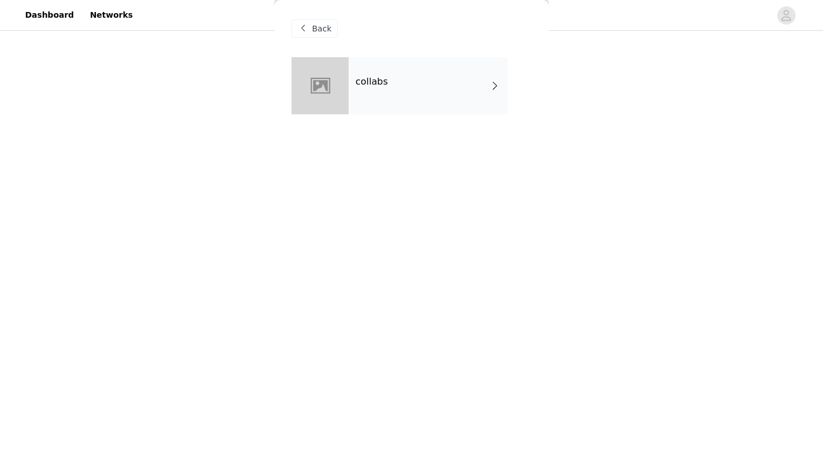
click at [428, 88] on div "collabs" at bounding box center [428, 85] width 159 height 57
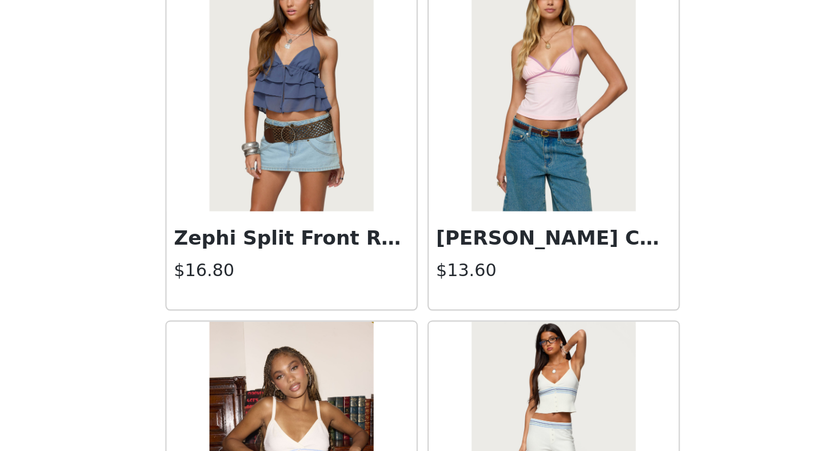
scroll to position [607, 0]
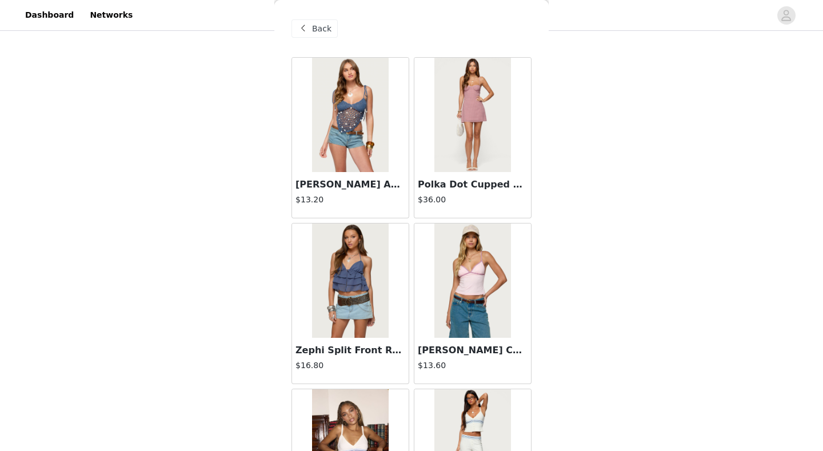
drag, startPoint x: 592, startPoint y: 139, endPoint x: 558, endPoint y: 212, distance: 80.6
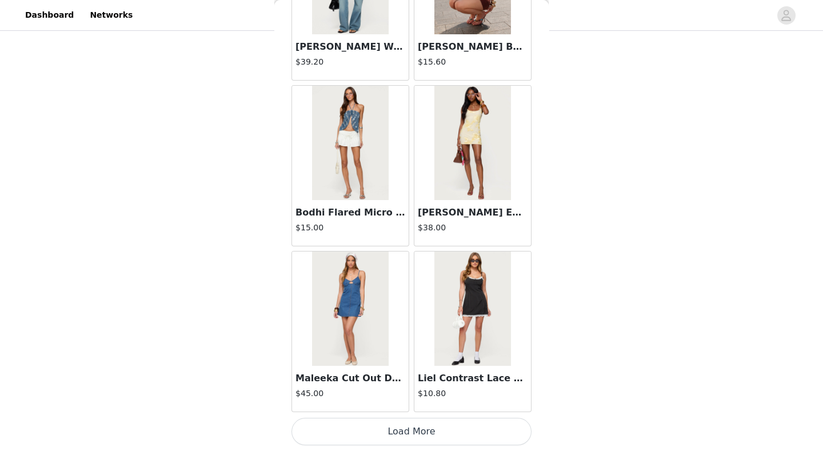
scroll to position [1299, 0]
click at [445, 407] on button "Load More" at bounding box center [412, 431] width 240 height 27
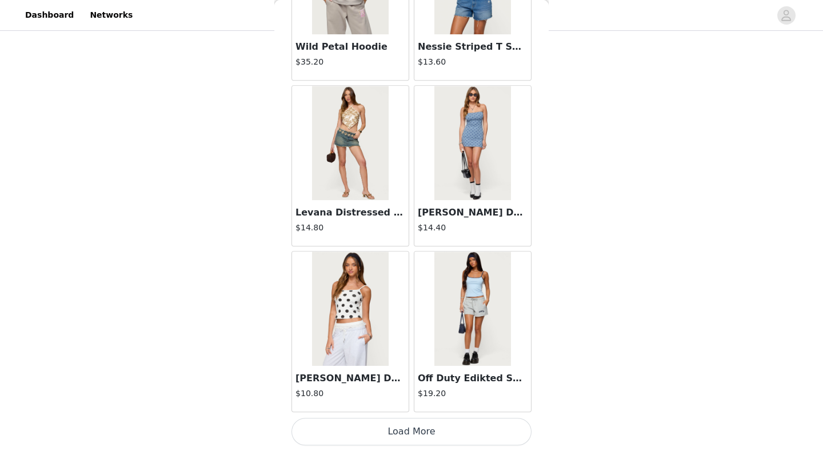
scroll to position [675, 0]
click at [440, 407] on button "Load More" at bounding box center [412, 431] width 240 height 27
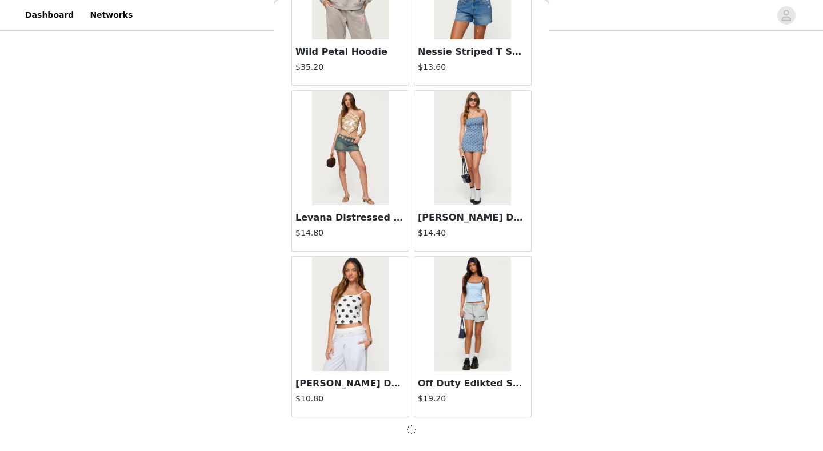
scroll to position [2952, 0]
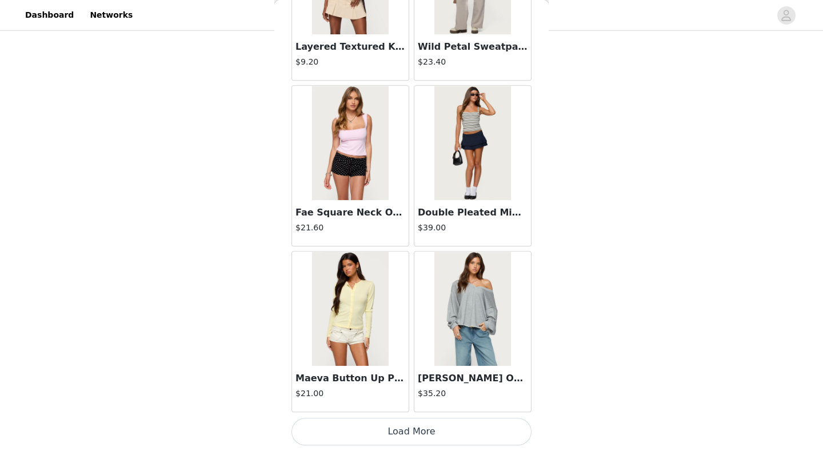
click at [409, 407] on button "Load More" at bounding box center [412, 431] width 240 height 27
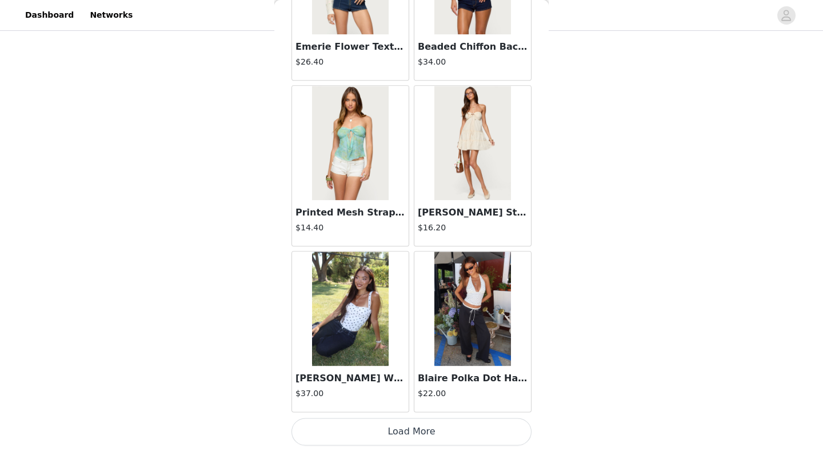
click at [400, 407] on button "Load More" at bounding box center [412, 431] width 240 height 27
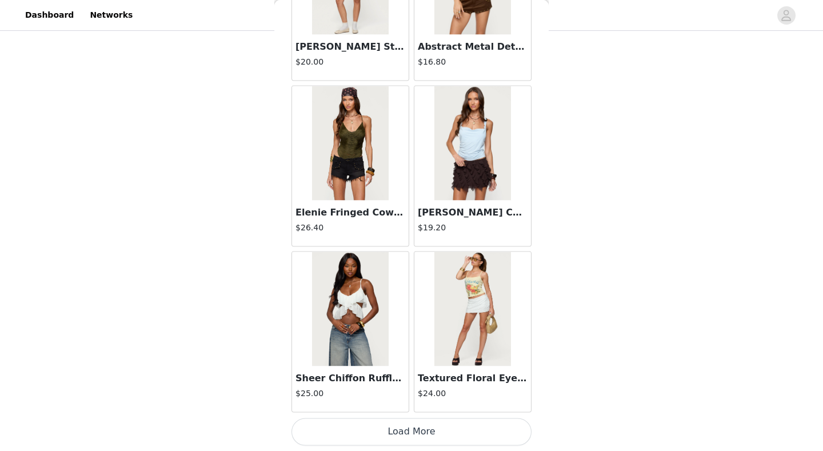
scroll to position [675, 0]
click at [396, 407] on button "Load More" at bounding box center [412, 431] width 240 height 27
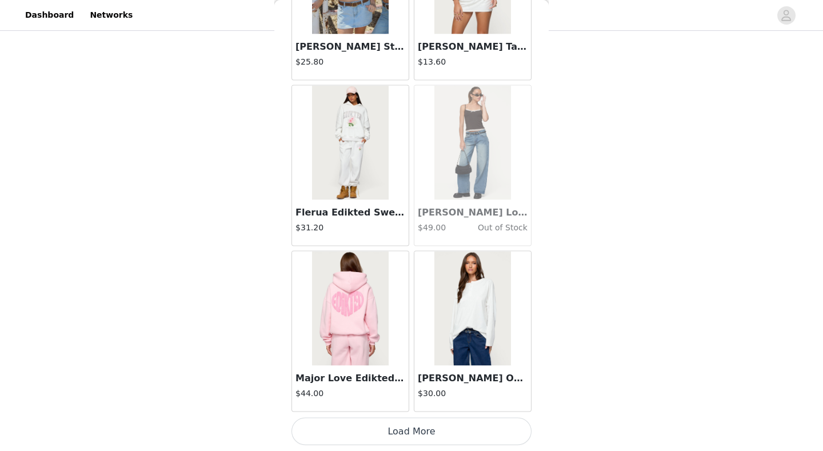
click at [390, 407] on button "Load More" at bounding box center [412, 431] width 240 height 27
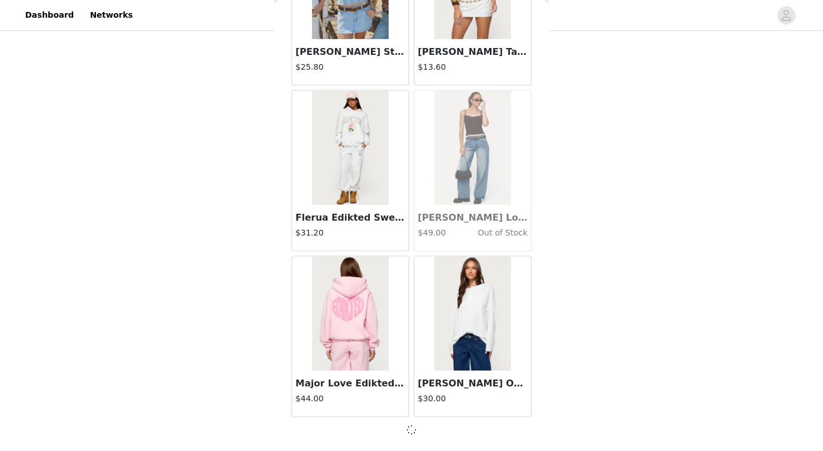
scroll to position [9586, 0]
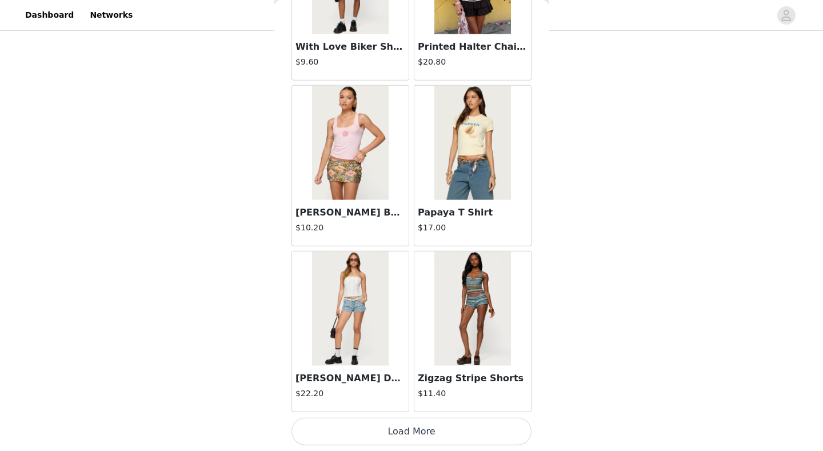
click at [386, 407] on button "Load More" at bounding box center [412, 431] width 240 height 27
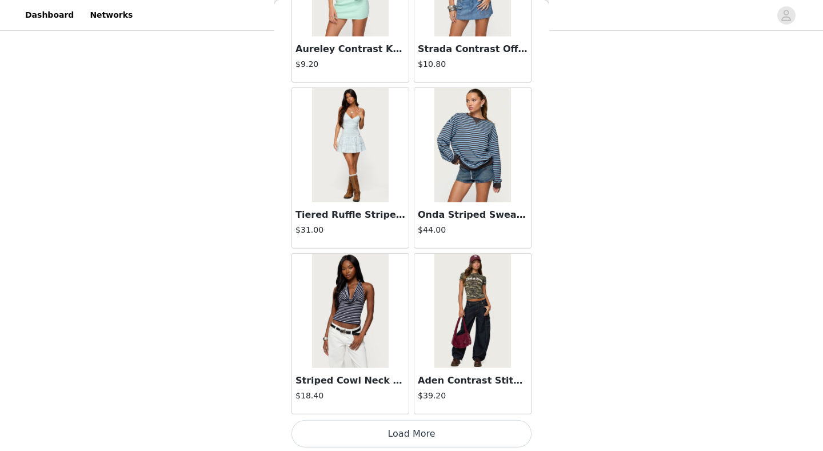
scroll to position [675, 0]
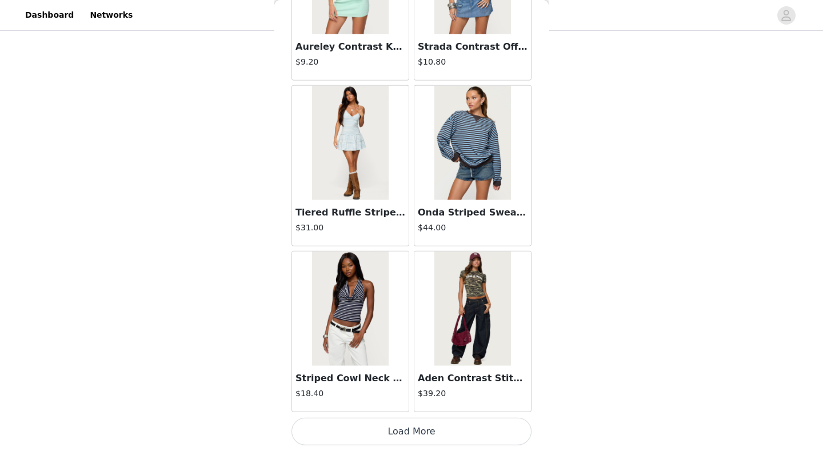
click at [392, 407] on button "Load More" at bounding box center [412, 431] width 240 height 27
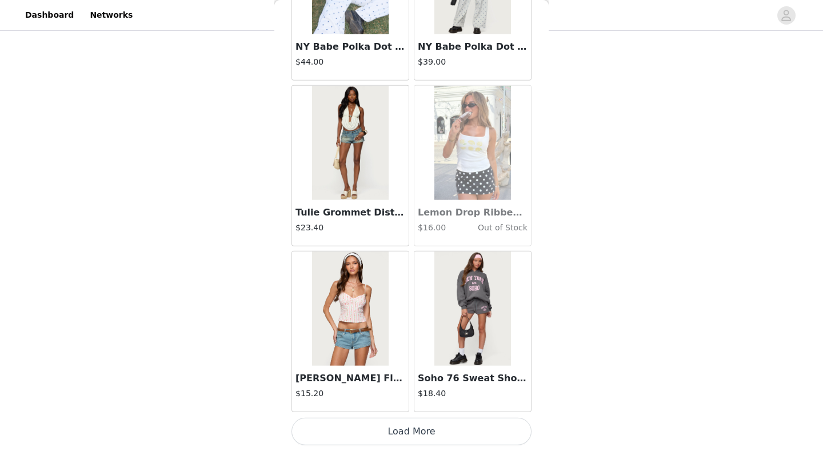
click at [393, 407] on button "Load More" at bounding box center [412, 431] width 240 height 27
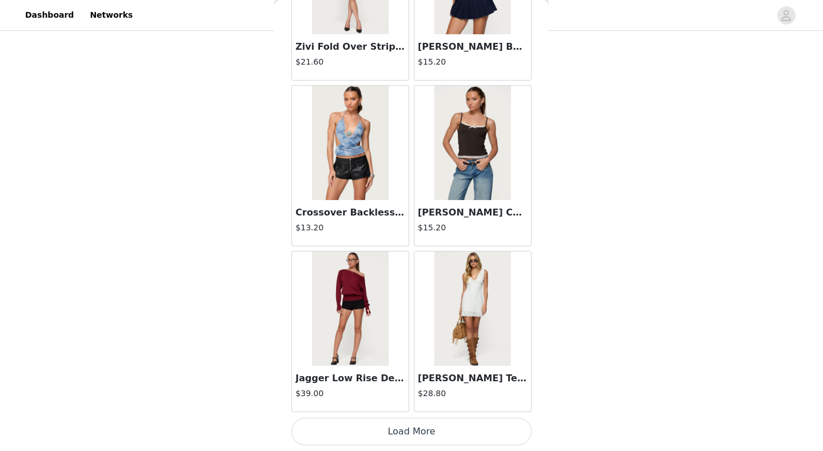
click at [400, 407] on button "Load More" at bounding box center [412, 431] width 240 height 27
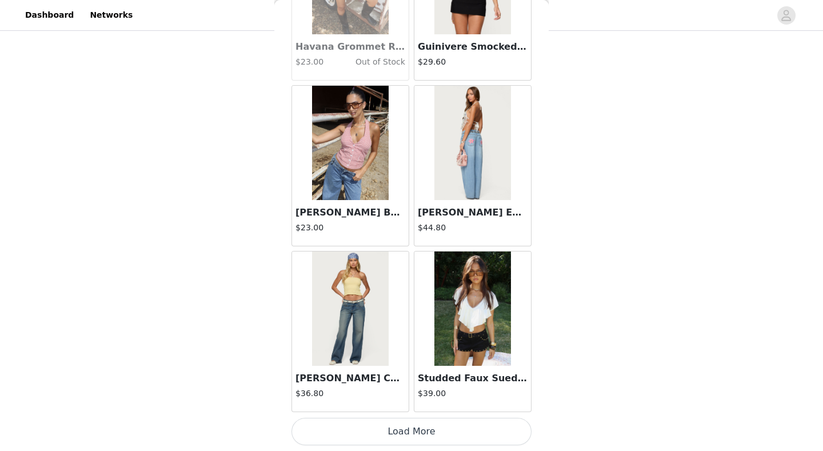
click at [429, 407] on button "Load More" at bounding box center [412, 431] width 240 height 27
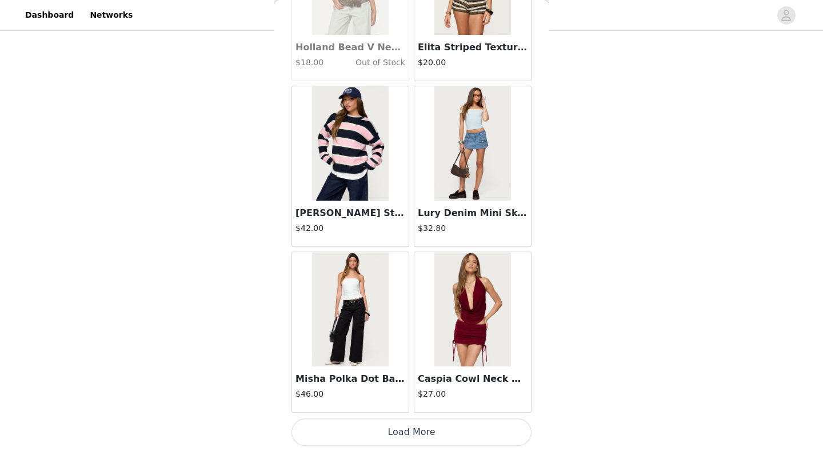
scroll to position [19541, 0]
click at [436, 407] on button "Load More" at bounding box center [412, 431] width 240 height 27
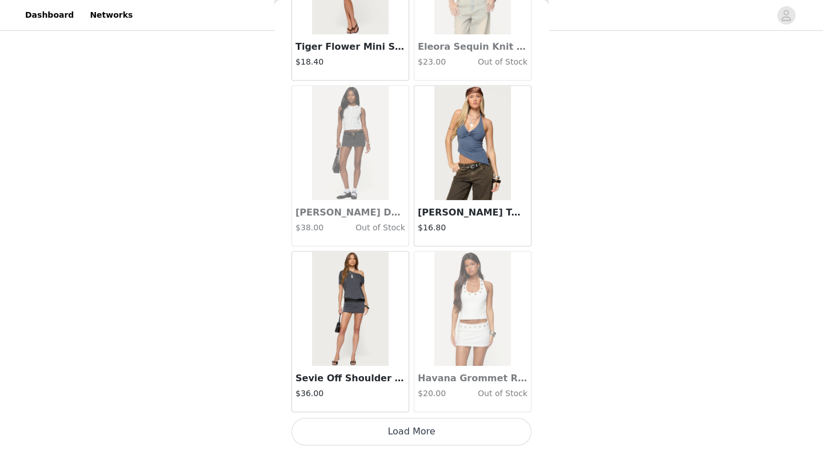
scroll to position [21200, 0]
click at [408, 407] on button "Load More" at bounding box center [412, 431] width 240 height 27
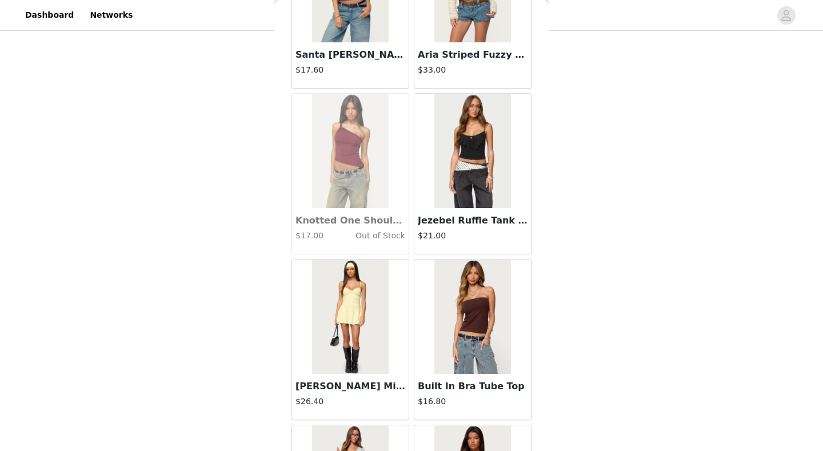
scroll to position [22360, 0]
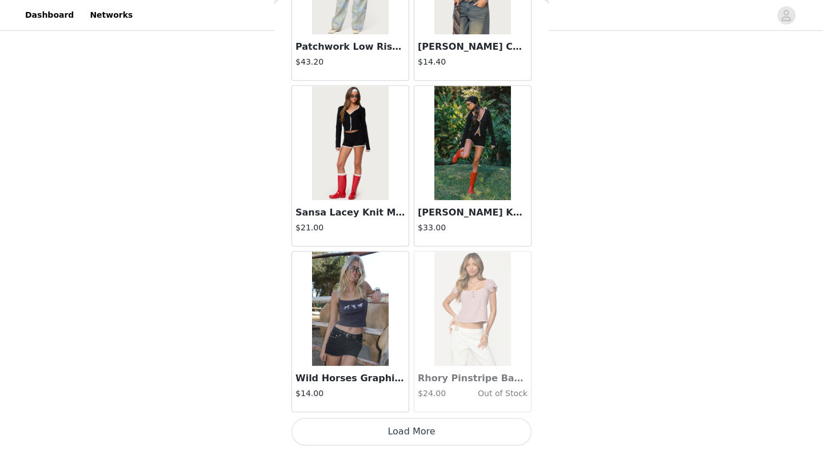
click at [397, 407] on button "Load More" at bounding box center [412, 431] width 240 height 27
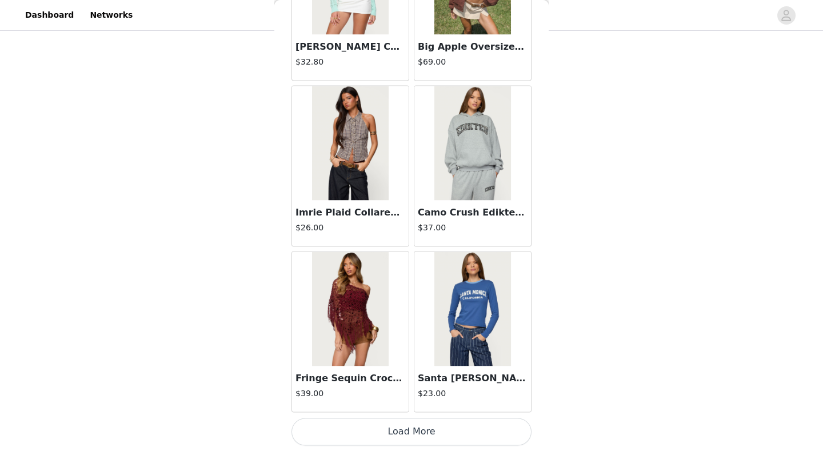
scroll to position [24517, 0]
click at [416, 407] on button "Load More" at bounding box center [412, 431] width 240 height 27
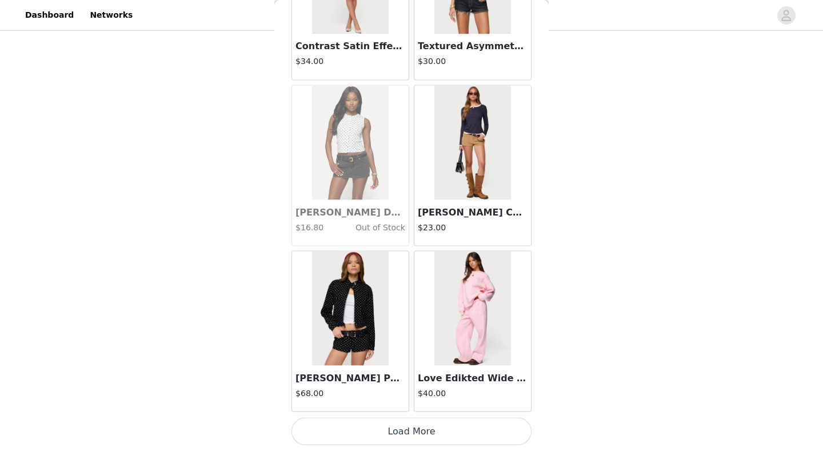
scroll to position [675, 0]
click at [400, 407] on button "Load More" at bounding box center [412, 431] width 240 height 27
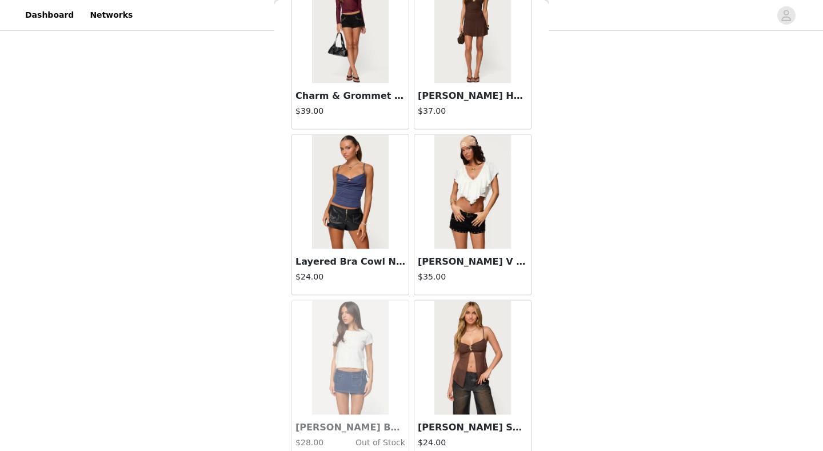
scroll to position [27691, 0]
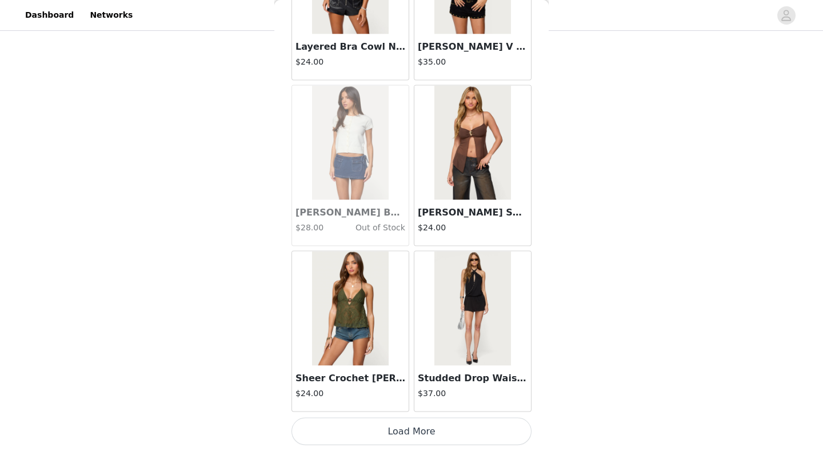
click at [413, 407] on button "Load More" at bounding box center [412, 431] width 240 height 27
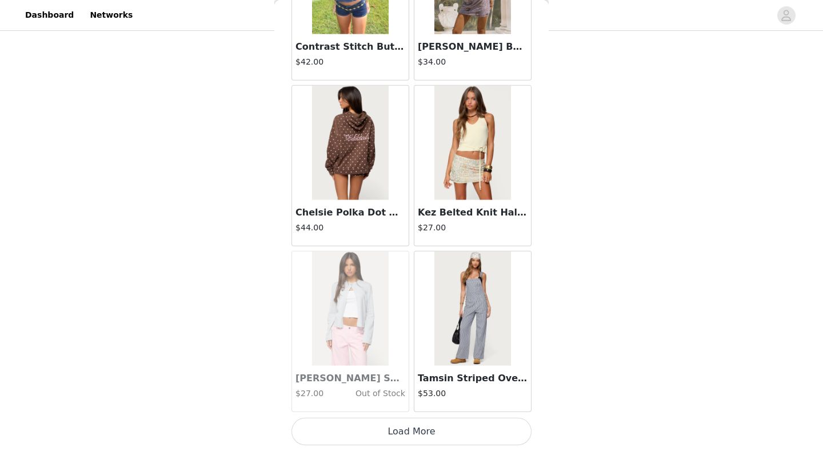
scroll to position [29492, 0]
click at [398, 407] on button "Load More" at bounding box center [412, 431] width 240 height 27
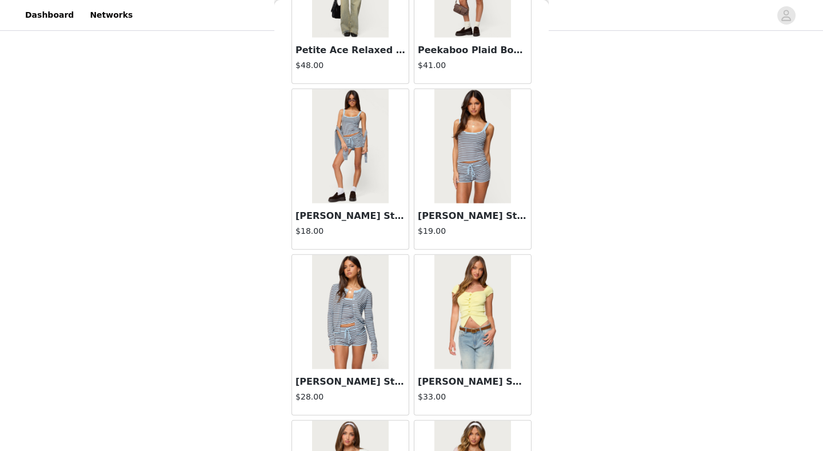
scroll to position [30161, 0]
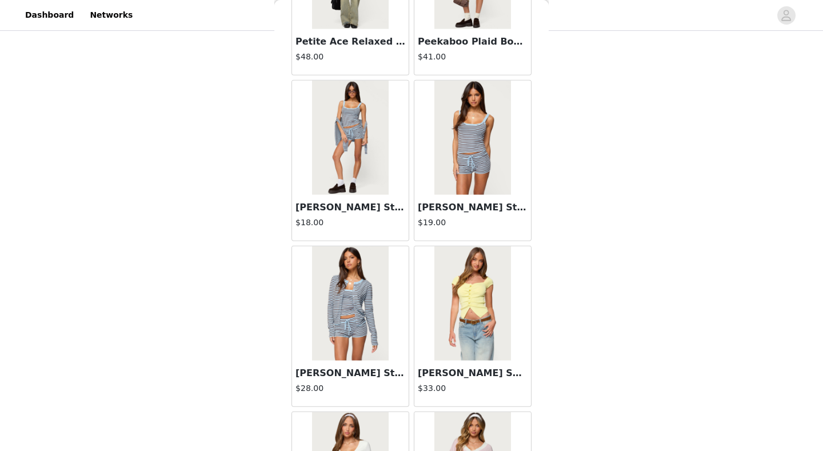
click at [456, 183] on img at bounding box center [473, 138] width 76 height 114
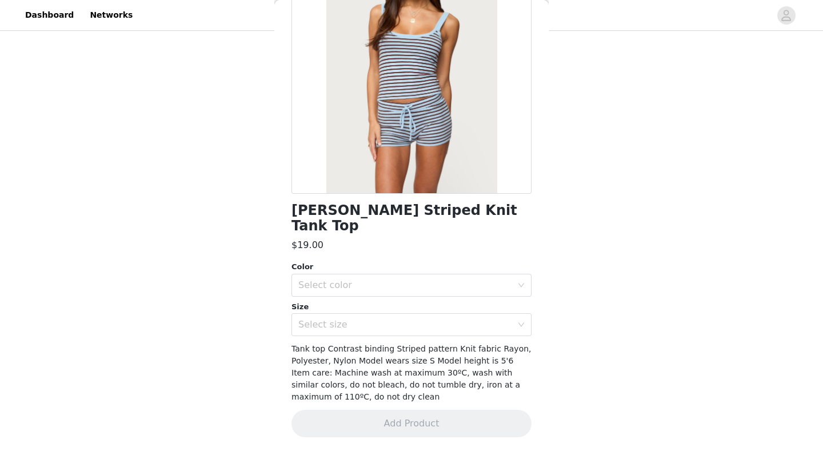
scroll to position [105, 0]
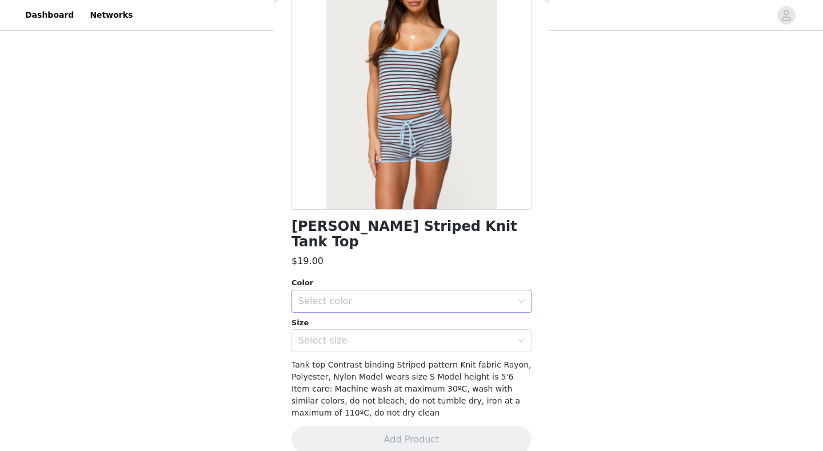
click at [377, 295] on div "Select color" at bounding box center [408, 302] width 219 height 22
click at [377, 291] on div "Select color" at bounding box center [408, 302] width 219 height 22
click at [368, 291] on div "Select color" at bounding box center [408, 302] width 219 height 22
click at [360, 312] on li "LIGHT BLUE" at bounding box center [412, 311] width 240 height 18
click at [360, 335] on div "Select size" at bounding box center [406, 340] width 214 height 11
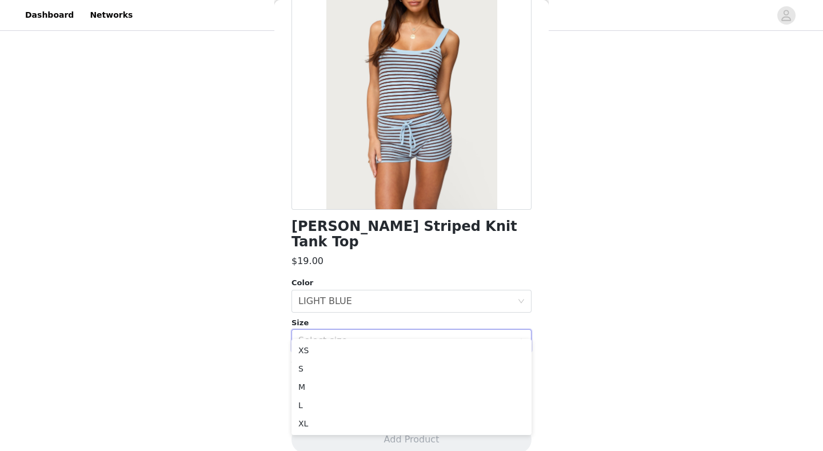
click at [369, 226] on h1 "[PERSON_NAME] Striped Knit Tank Top" at bounding box center [412, 234] width 240 height 31
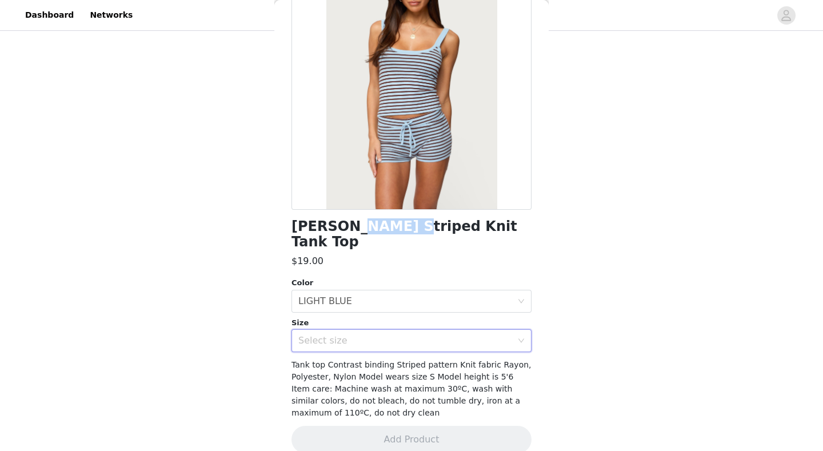
click at [369, 227] on h1 "[PERSON_NAME] Striped Knit Tank Top" at bounding box center [412, 234] width 240 height 31
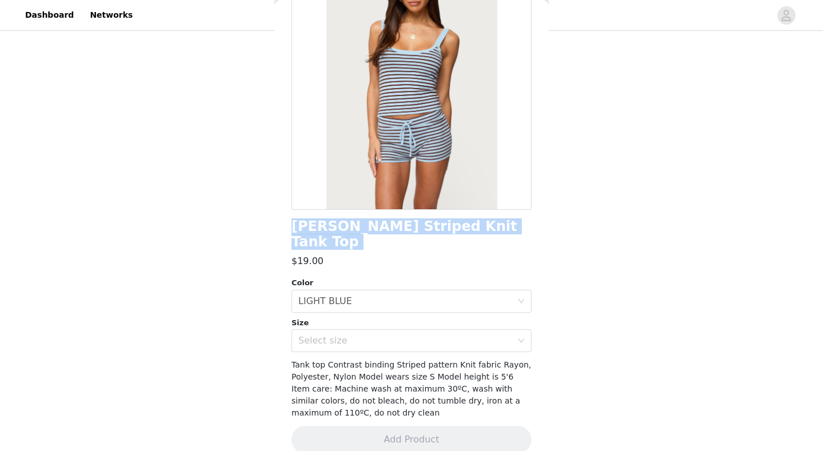
copy div "[PERSON_NAME] Striped Knit Tank Top"
click at [425, 335] on div "Select size" at bounding box center [406, 340] width 214 height 11
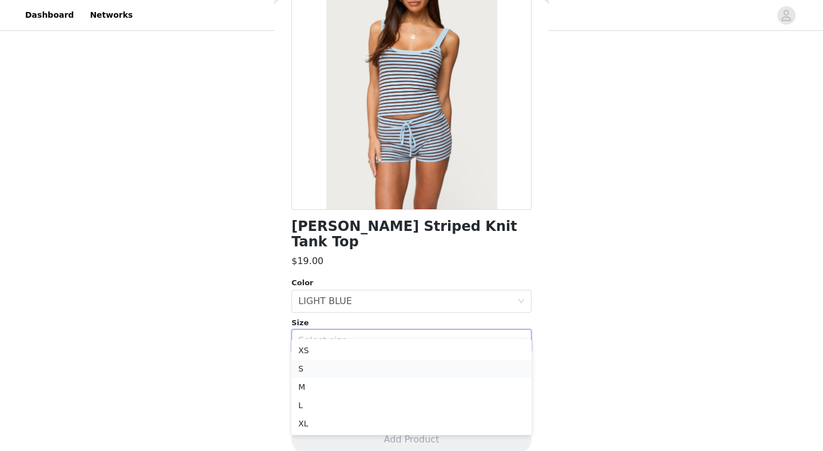
click at [373, 364] on li "S" at bounding box center [412, 369] width 240 height 18
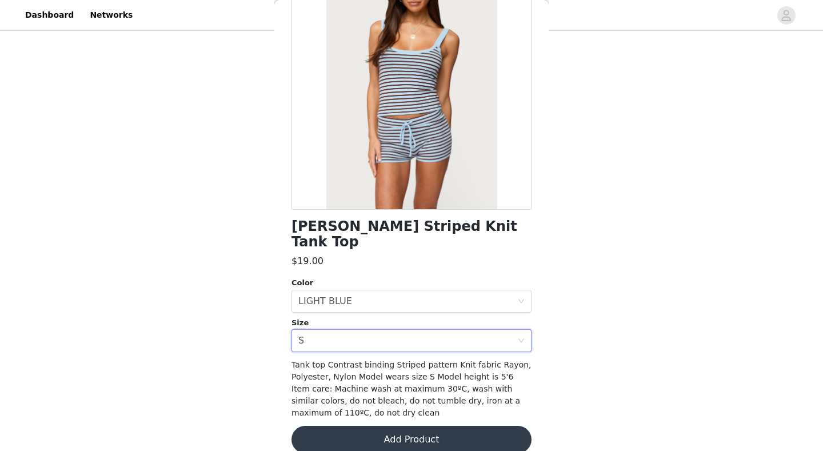
click at [395, 407] on button "Add Product" at bounding box center [412, 439] width 240 height 27
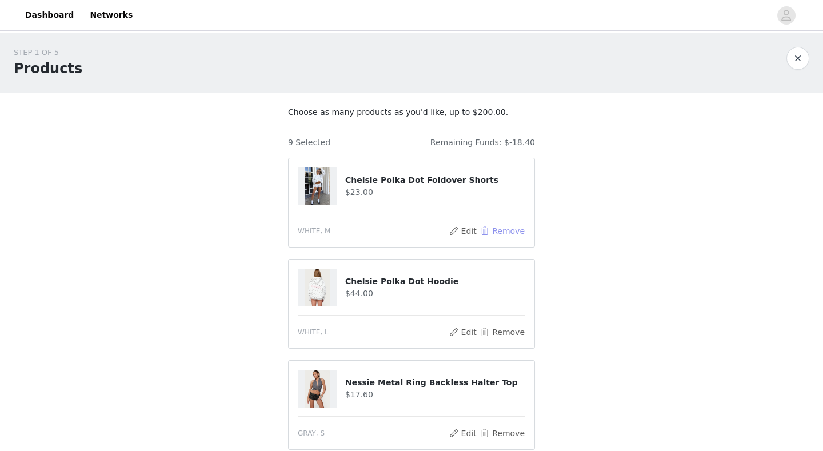
scroll to position [0, 0]
click at [456, 231] on button "Remove" at bounding box center [503, 231] width 46 height 14
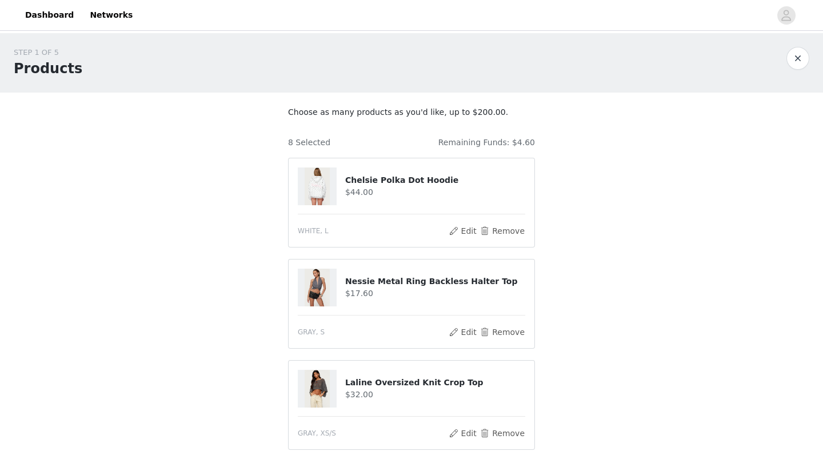
click at [456, 231] on button "Remove" at bounding box center [503, 231] width 46 height 14
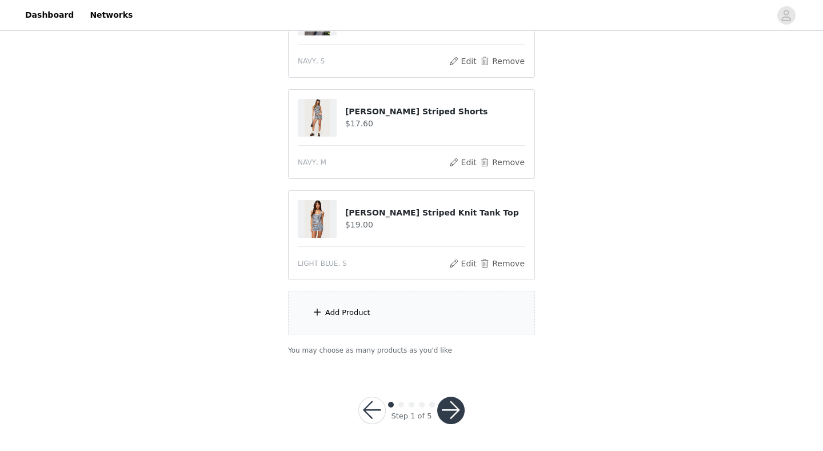
scroll to position [574, 0]
click at [408, 318] on div "Add Product" at bounding box center [411, 313] width 247 height 43
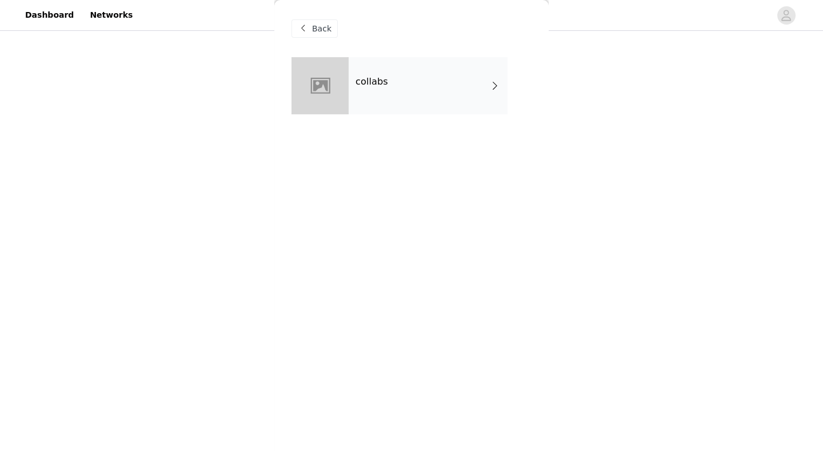
click at [429, 70] on div "collabs" at bounding box center [428, 85] width 159 height 57
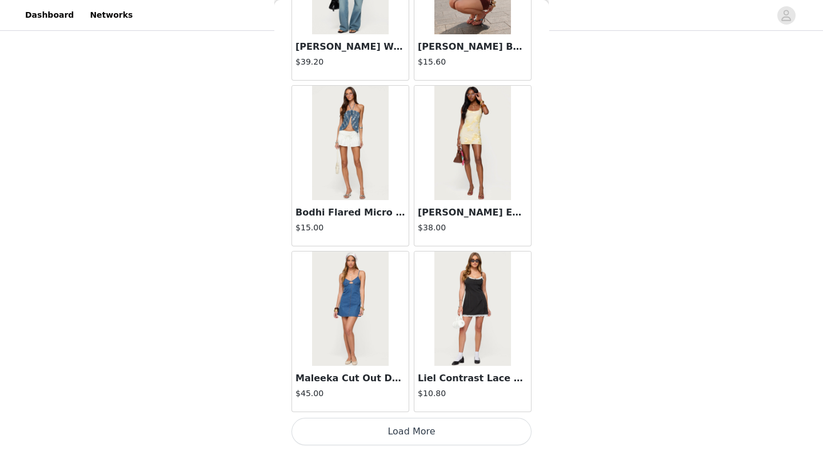
click at [387, 407] on button "Load More" at bounding box center [412, 431] width 240 height 27
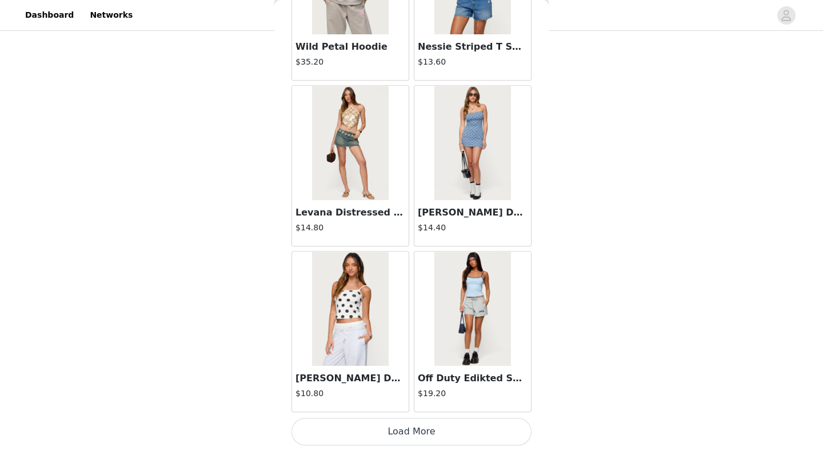
click at [433, 407] on button "Load More" at bounding box center [412, 431] width 240 height 27
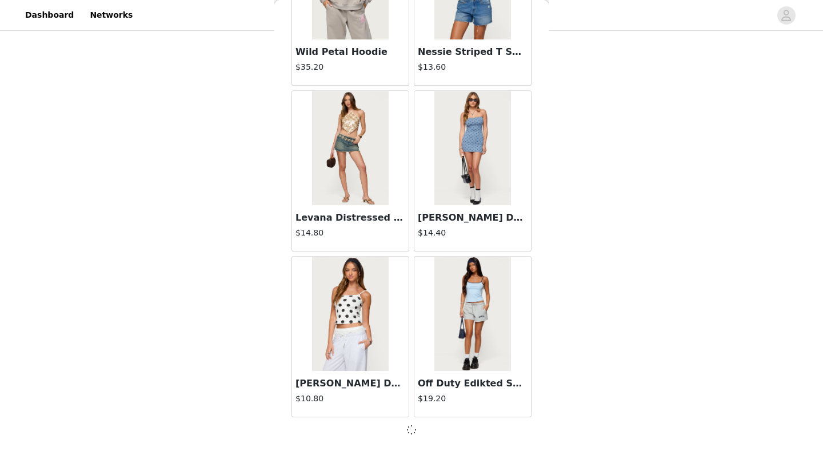
scroll to position [2952, 0]
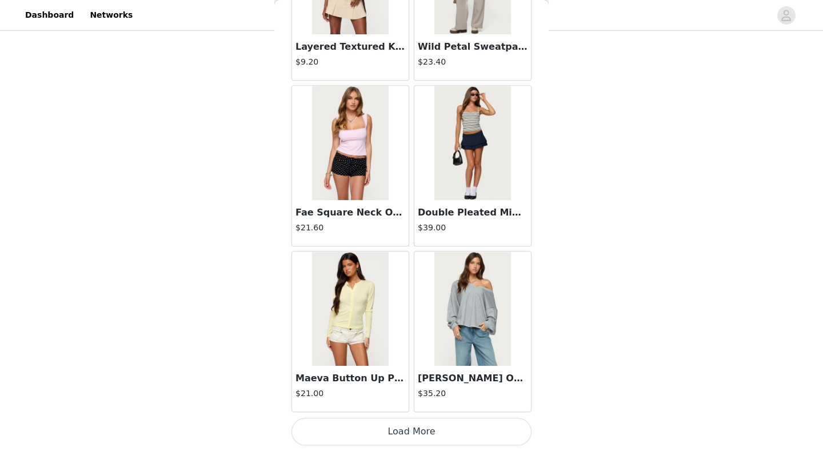
click at [424, 407] on button "Load More" at bounding box center [412, 431] width 240 height 27
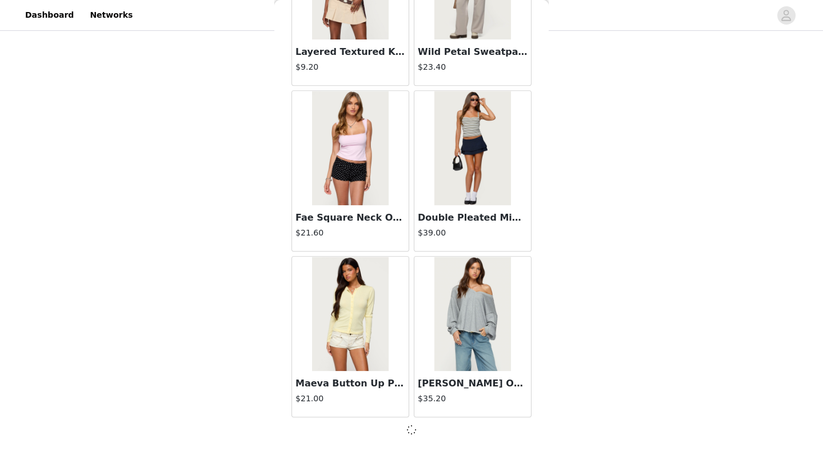
scroll to position [4610, 0]
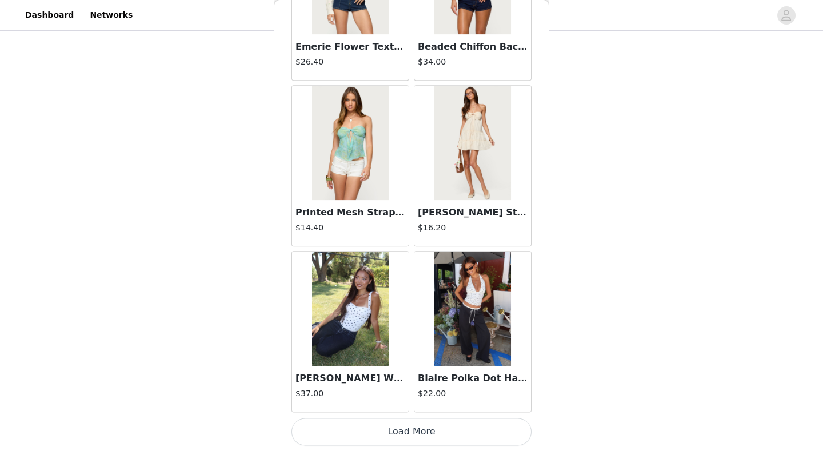
click at [427, 407] on button "Load More" at bounding box center [412, 431] width 240 height 27
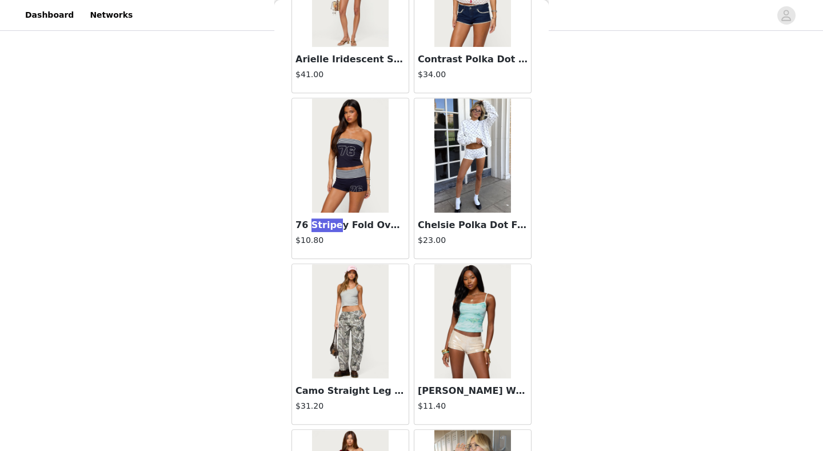
scroll to position [5432, 0]
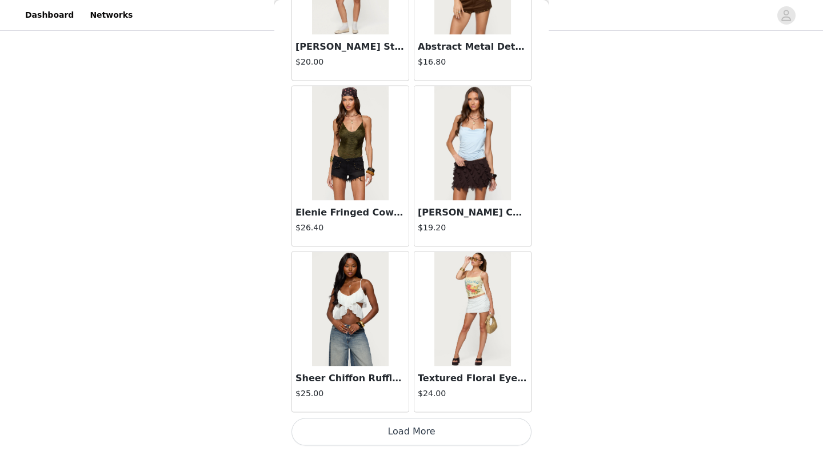
click at [449, 407] on button "Load More" at bounding box center [412, 431] width 240 height 27
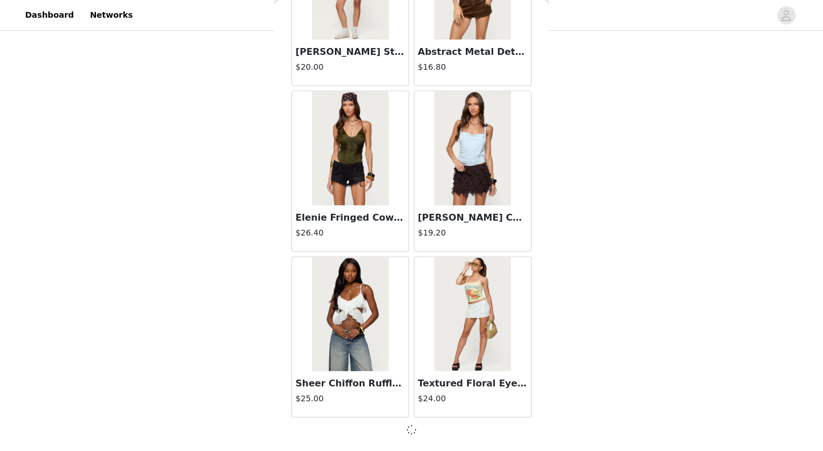
scroll to position [7927, 0]
click at [448, 407] on div "Back [PERSON_NAME] Asymmetric Crochet Top $13.20 Polka Dot Cupped Chiffon Mini …" at bounding box center [411, 225] width 274 height 451
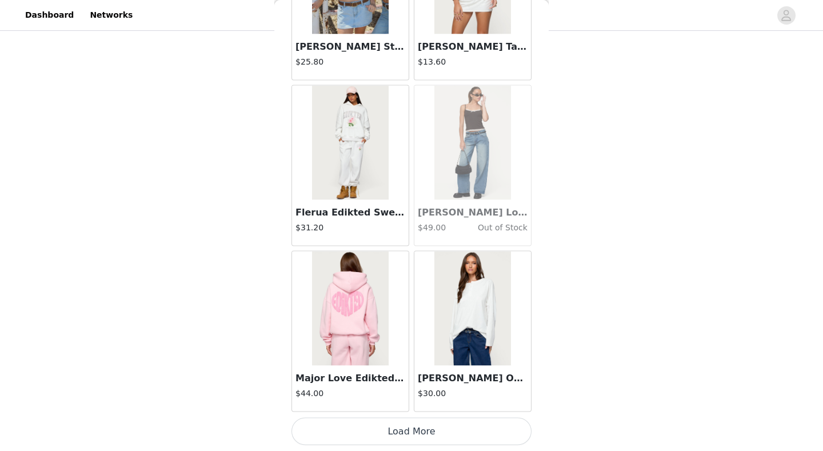
scroll to position [9591, 0]
click at [420, 407] on button "Load More" at bounding box center [412, 431] width 240 height 27
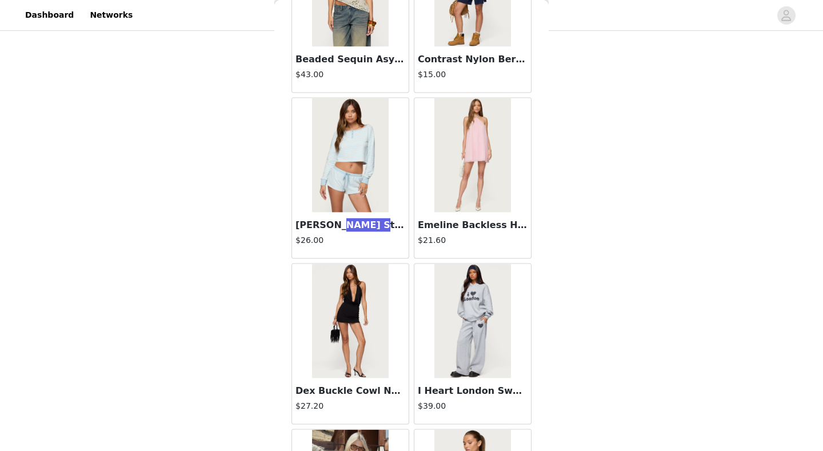
scroll to position [10242, 0]
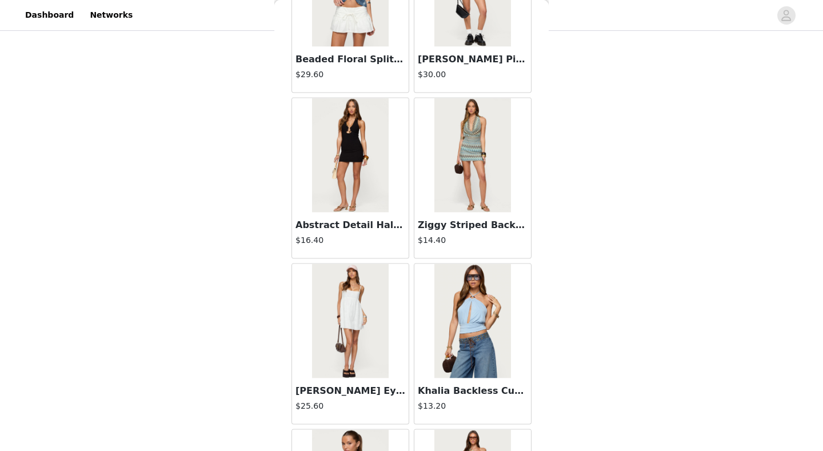
click at [456, 254] on div "Back [PERSON_NAME] Asymmetric Crochet Top $13.20 Polka Dot Cupped Chiffon Mini …" at bounding box center [411, 225] width 274 height 451
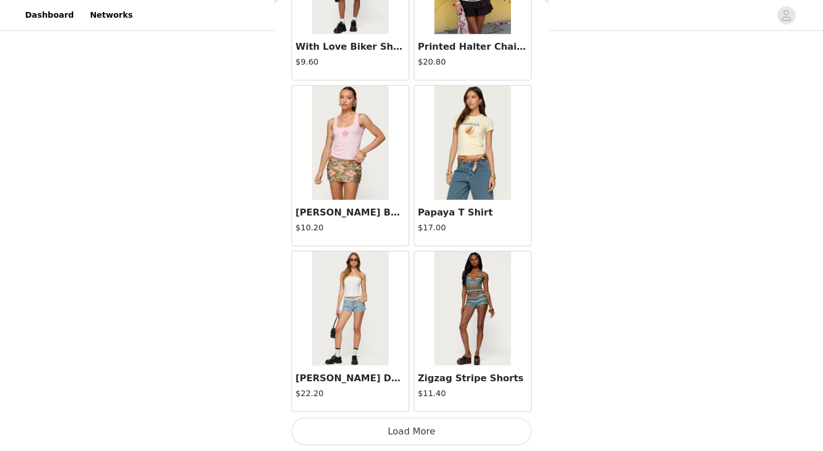
click at [420, 407] on button "Load More" at bounding box center [412, 431] width 240 height 27
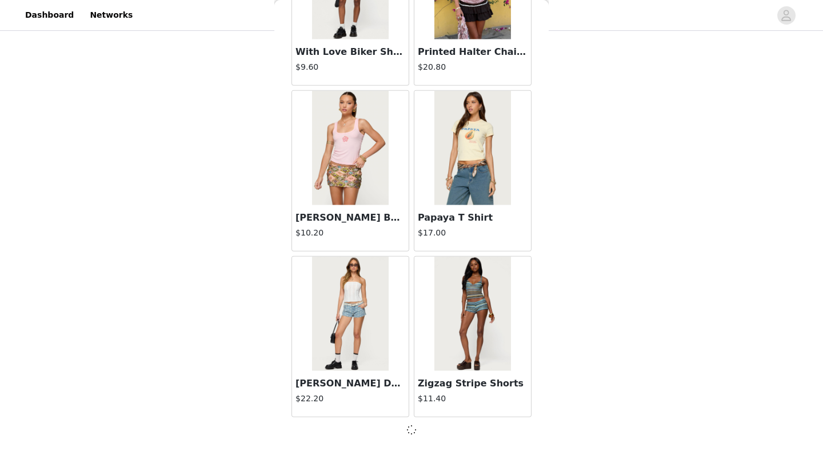
scroll to position [11244, 0]
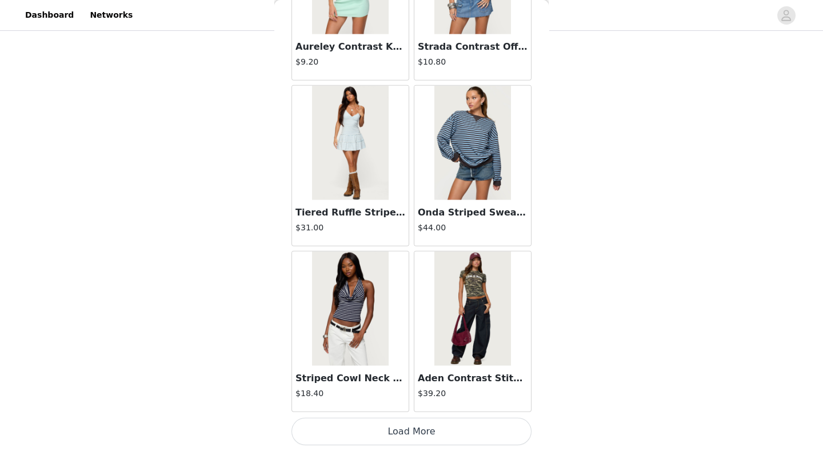
click at [411, 407] on button "Load More" at bounding box center [412, 431] width 240 height 27
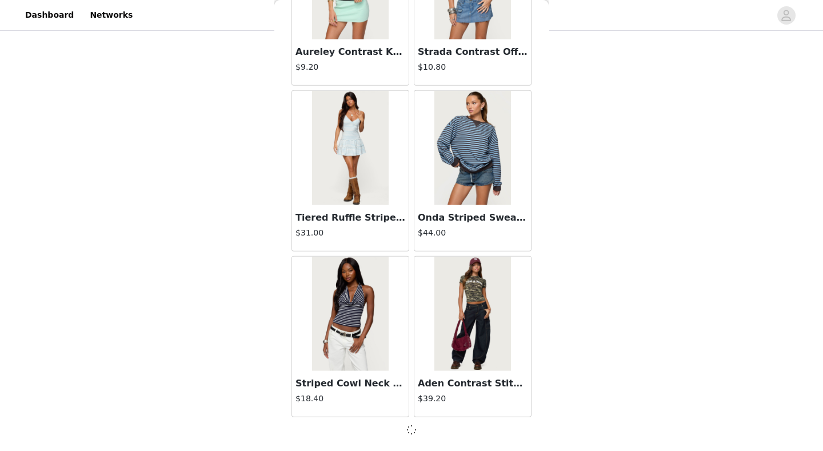
scroll to position [12903, 0]
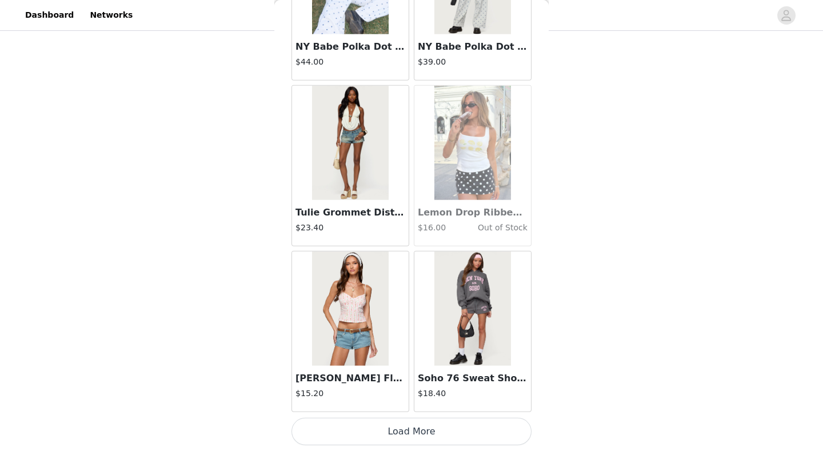
click at [411, 407] on button "Load More" at bounding box center [412, 431] width 240 height 27
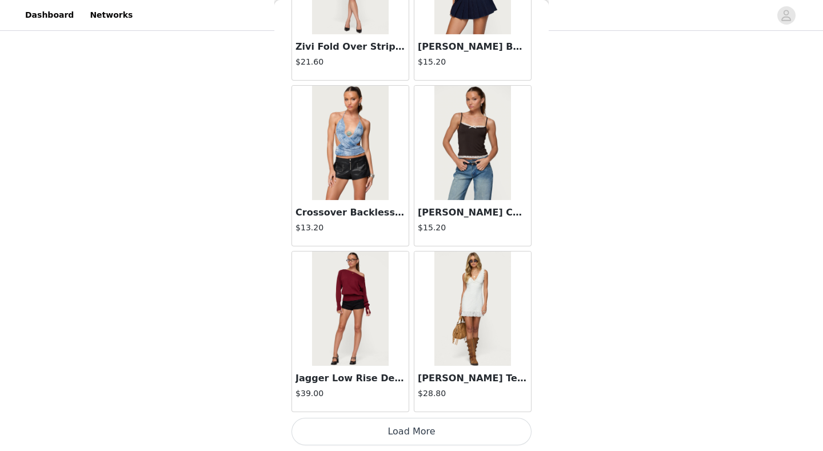
scroll to position [16225, 0]
click at [391, 407] on button "Load More" at bounding box center [412, 431] width 240 height 27
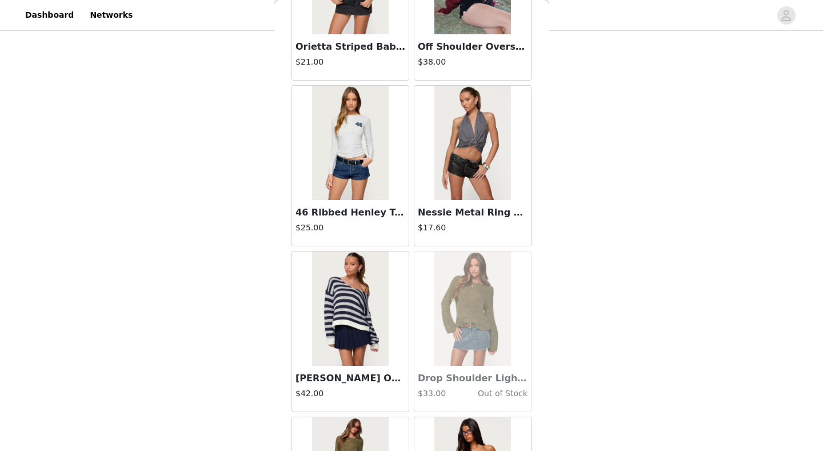
scroll to position [17052, 0]
